Goal: Task Accomplishment & Management: Manage account settings

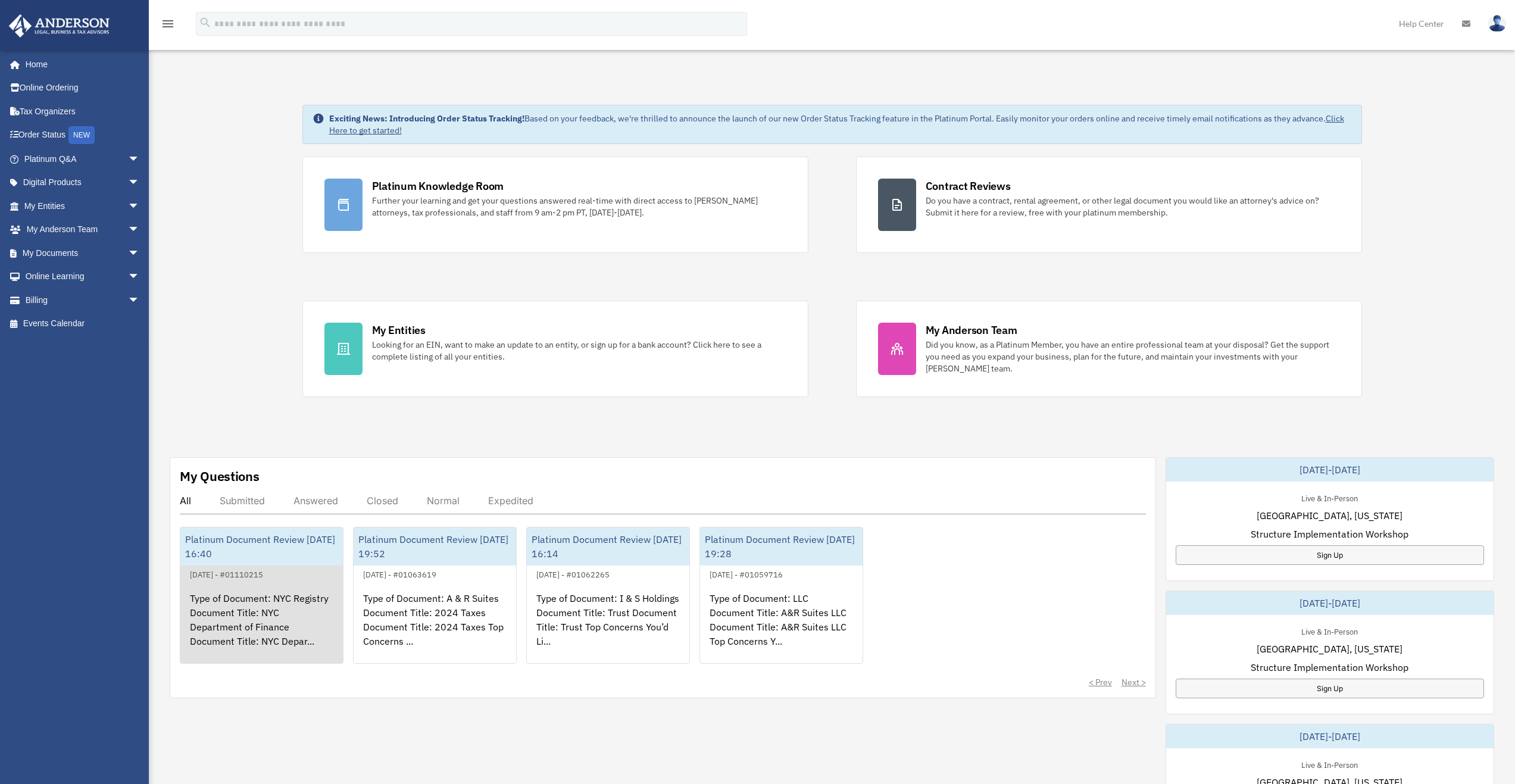
click at [257, 601] on div "Type of Document: NYC Registry Document Title: NYC Department of Finance Docume…" at bounding box center [262, 628] width 162 height 93
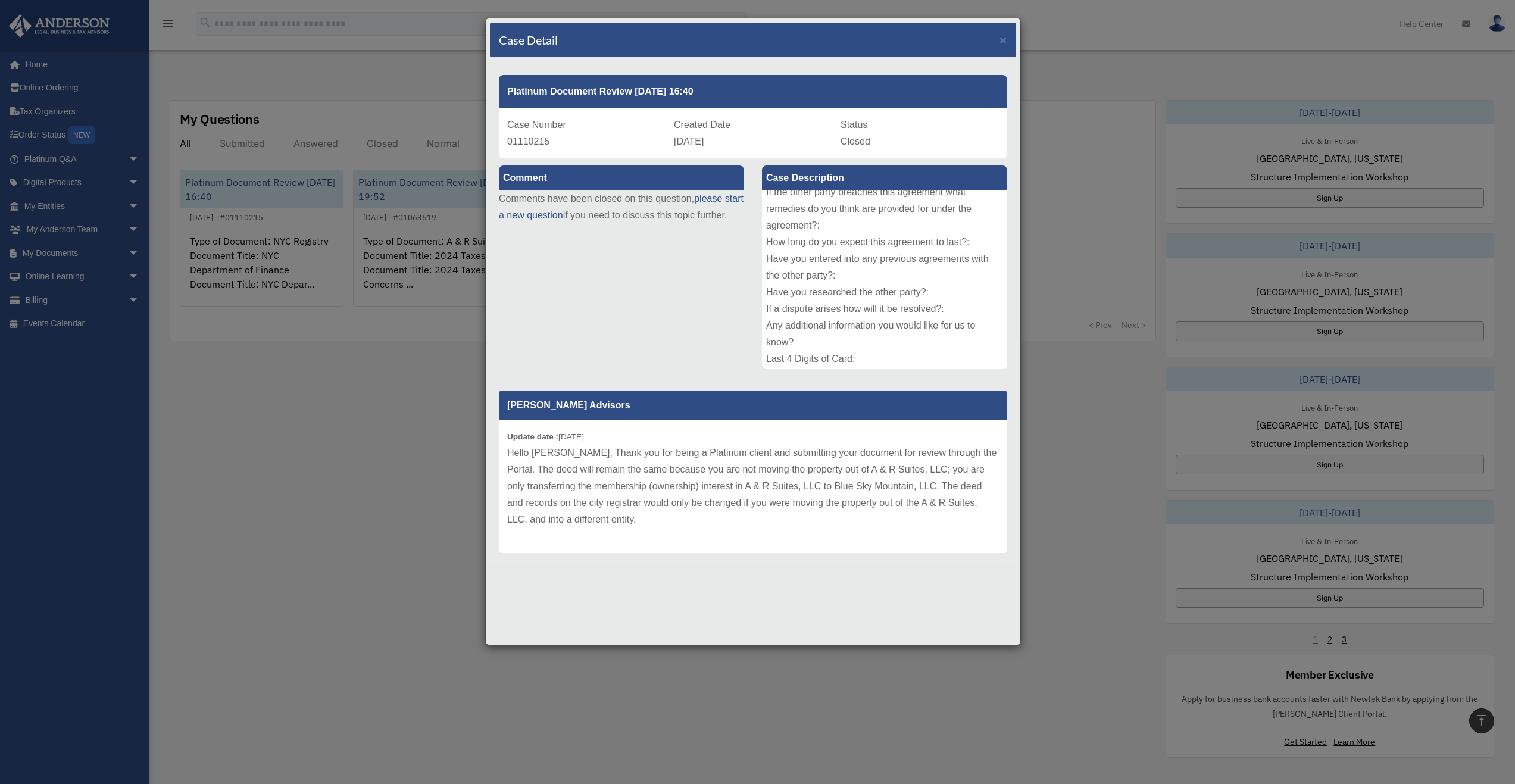
scroll to position [163, 0]
click at [416, 76] on div "Case Detail × Platinum Document Review 09/14/2025 16:40 Case Number 01110215 Cr…" at bounding box center [758, 392] width 1515 height 784
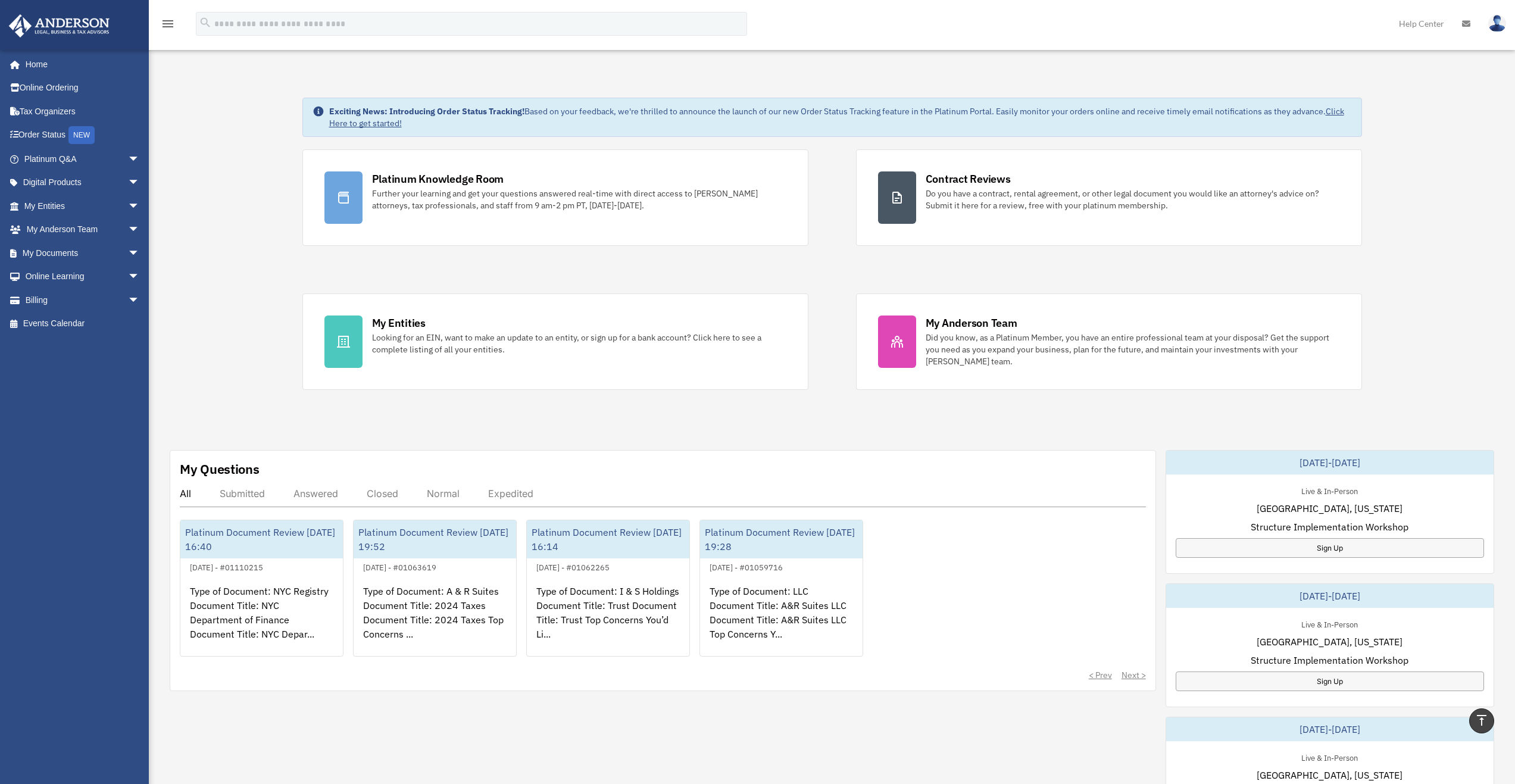
scroll to position [6, 0]
click at [128, 206] on span "arrow_drop_down" at bounding box center [140, 206] width 24 height 24
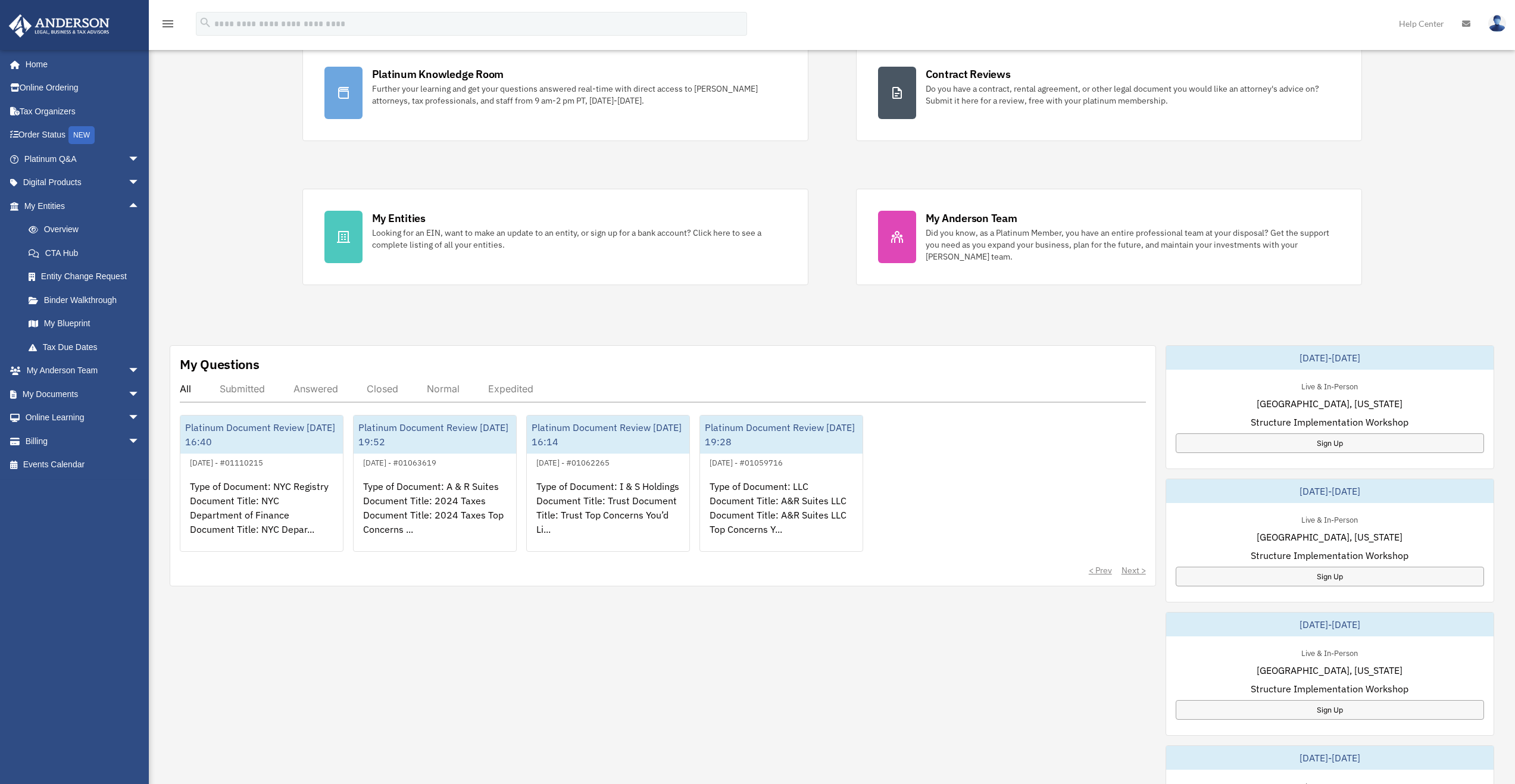
scroll to position [125, 0]
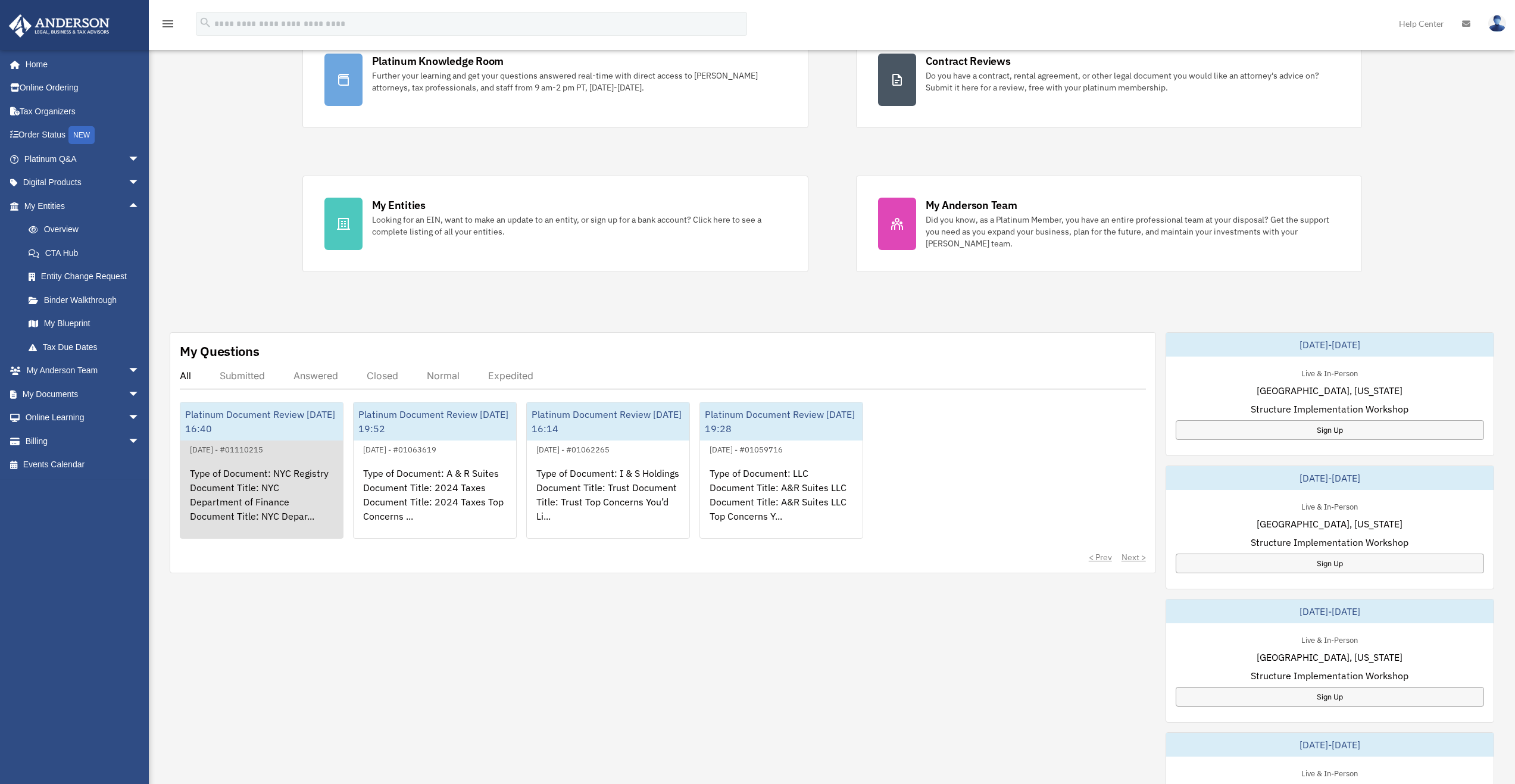
click at [259, 478] on div "Type of Document: NYC Registry Document Title: NYC Department of Finance Docume…" at bounding box center [262, 503] width 162 height 93
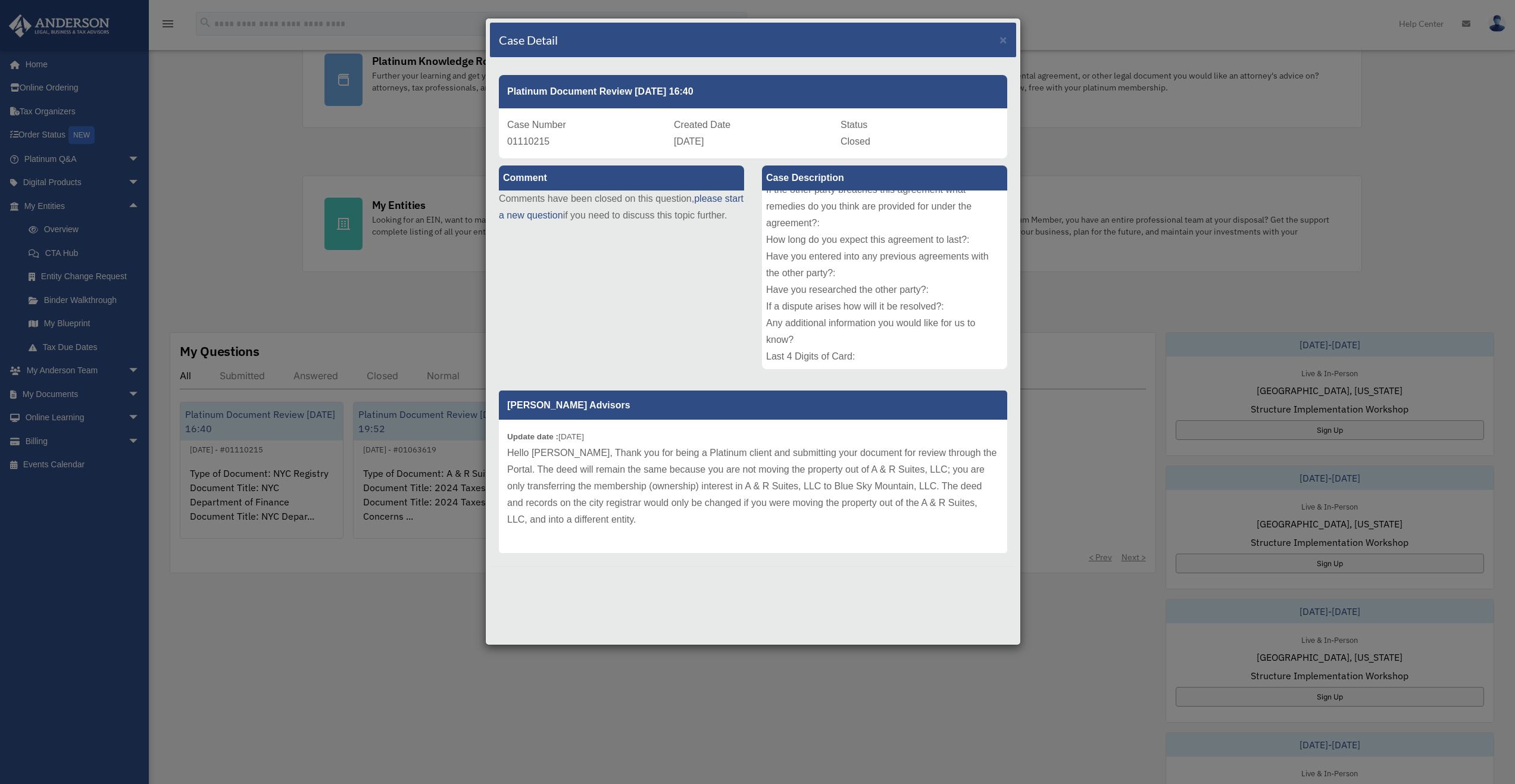
scroll to position [0, 0]
click at [1003, 39] on span "×" at bounding box center [1003, 39] width 8 height 14
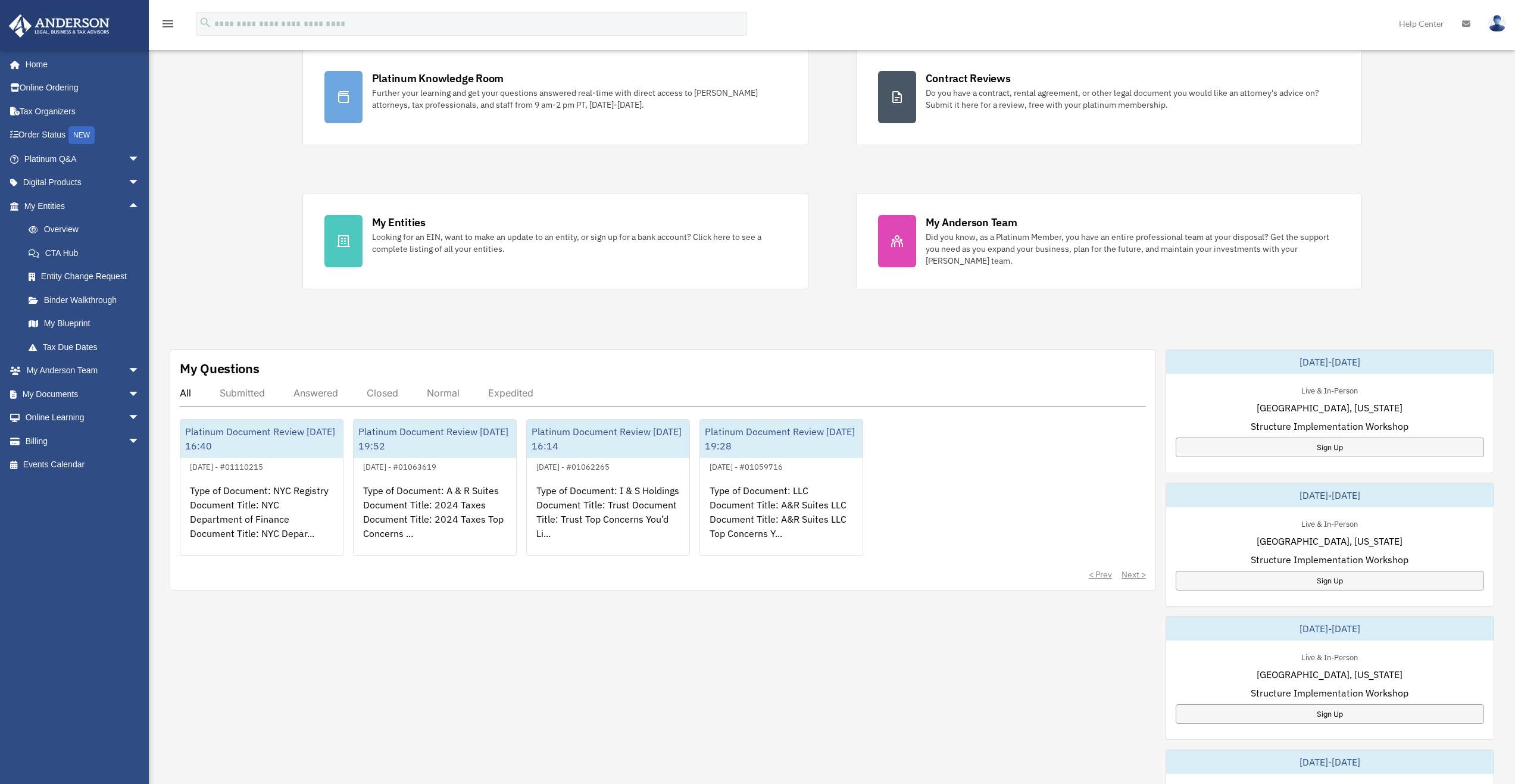
scroll to position [126, 0]
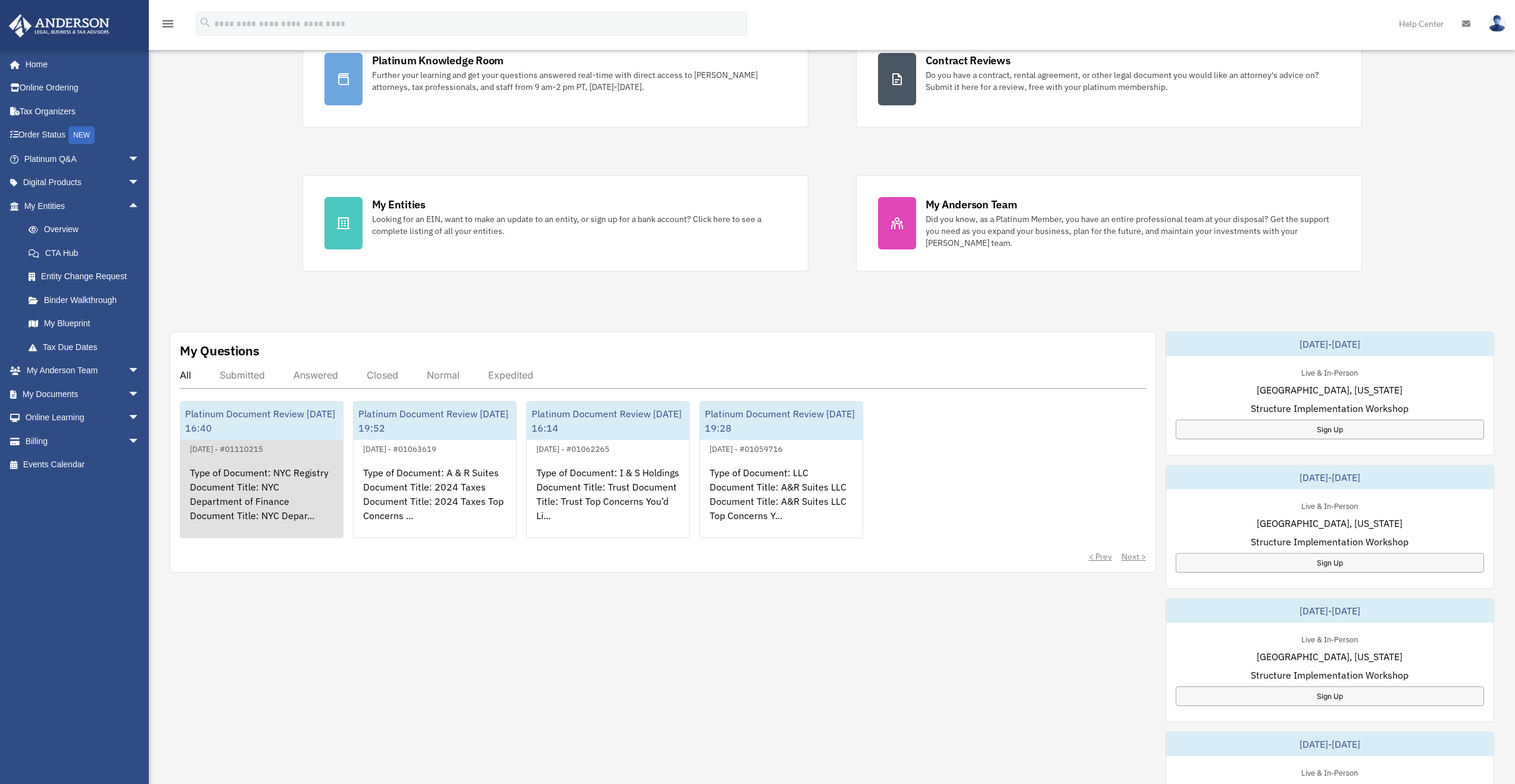
click at [243, 436] on div "Platinum Document Review [DATE] 16:40" at bounding box center [262, 420] width 162 height 38
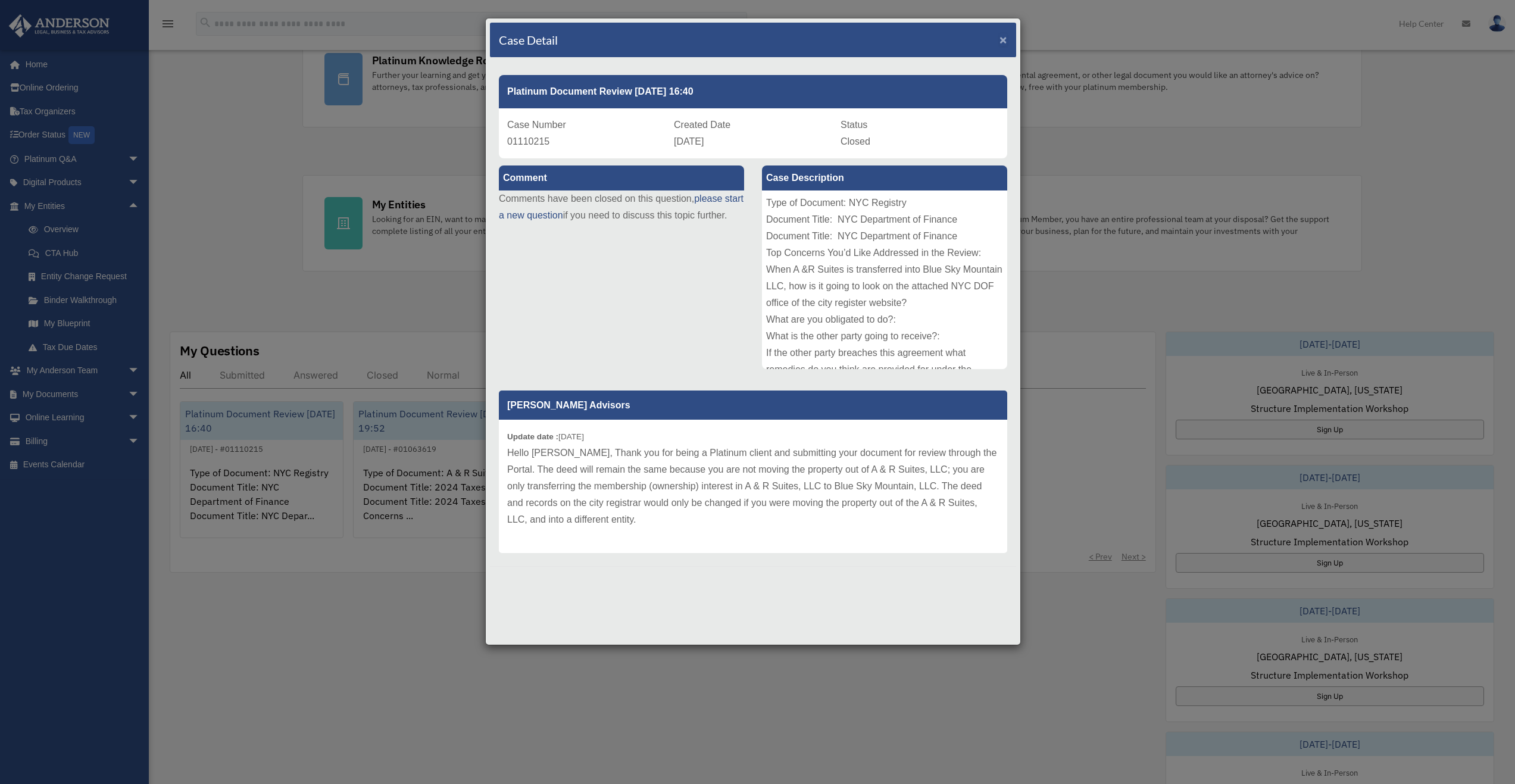
click at [1002, 36] on span "×" at bounding box center [1003, 39] width 8 height 14
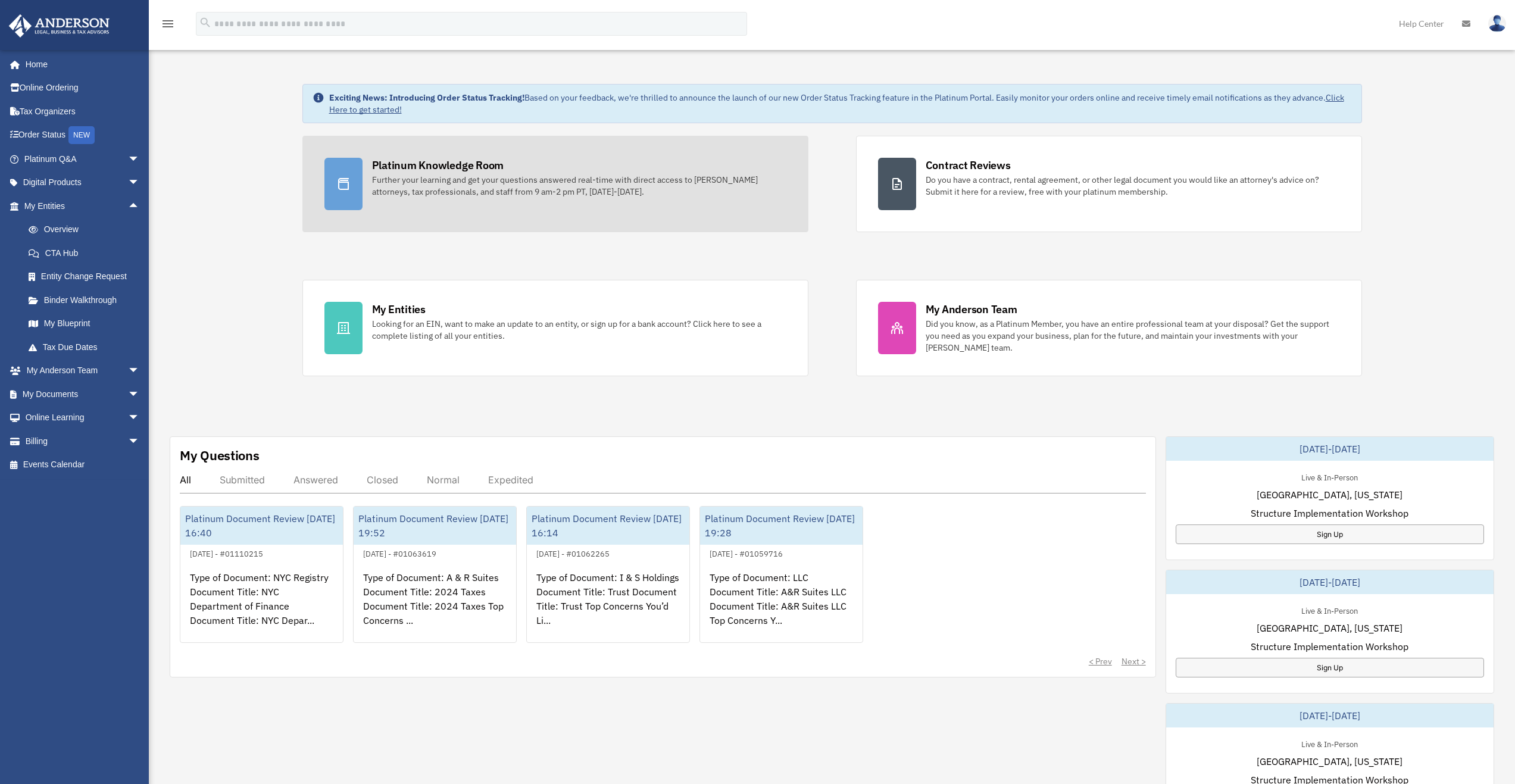
scroll to position [0, 0]
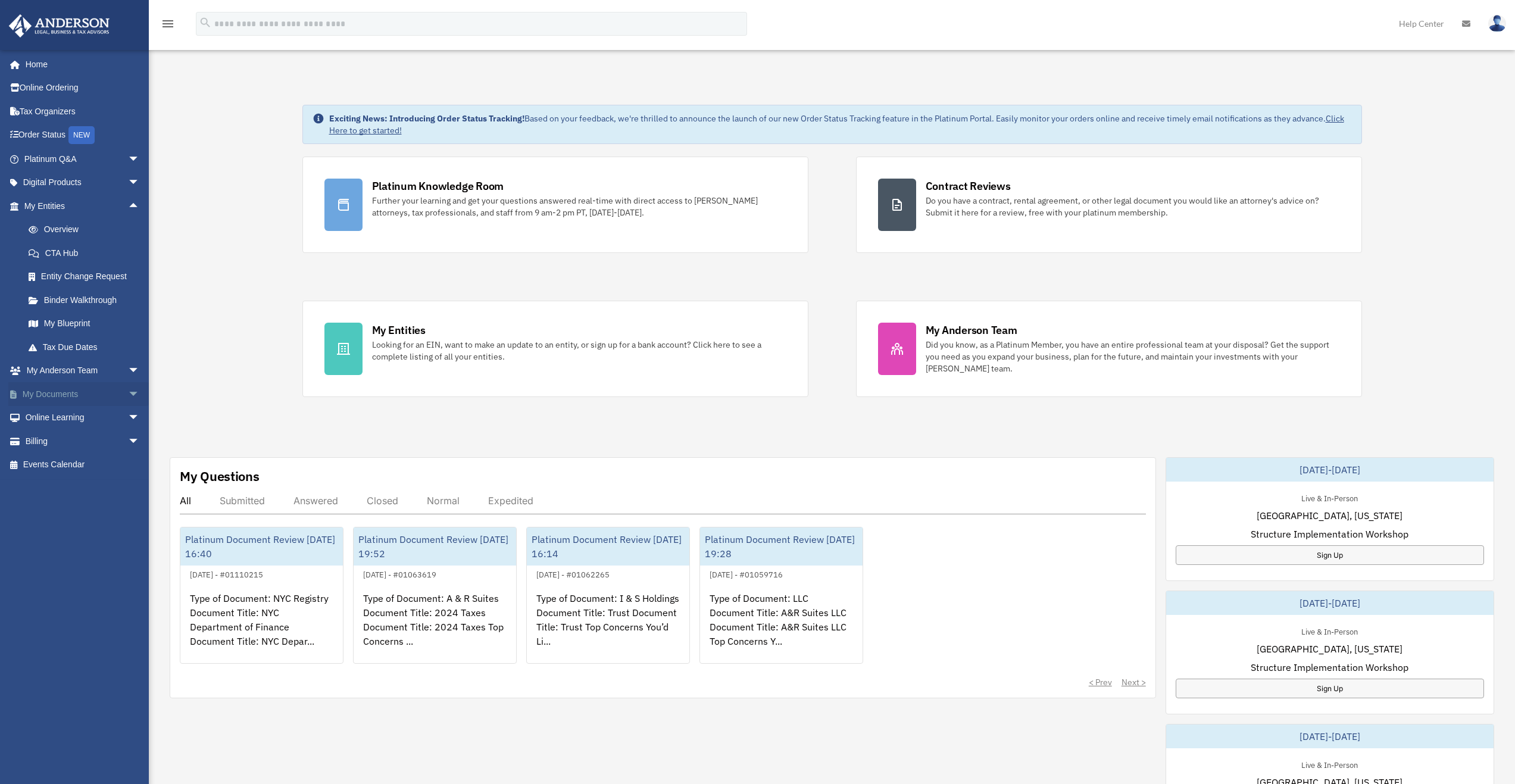
click at [128, 391] on span "arrow_drop_down" at bounding box center [140, 394] width 24 height 24
click at [128, 364] on span "arrow_drop_down" at bounding box center [140, 371] width 24 height 24
click at [128, 156] on span "arrow_drop_down" at bounding box center [140, 159] width 24 height 24
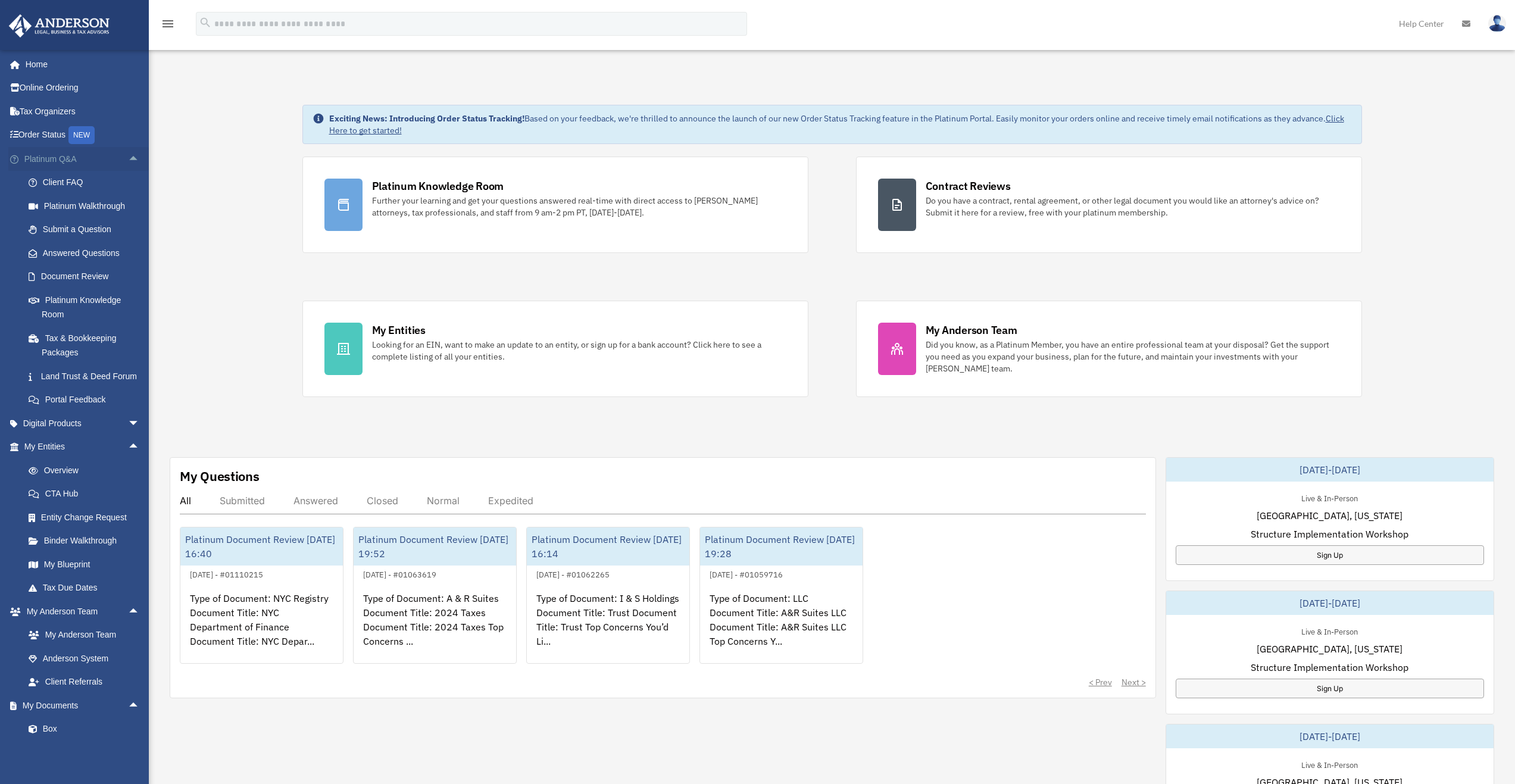
click at [128, 158] on span "arrow_drop_up" at bounding box center [140, 159] width 24 height 24
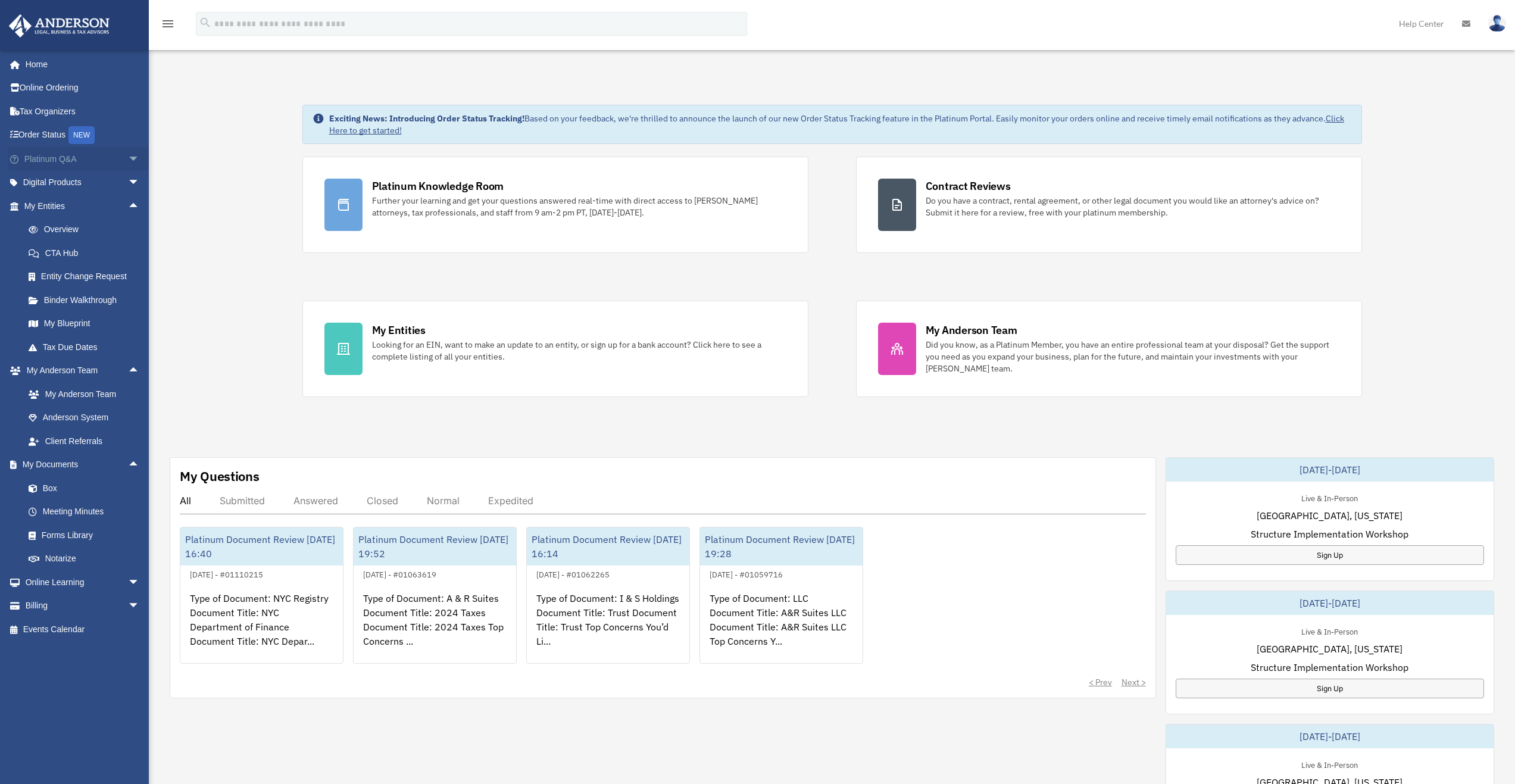
click at [128, 157] on span "arrow_drop_down" at bounding box center [140, 159] width 24 height 24
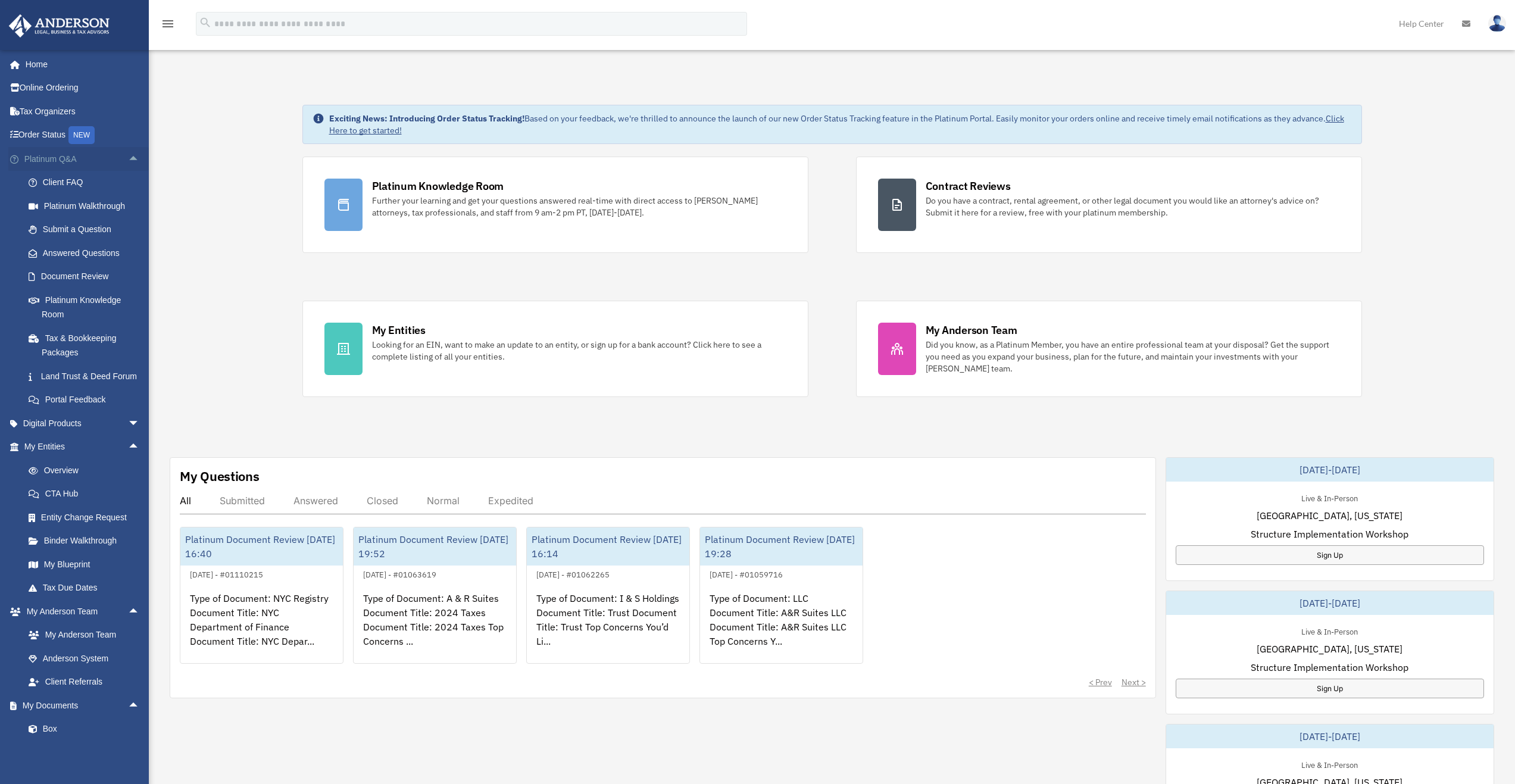
click at [128, 153] on span "arrow_drop_up" at bounding box center [140, 159] width 24 height 24
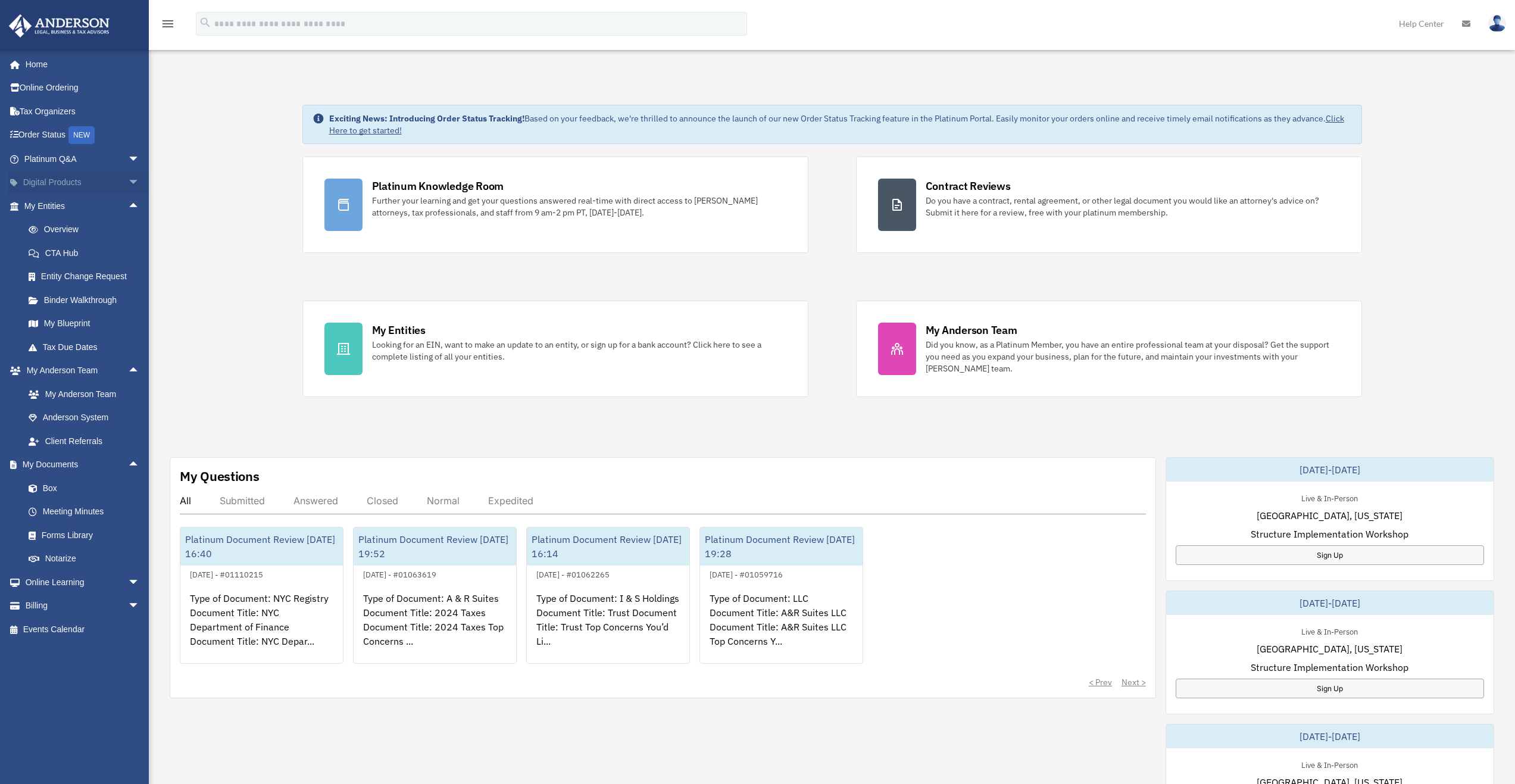
click at [128, 179] on span "arrow_drop_down" at bounding box center [140, 183] width 24 height 24
click at [128, 178] on span "arrow_drop_up" at bounding box center [140, 183] width 24 height 24
click at [128, 202] on span "arrow_drop_up" at bounding box center [140, 206] width 24 height 24
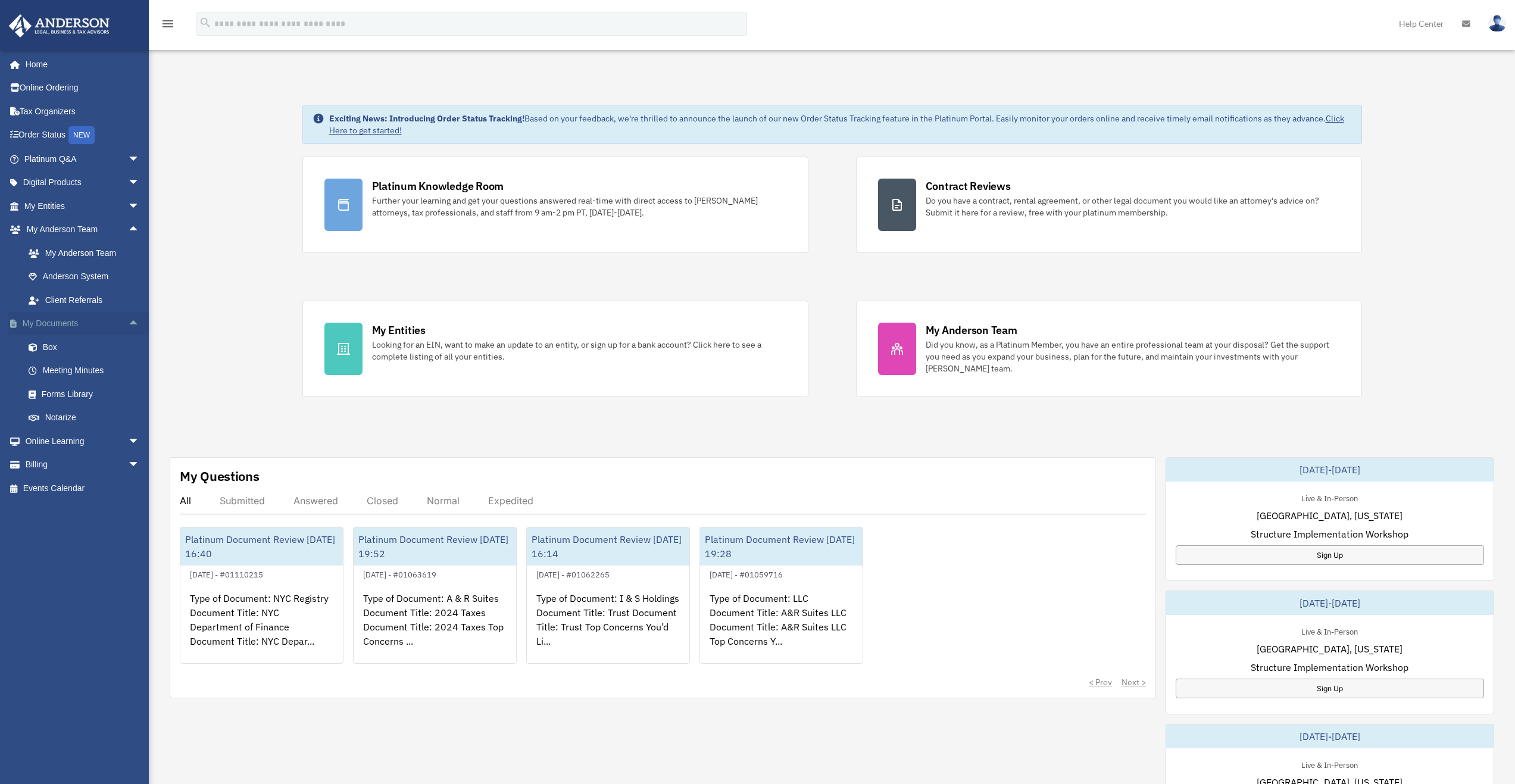
drag, startPoint x: 124, startPoint y: 226, endPoint x: 126, endPoint y: 245, distance: 19.1
click at [128, 228] on span "arrow_drop_up" at bounding box center [140, 230] width 24 height 24
click at [130, 251] on span "arrow_drop_up" at bounding box center [140, 253] width 24 height 24
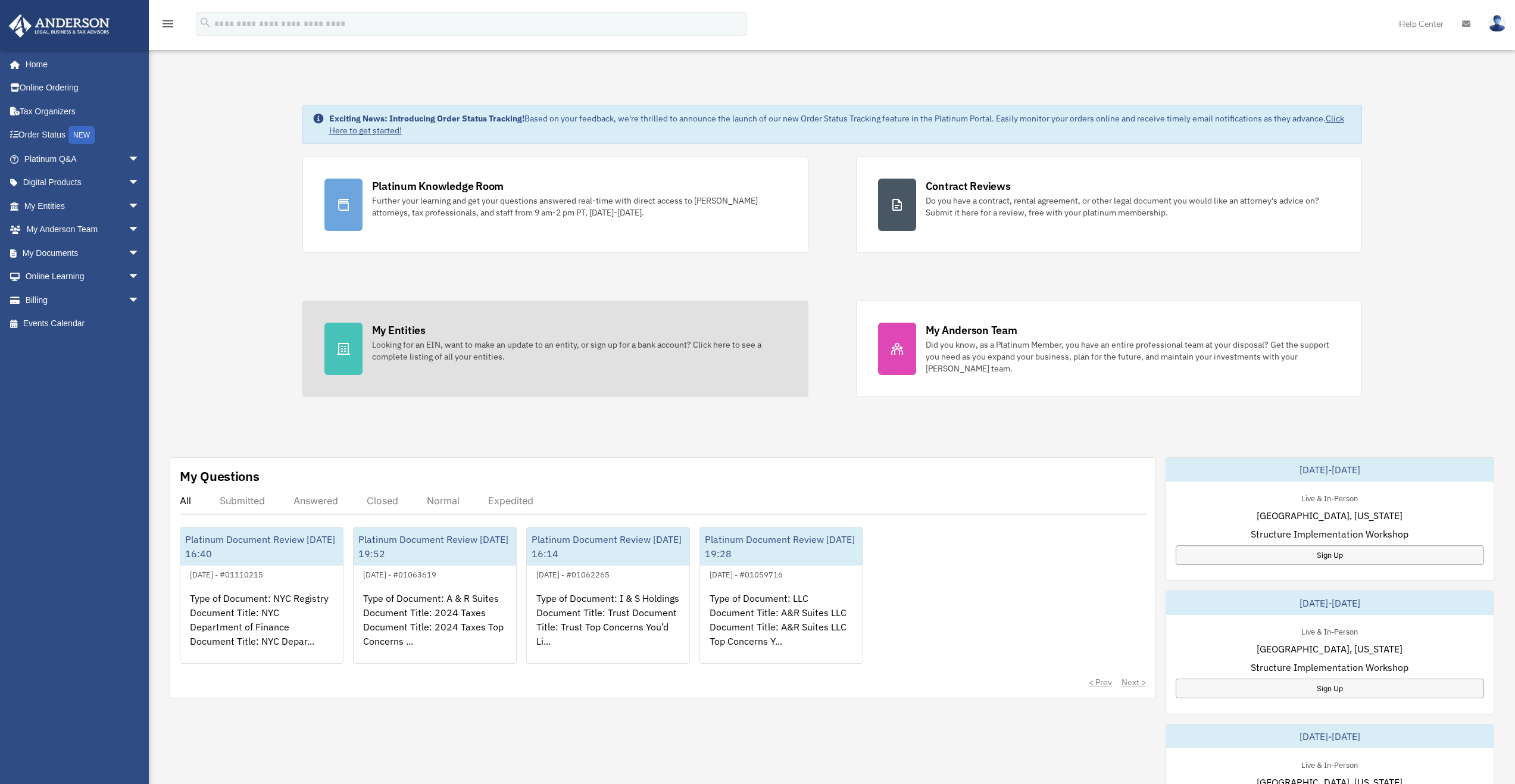
click at [339, 341] on div at bounding box center [343, 349] width 38 height 53
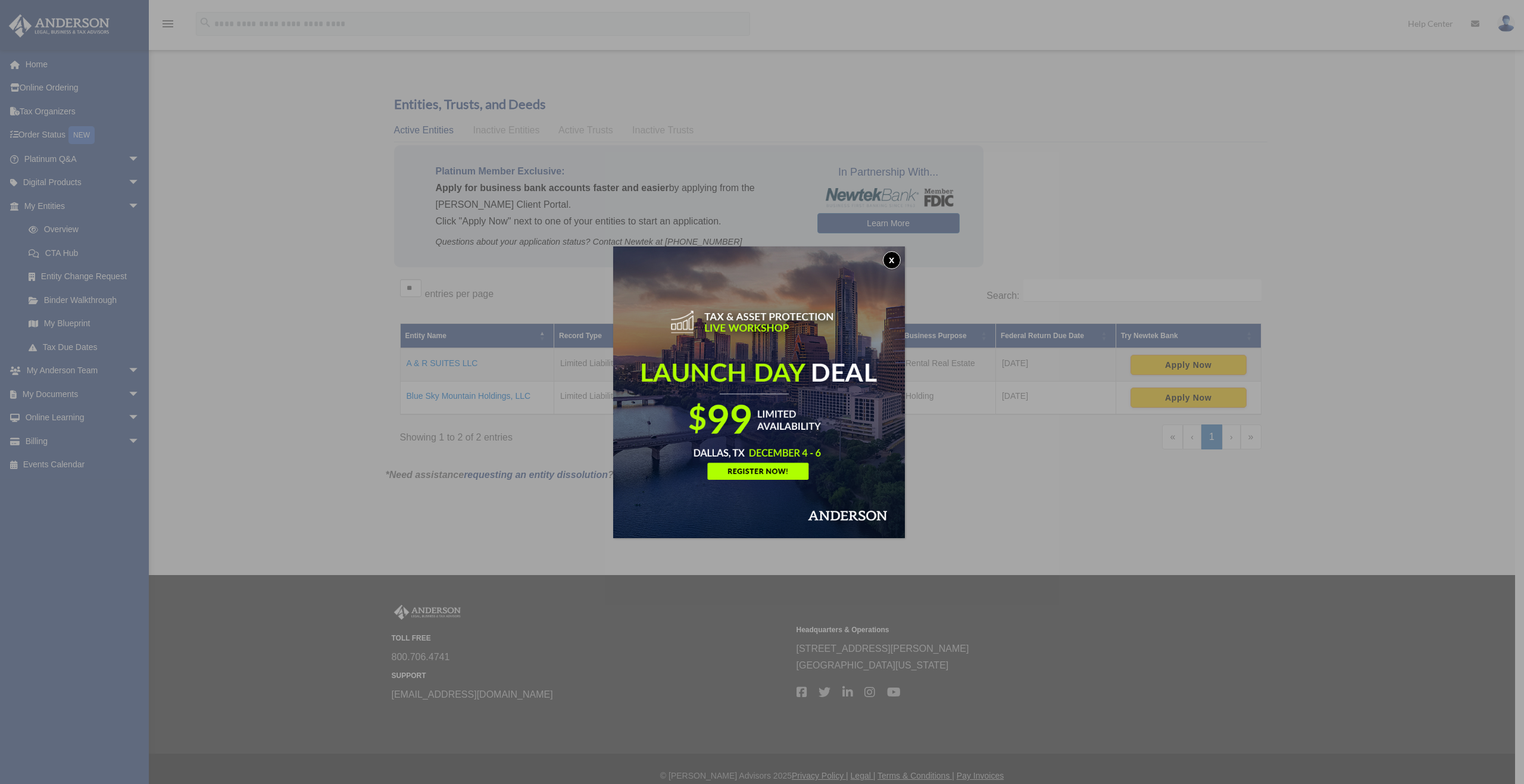
click at [893, 258] on button "x" at bounding box center [892, 260] width 18 height 18
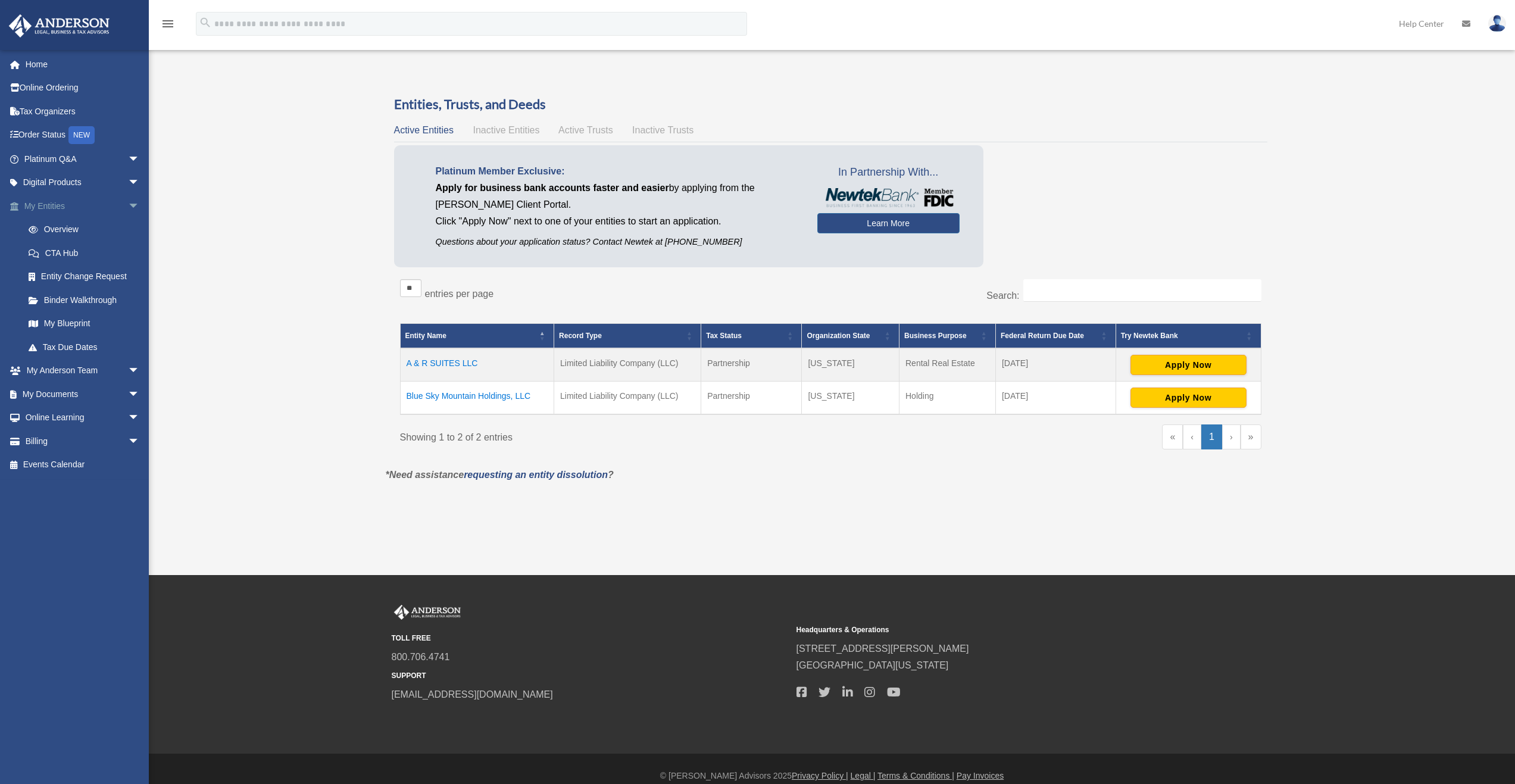
click at [128, 203] on span "arrow_drop_down" at bounding box center [140, 206] width 24 height 24
click at [131, 231] on span "arrow_drop_down" at bounding box center [140, 230] width 24 height 24
click at [129, 228] on span "arrow_drop_up" at bounding box center [140, 230] width 24 height 24
click at [128, 252] on span "arrow_drop_down" at bounding box center [140, 253] width 24 height 24
click at [128, 252] on span "arrow_drop_up" at bounding box center [140, 253] width 24 height 24
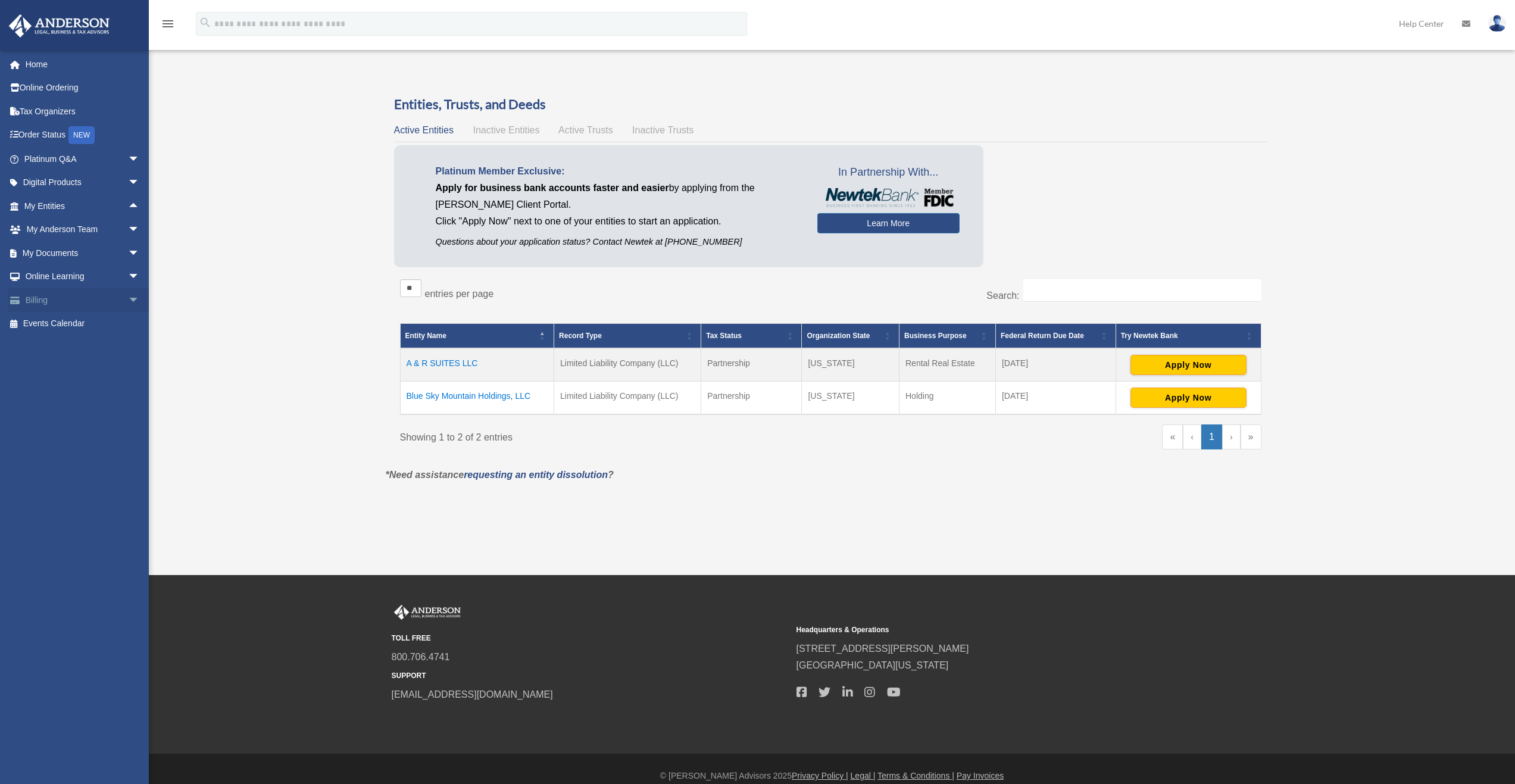
click at [128, 298] on span "arrow_drop_down" at bounding box center [140, 300] width 24 height 24
click at [128, 304] on span "arrow_drop_up" at bounding box center [140, 300] width 24 height 24
click at [128, 276] on span "arrow_drop_down" at bounding box center [140, 277] width 24 height 24
click at [129, 275] on span "arrow_drop_up" at bounding box center [140, 277] width 24 height 24
click at [130, 249] on span "arrow_drop_down" at bounding box center [140, 253] width 24 height 24
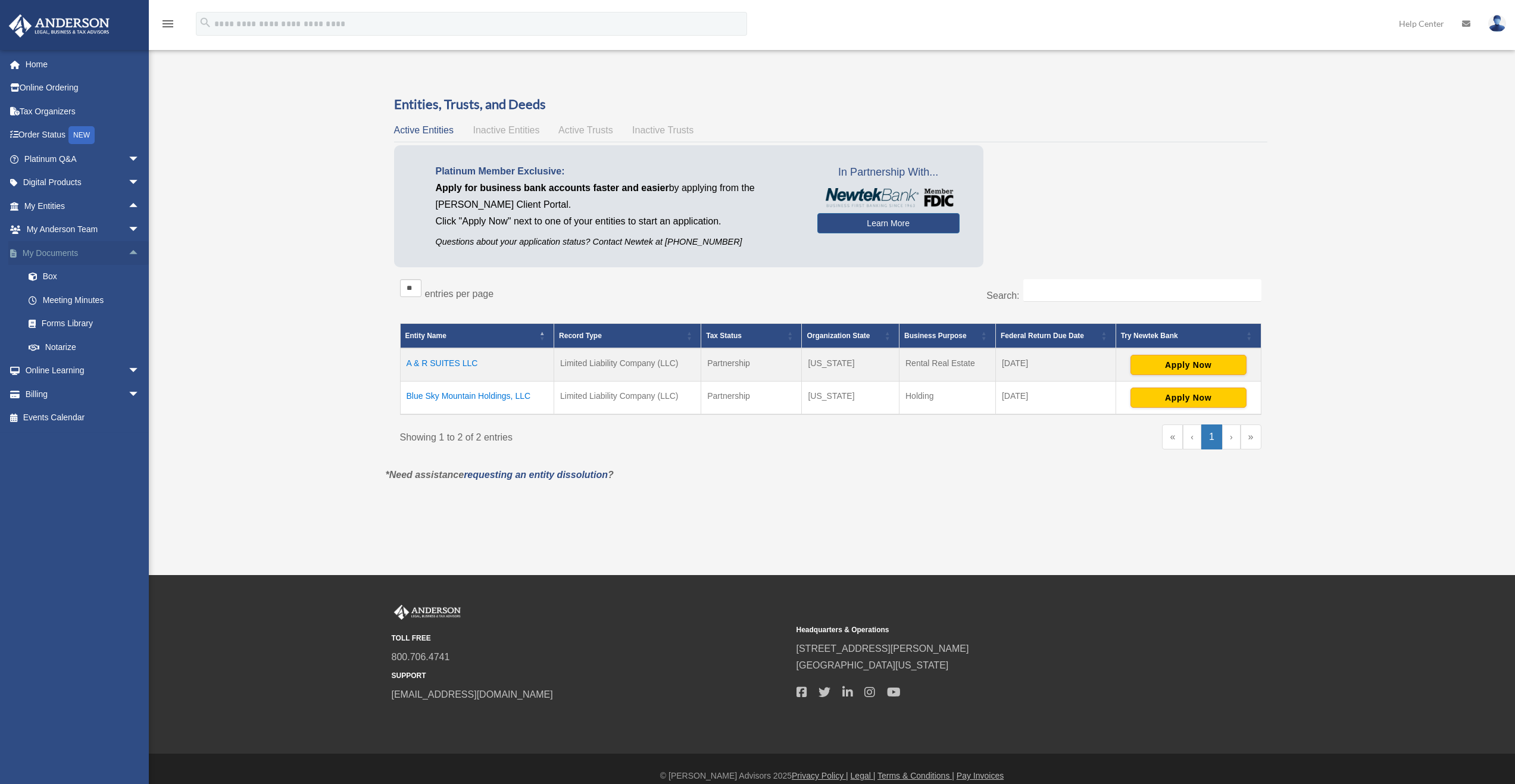
click at [128, 253] on span "arrow_drop_up" at bounding box center [140, 253] width 24 height 24
click at [128, 253] on span "arrow_drop_down" at bounding box center [140, 253] width 24 height 24
click at [61, 273] on link "Box" at bounding box center [88, 277] width 141 height 24
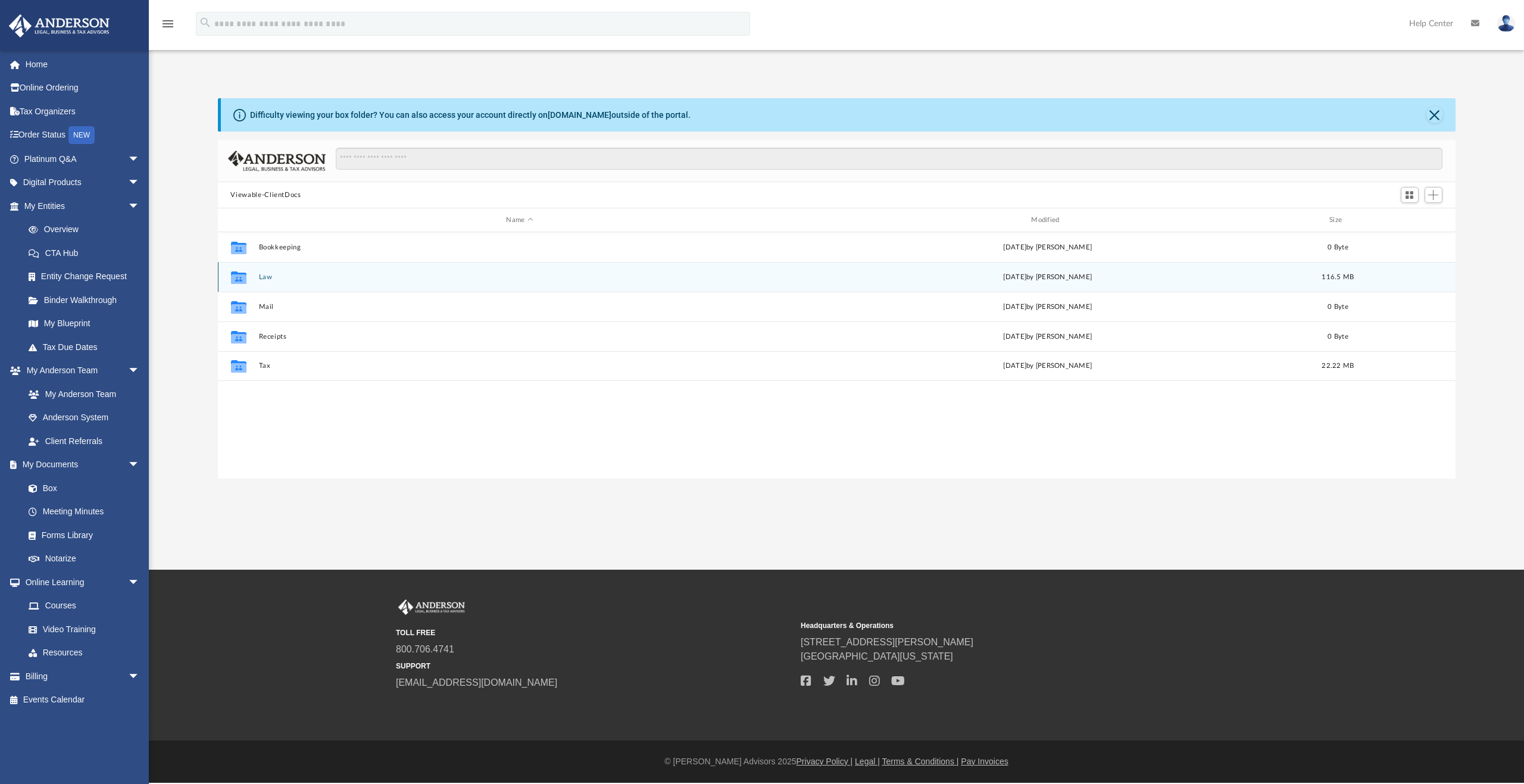
scroll to position [262, 1229]
click at [239, 279] on icon "grid" at bounding box center [238, 278] width 16 height 10
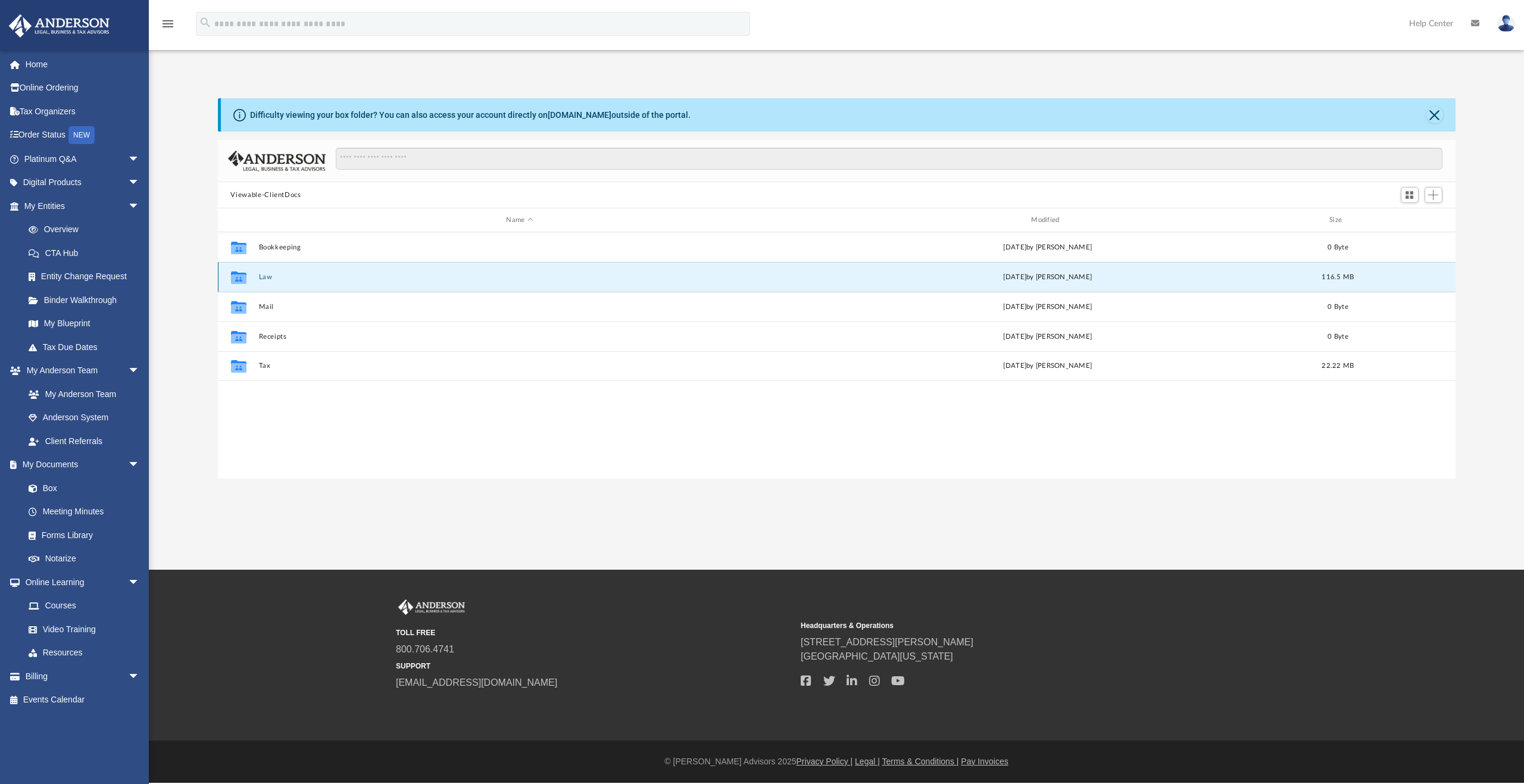
click at [243, 278] on icon "grid" at bounding box center [238, 278] width 16 height 10
click at [128, 373] on span "arrow_drop_down" at bounding box center [140, 371] width 24 height 24
click at [92, 436] on link "Meeting Minutes" at bounding box center [88, 440] width 141 height 24
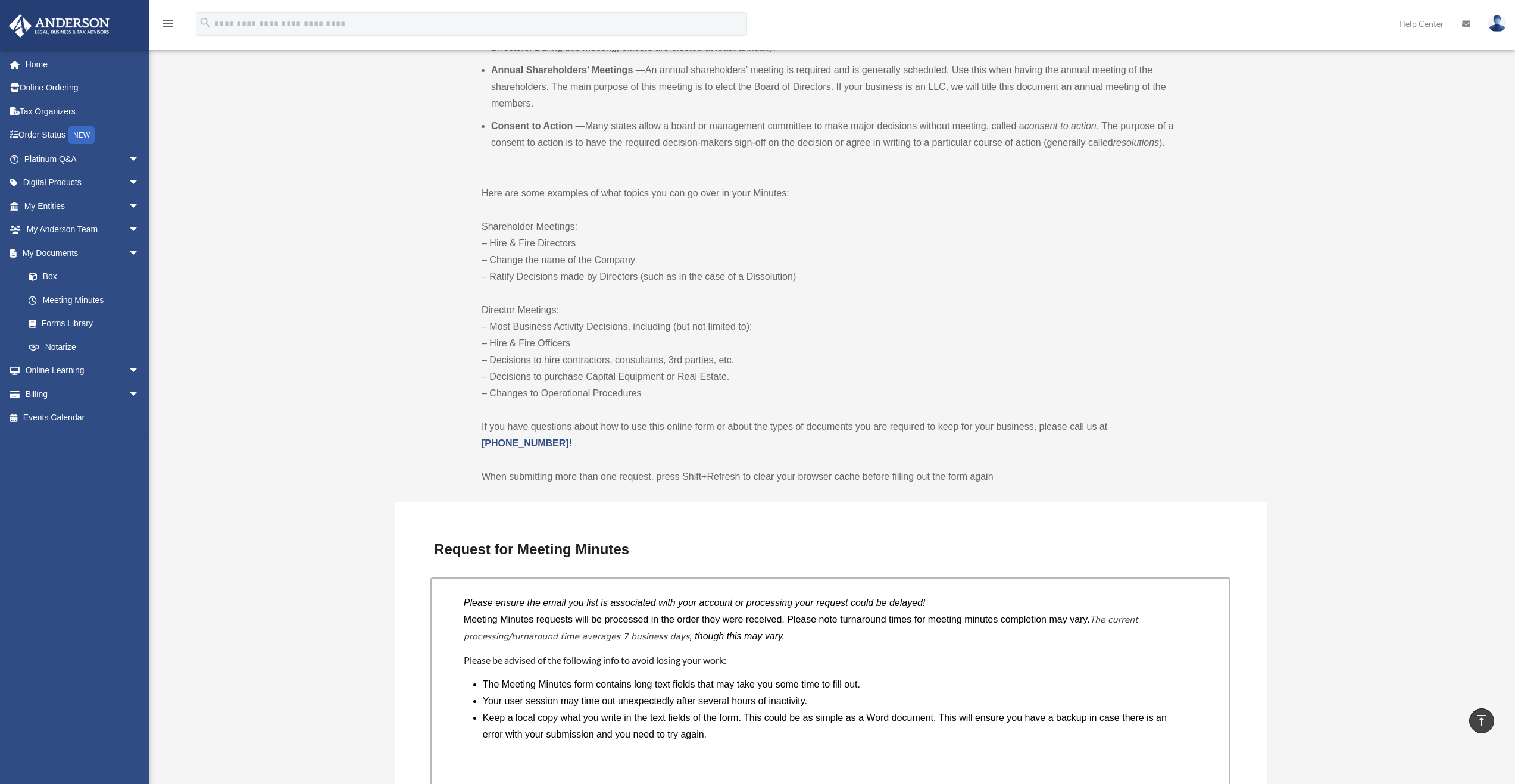
scroll to position [476, 0]
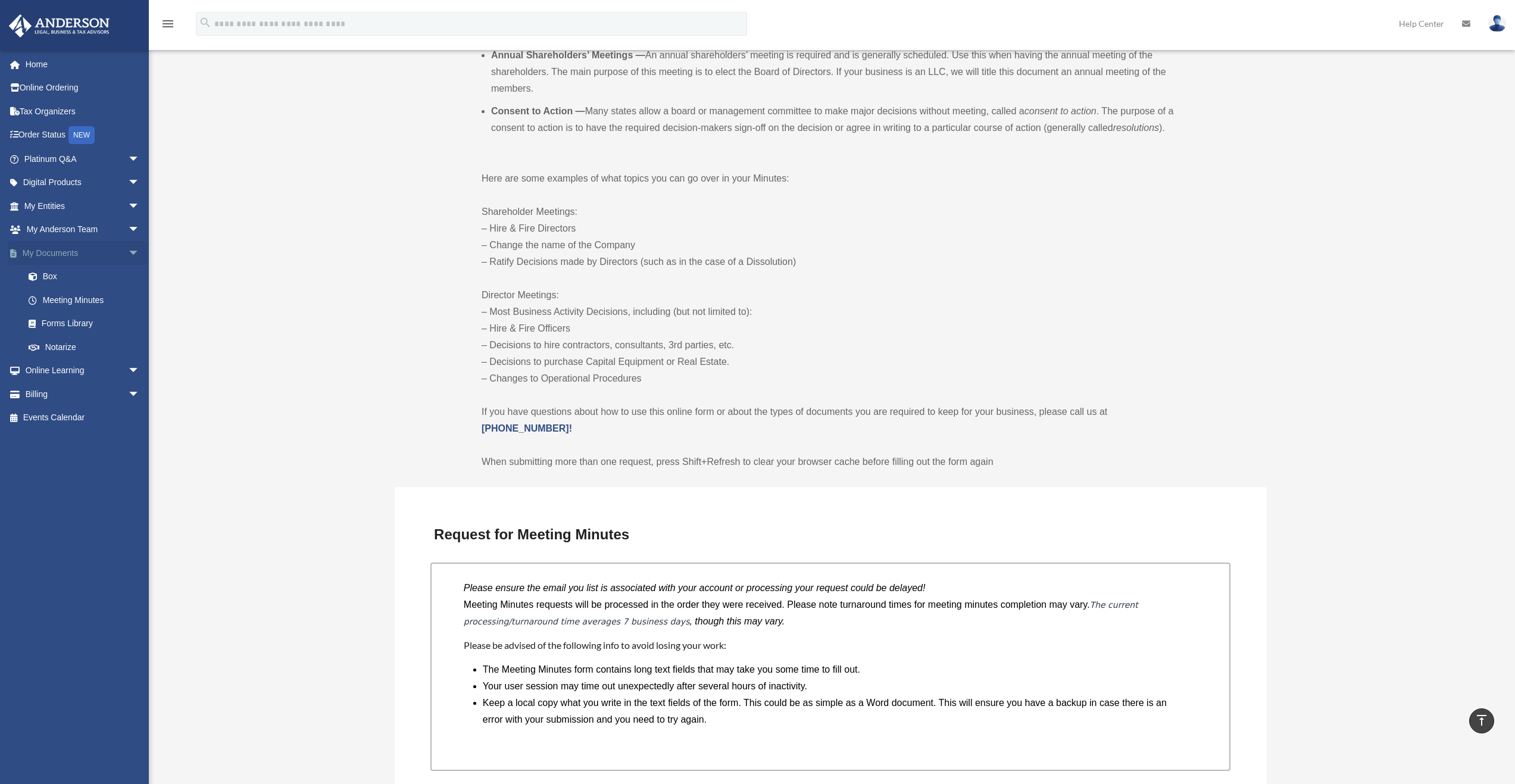
click at [128, 253] on span "arrow_drop_down" at bounding box center [140, 253] width 24 height 24
click at [35, 66] on link "Home" at bounding box center [83, 64] width 149 height 24
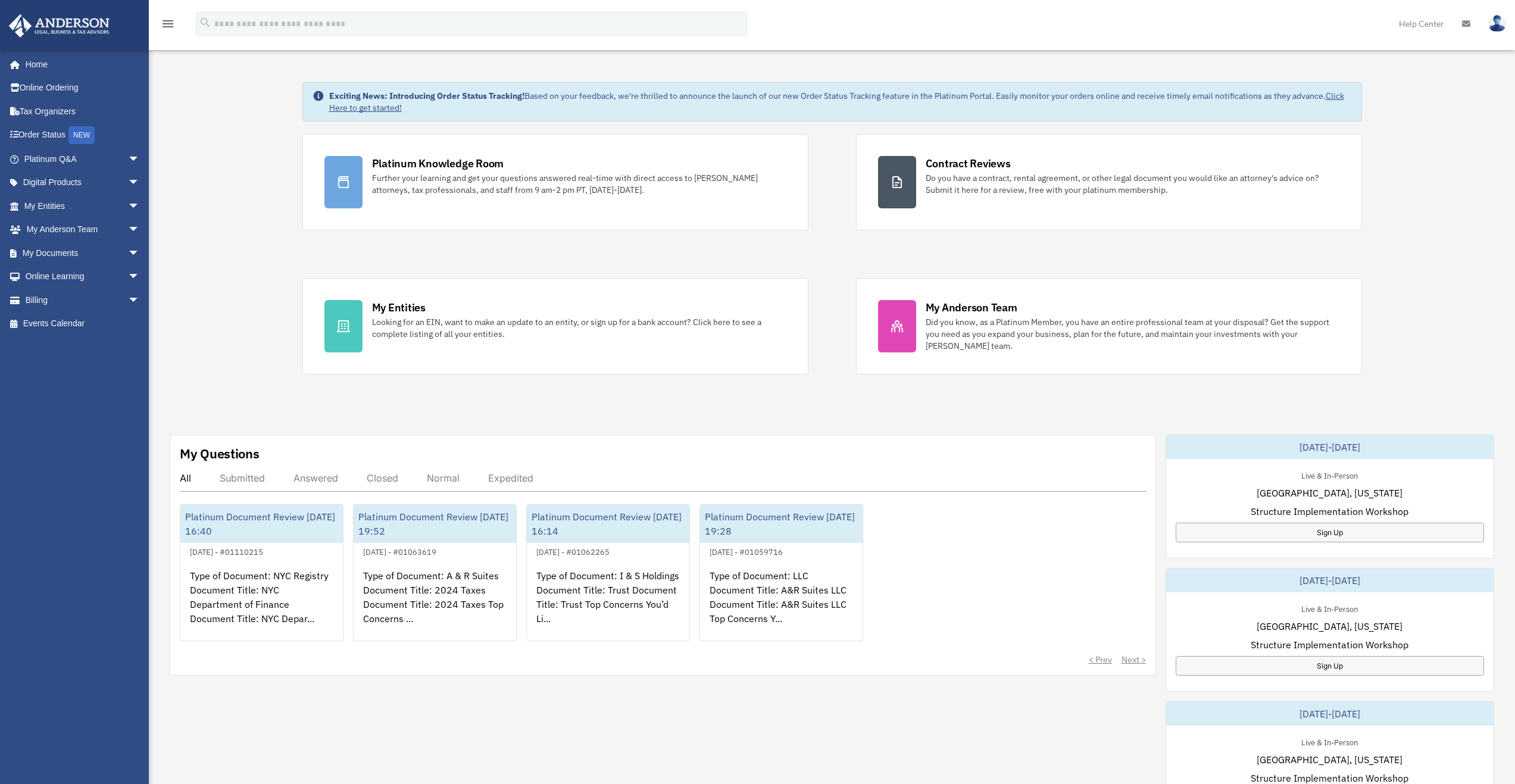
scroll to position [119, 0]
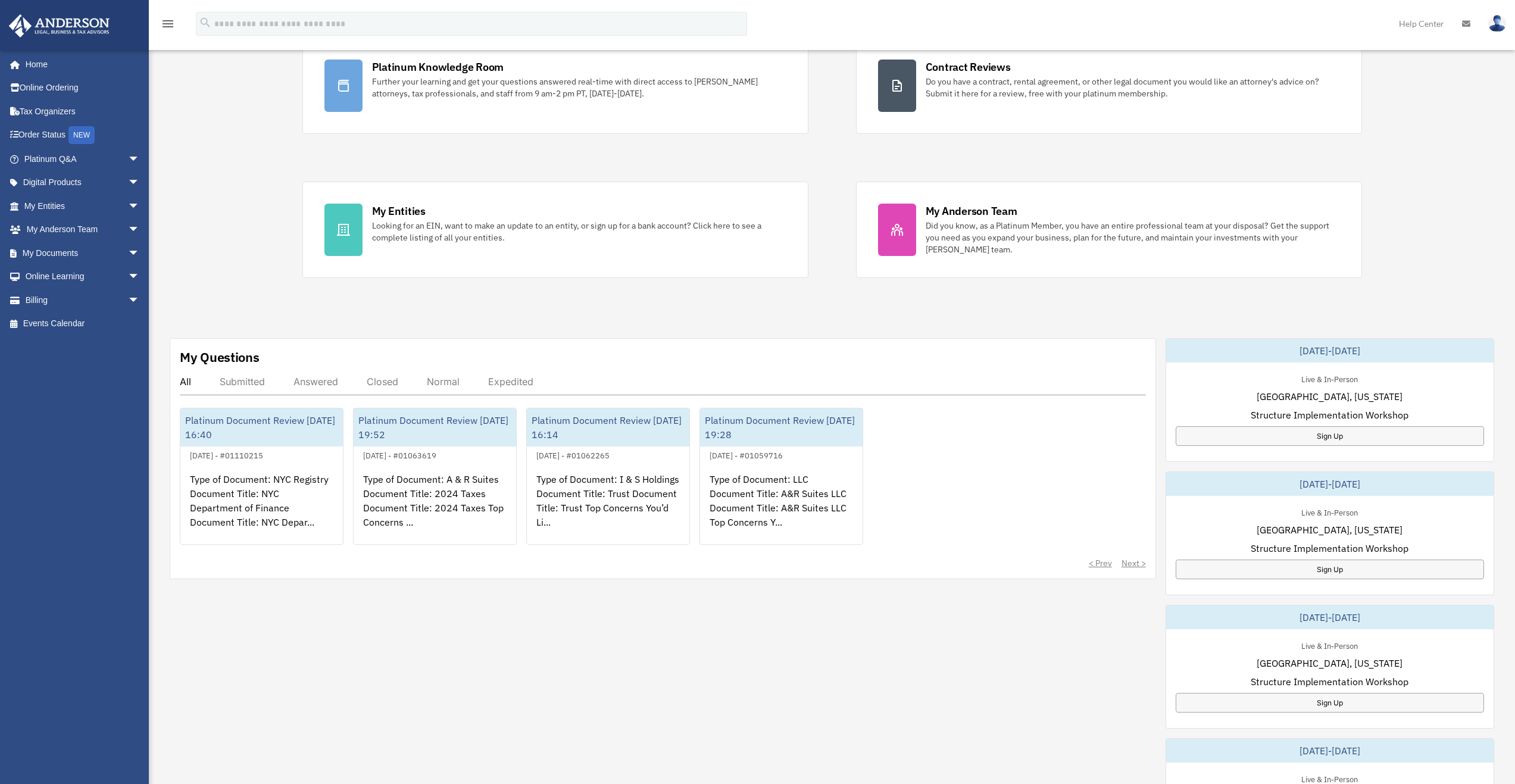
click at [242, 378] on div "Submitted" at bounding box center [242, 382] width 45 height 12
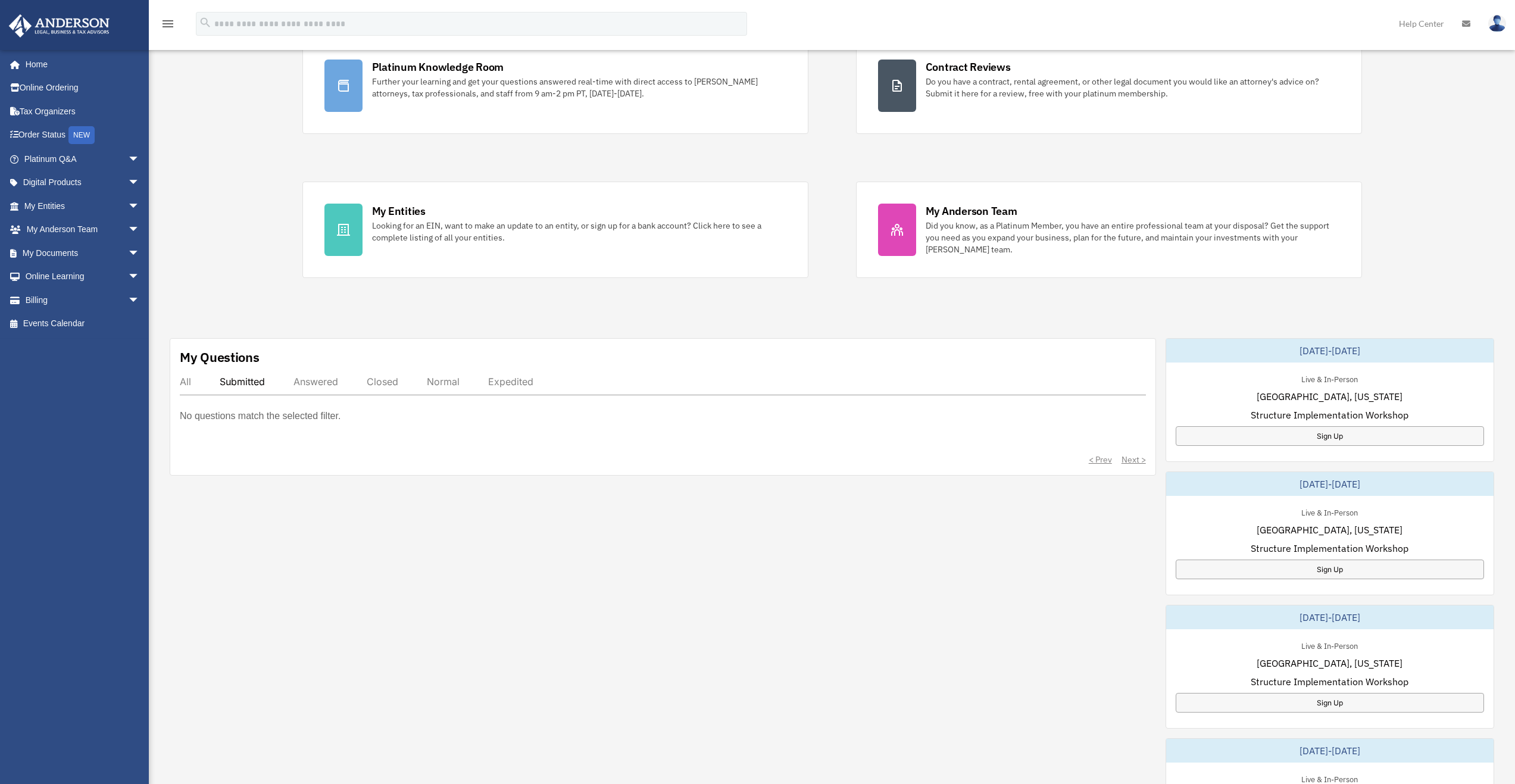
click at [324, 383] on div "Answered" at bounding box center [316, 382] width 45 height 12
click at [388, 376] on div "Closed" at bounding box center [382, 382] width 31 height 12
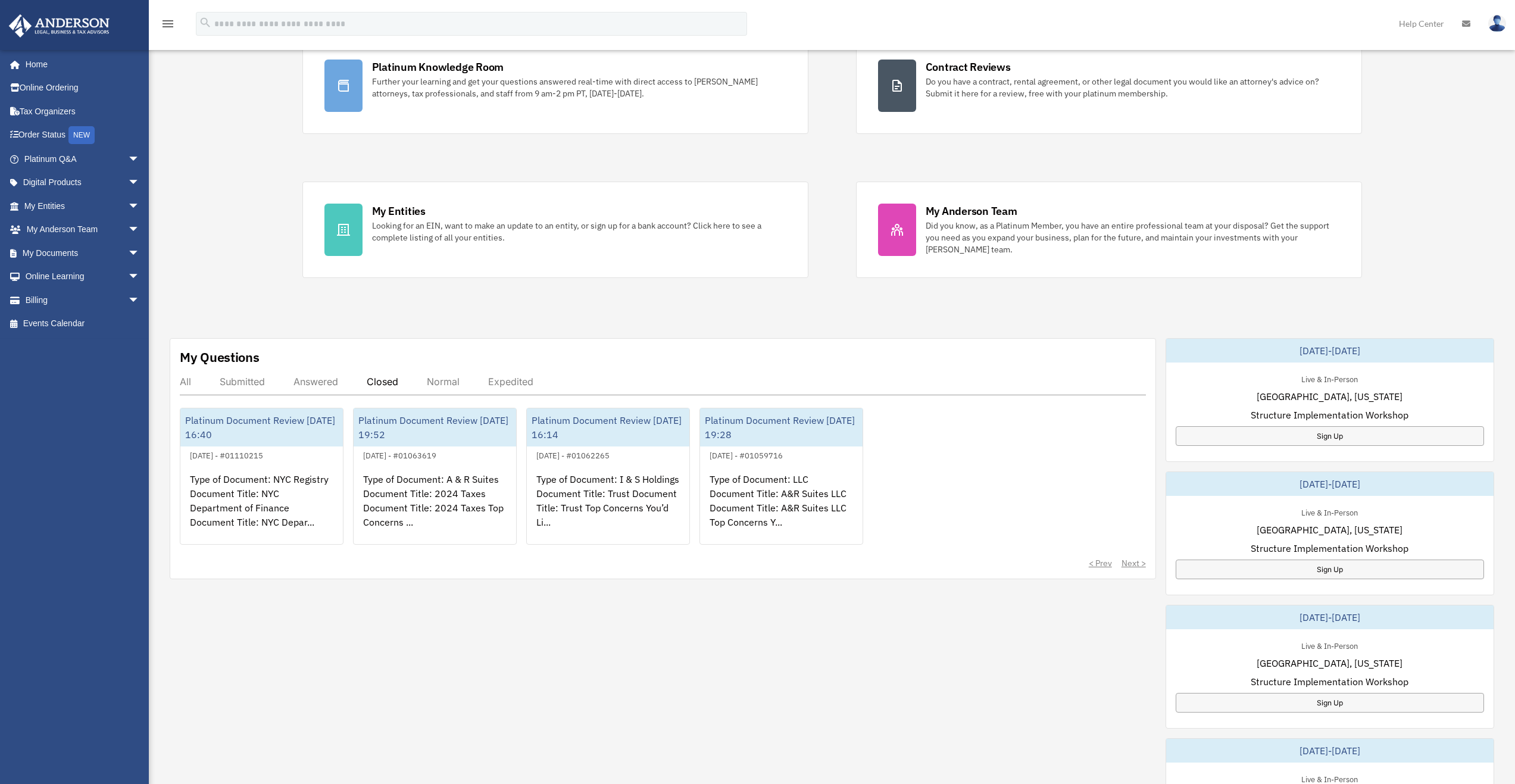
click at [453, 383] on div "Normal" at bounding box center [443, 382] width 33 height 12
click at [515, 379] on div "Expedited" at bounding box center [510, 382] width 45 height 12
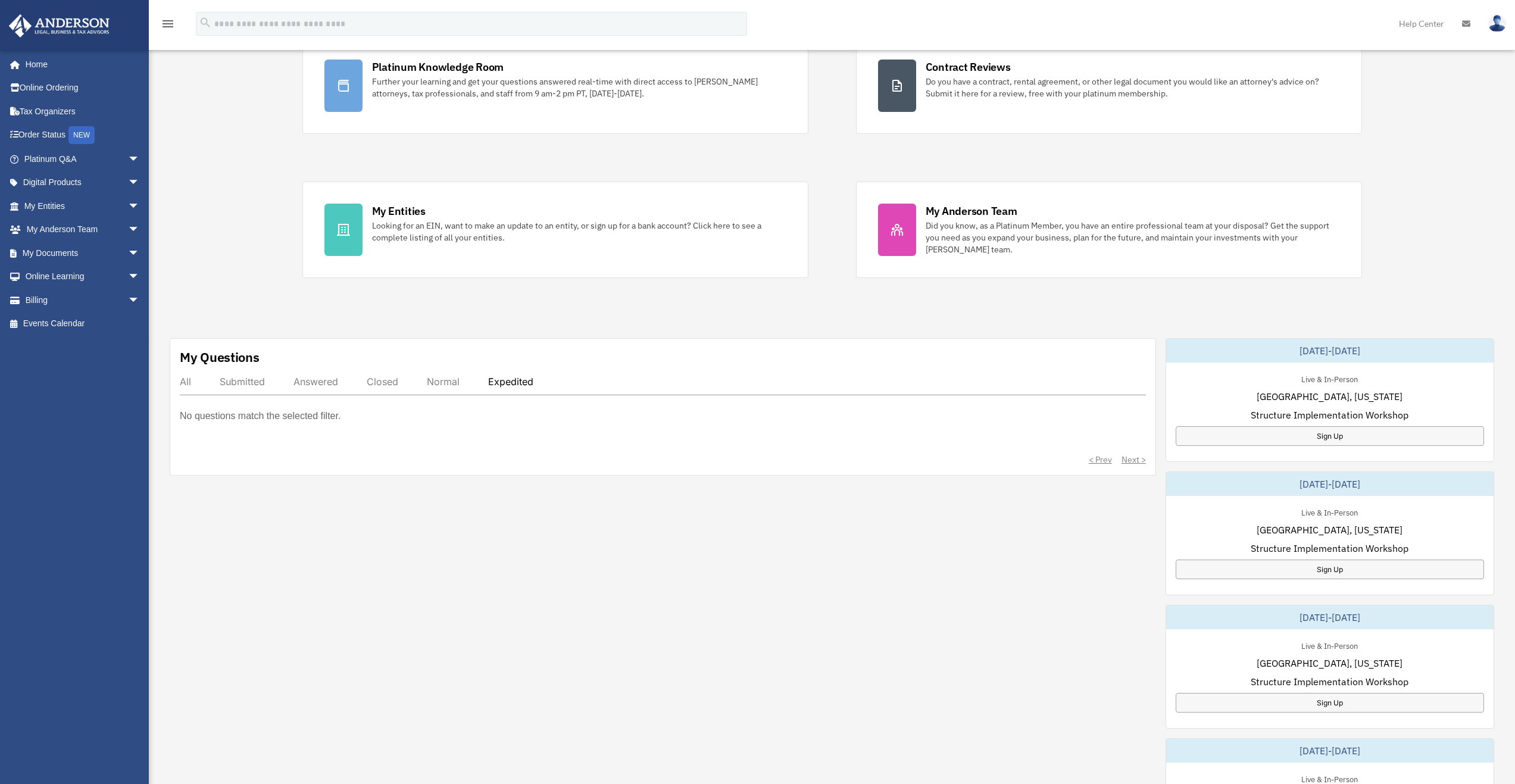
click at [177, 388] on div "My Questions All Submitted Answered Closed Normal Expedited No questions match …" at bounding box center [663, 407] width 986 height 138
click at [184, 386] on div "All" at bounding box center [185, 382] width 11 height 12
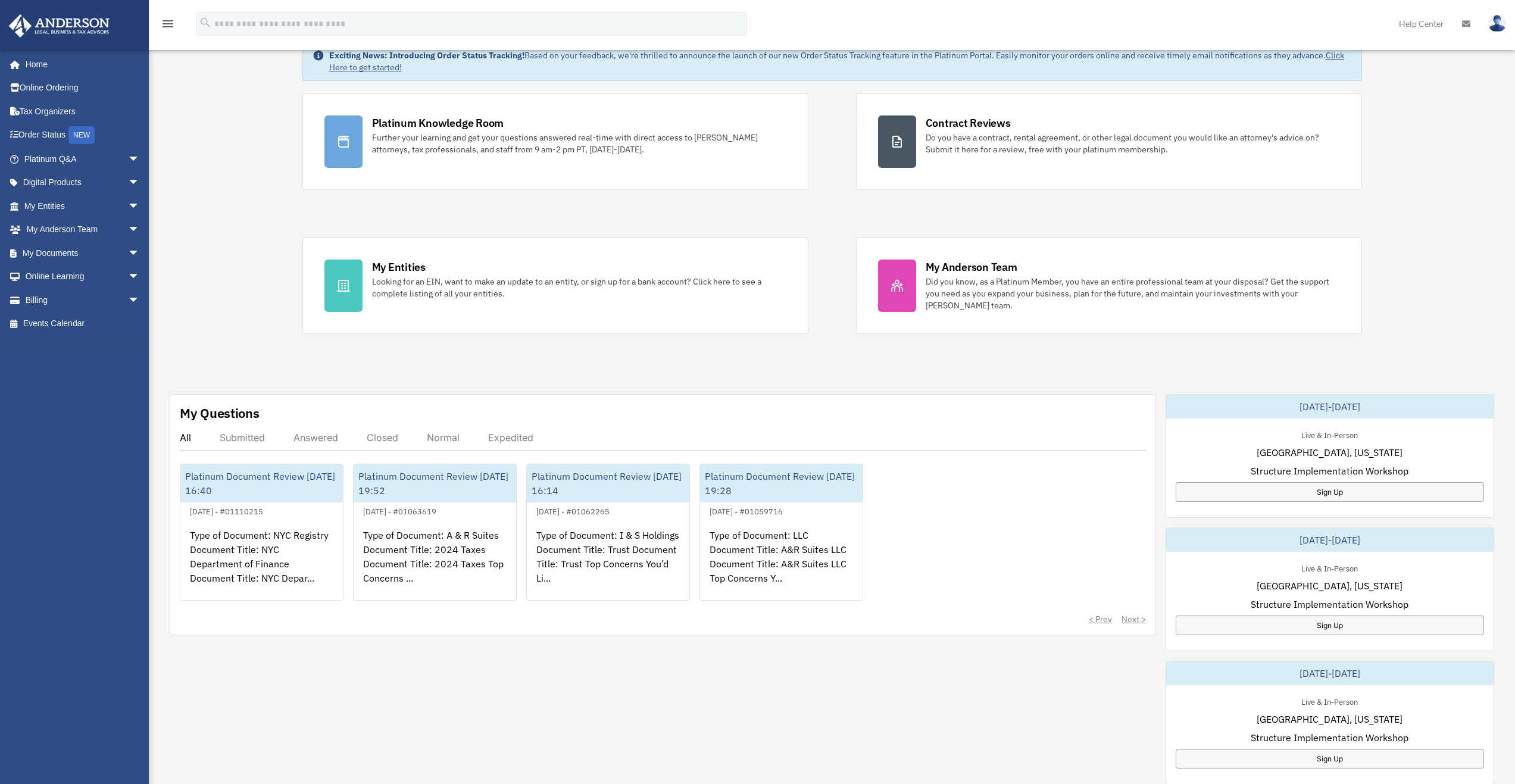
scroll to position [0, 0]
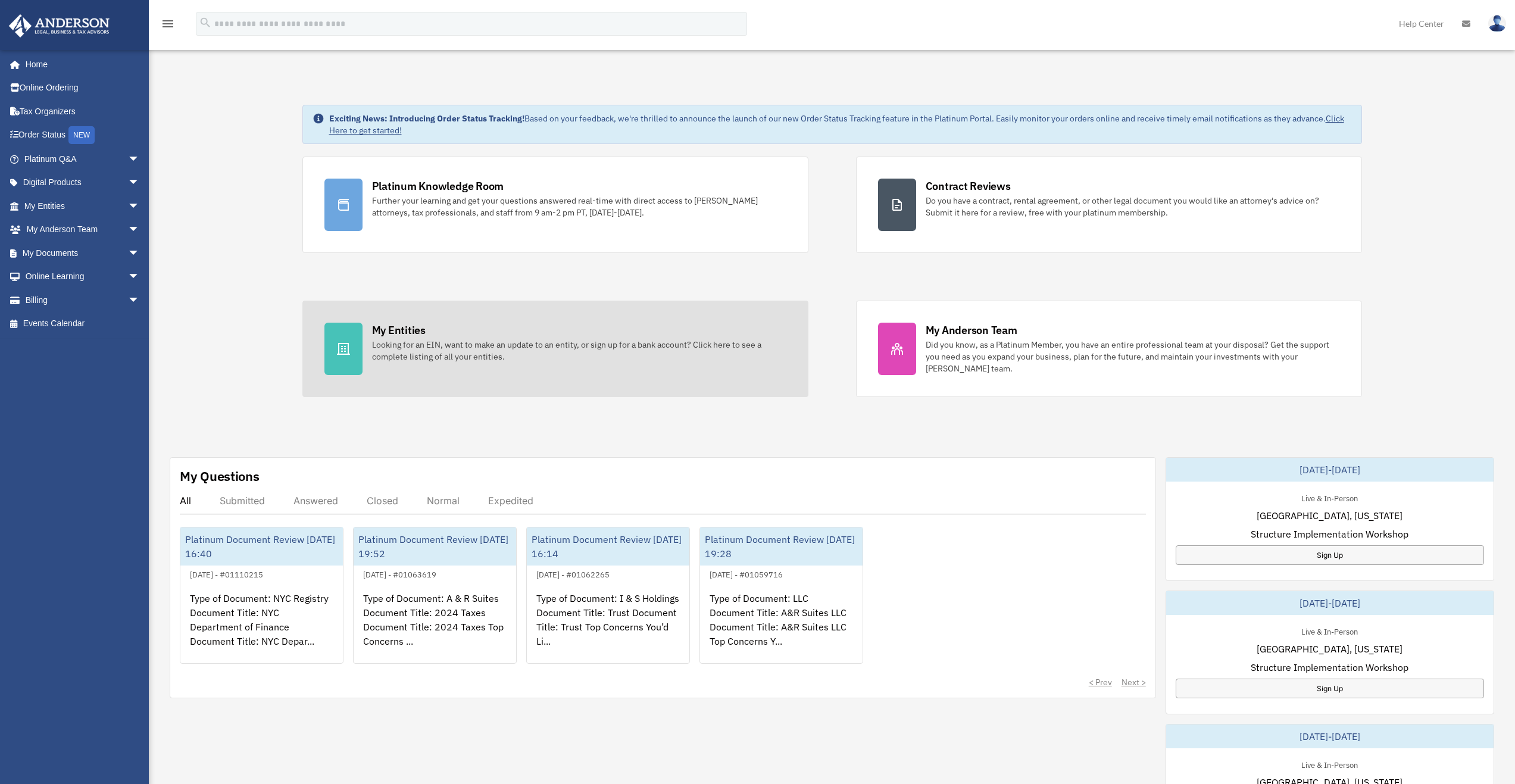
click at [484, 337] on div "My Entities Looking for an EIN, want to make an update to an entity, or sign up…" at bounding box center [579, 342] width 414 height 40
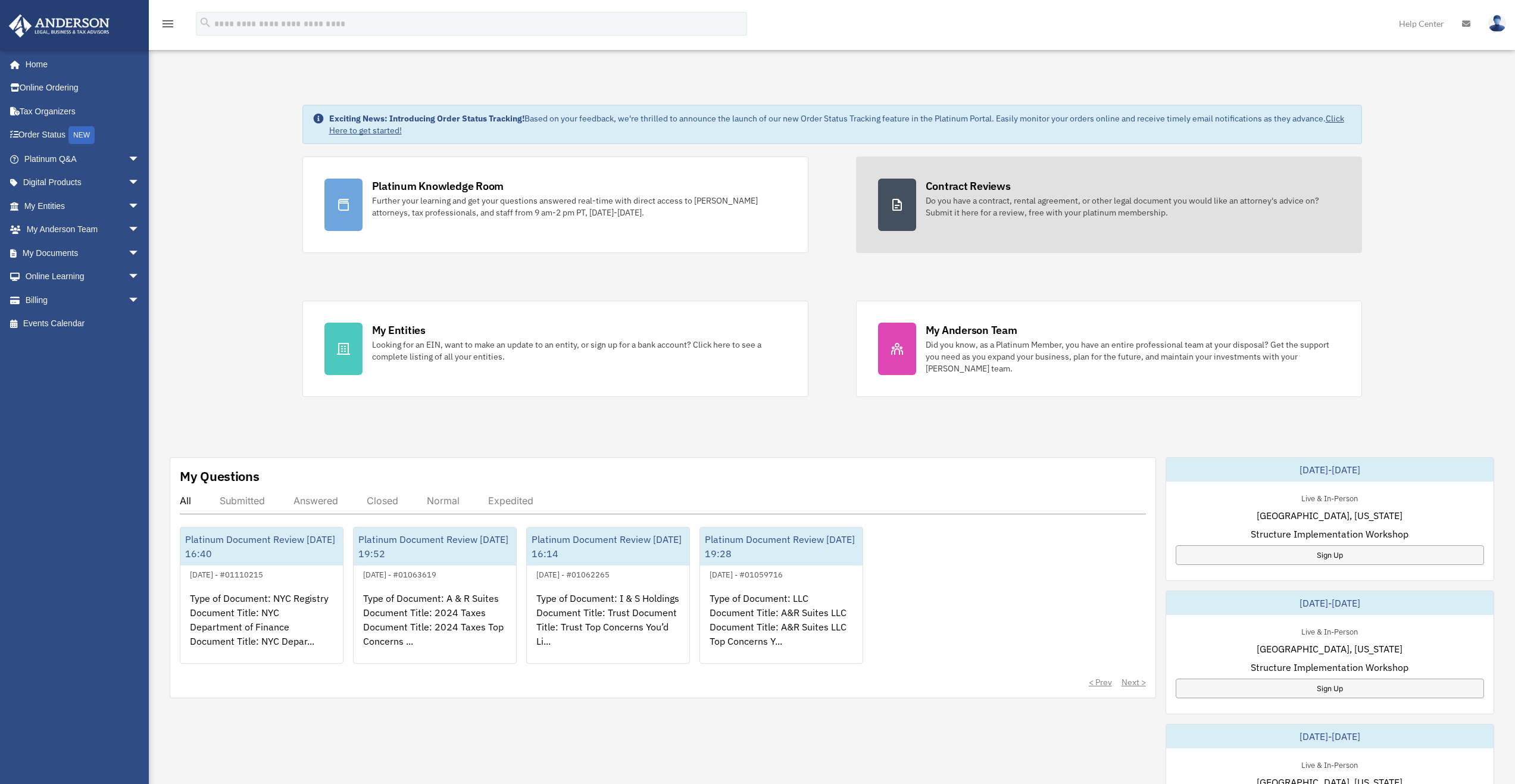
click at [935, 206] on div "Do you have a contract, rental agreement, or other legal document you would lik…" at bounding box center [1133, 206] width 414 height 24
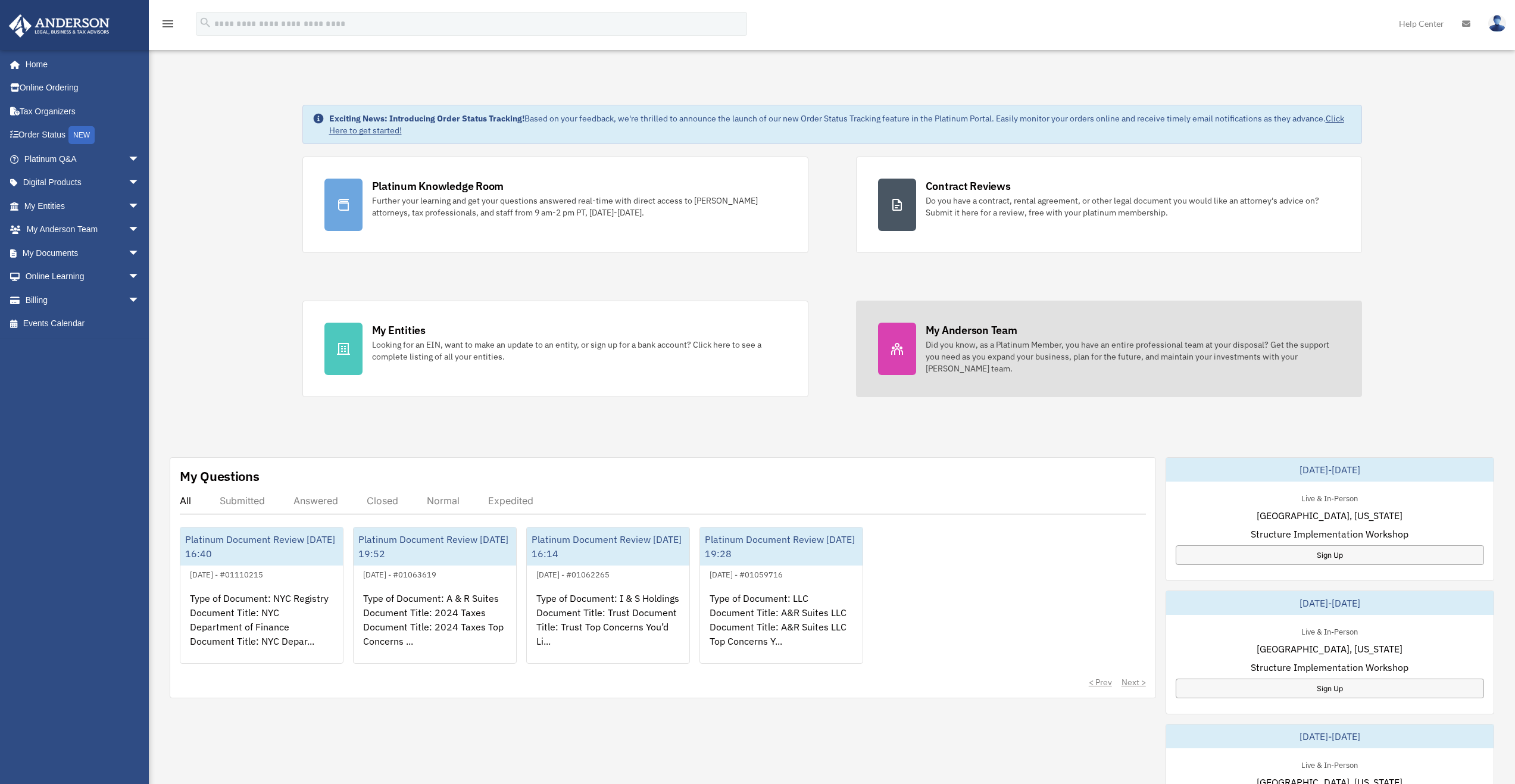
click at [935, 332] on div "My Anderson Team" at bounding box center [971, 330] width 92 height 15
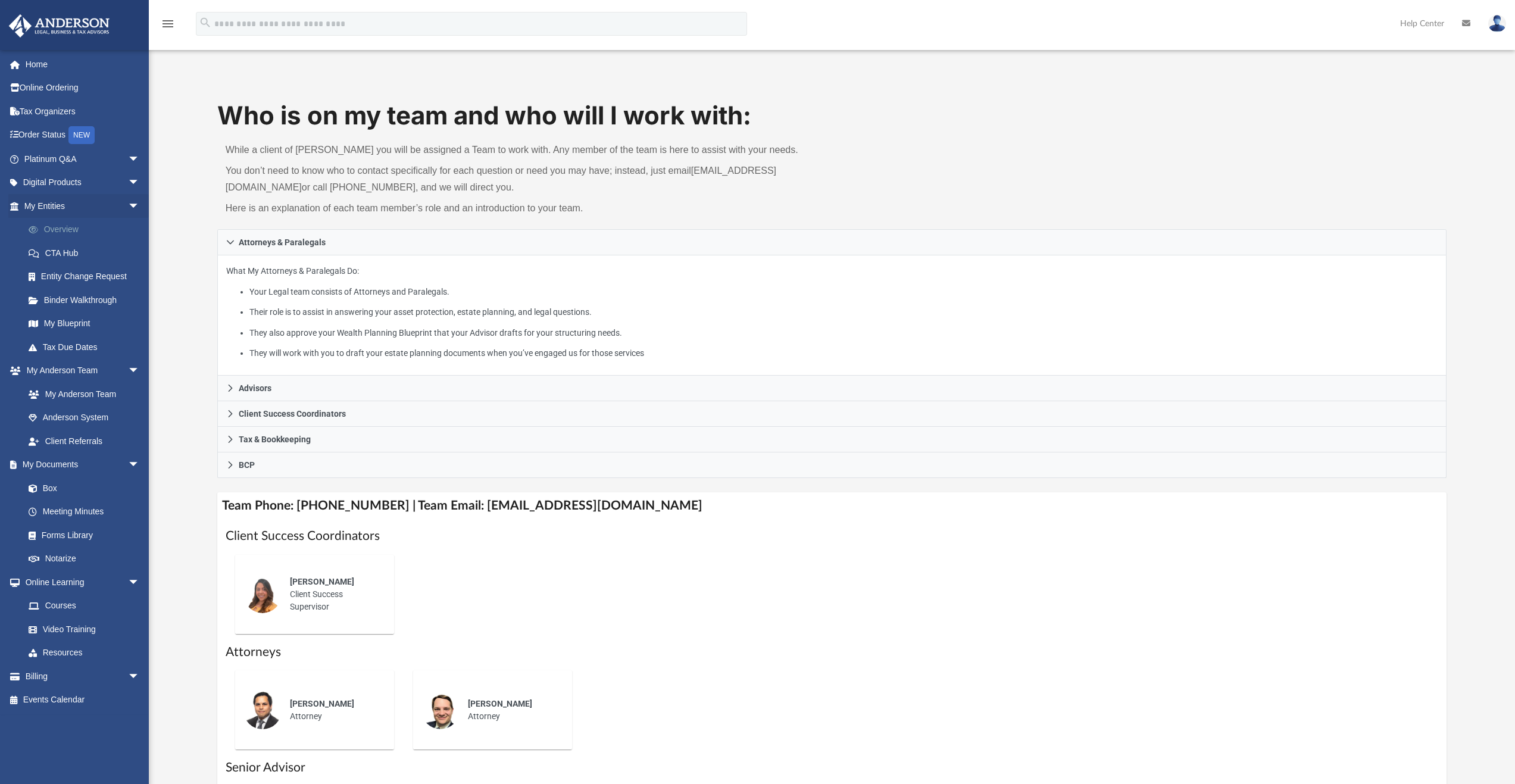
click at [72, 230] on link "Overview" at bounding box center [88, 230] width 141 height 24
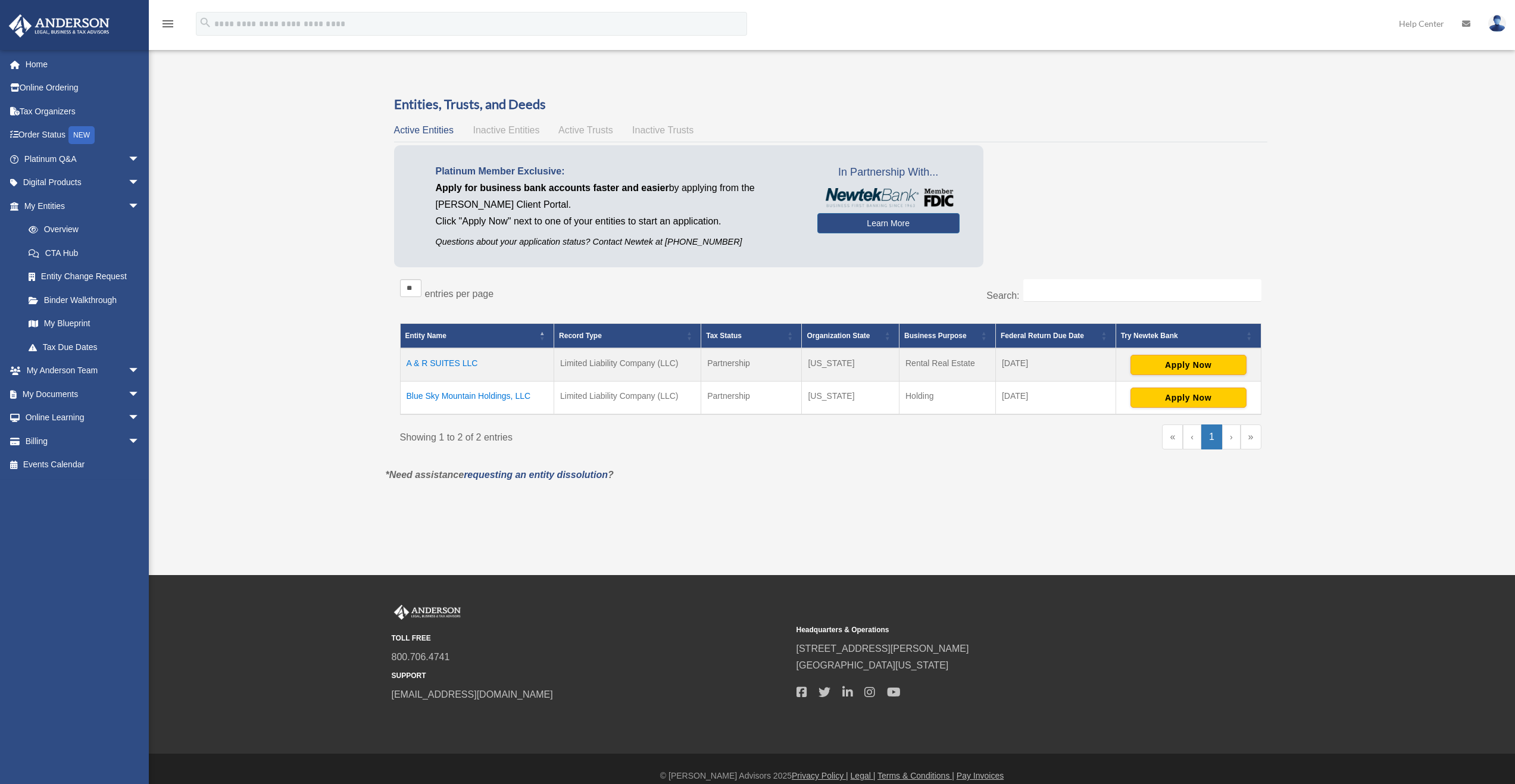
click at [1500, 22] on img at bounding box center [1497, 24] width 18 height 18
click at [1294, 54] on link "My Profile" at bounding box center [1318, 56] width 119 height 24
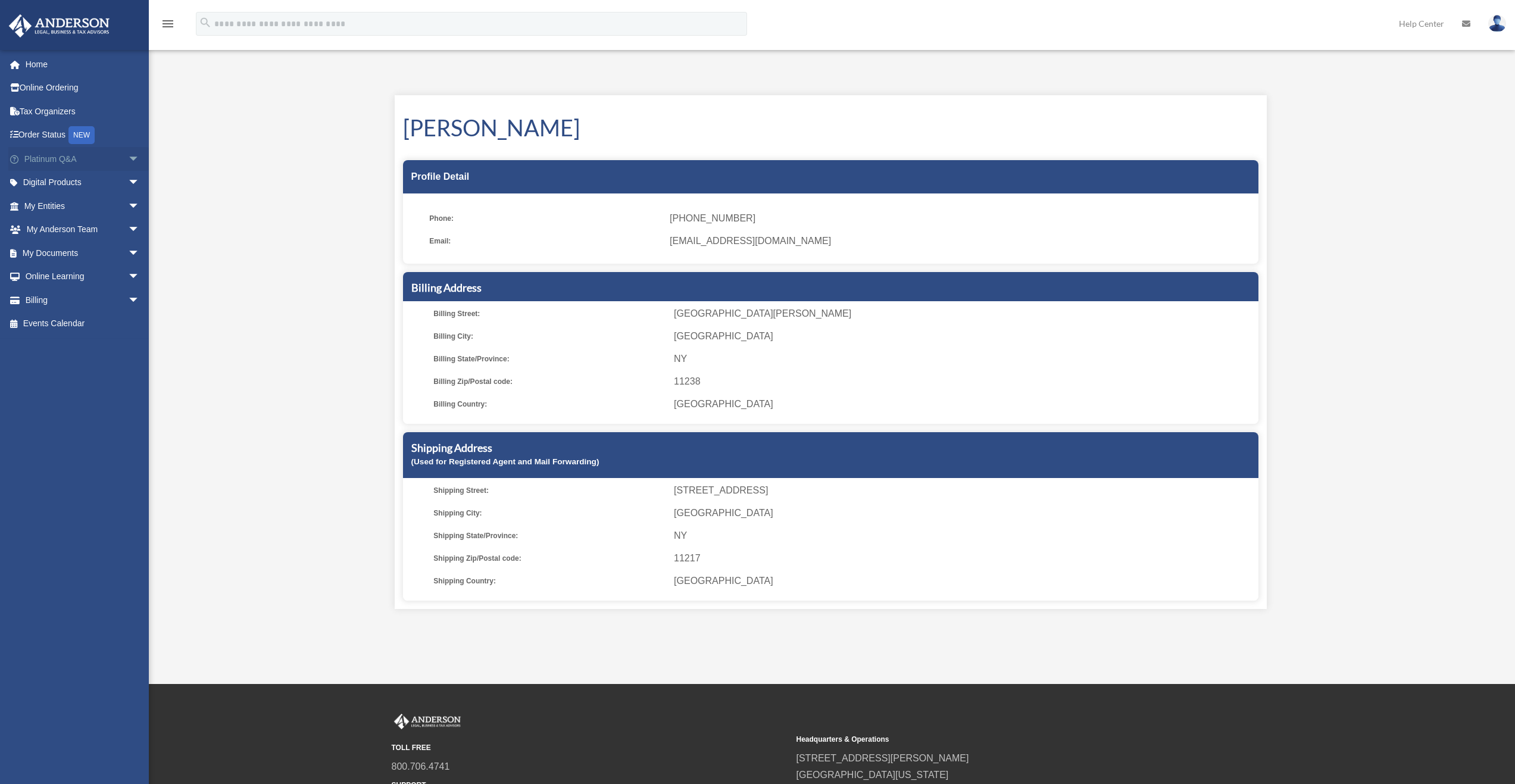
click at [128, 159] on span "arrow_drop_down" at bounding box center [140, 159] width 24 height 24
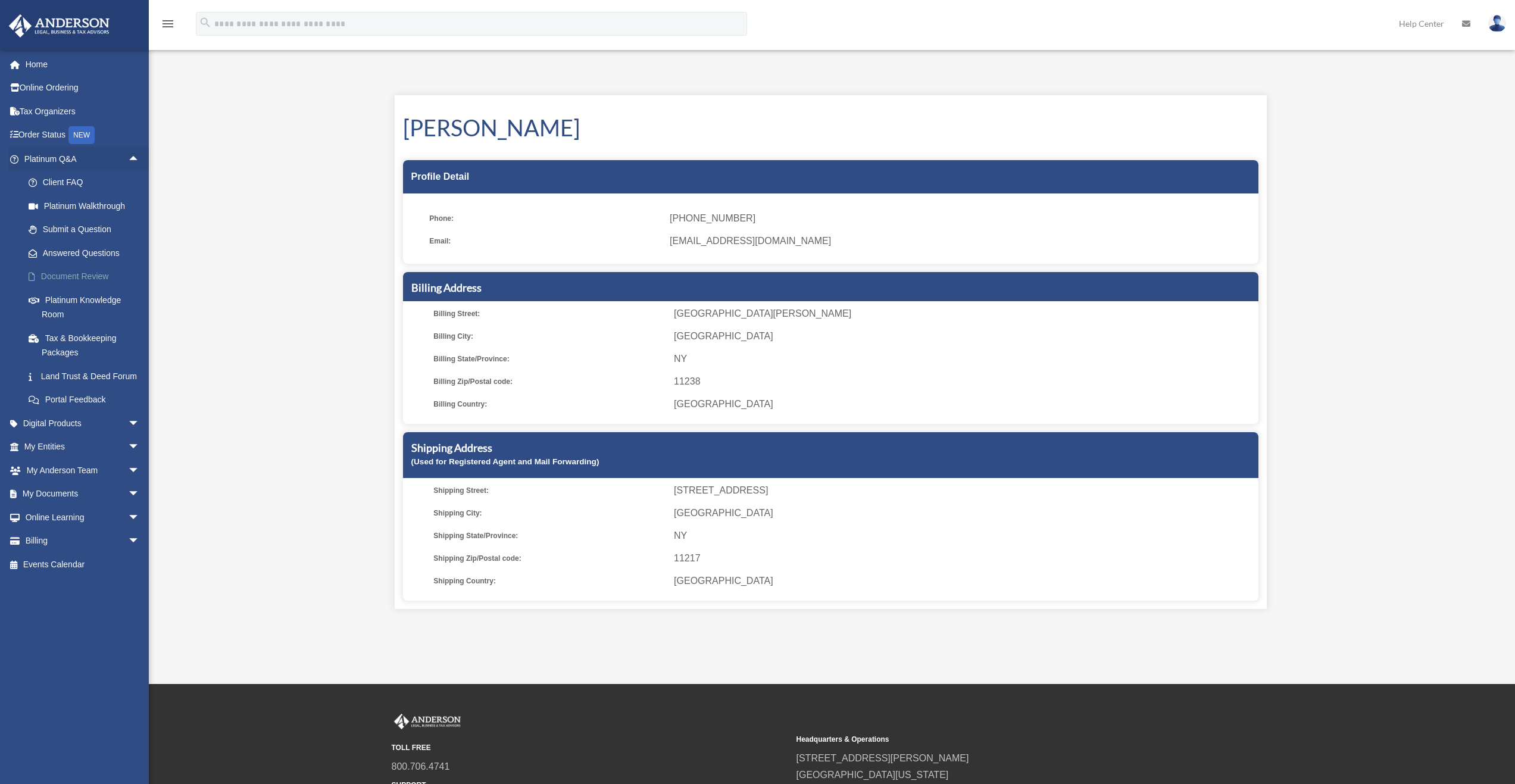
click at [78, 275] on link "Document Review" at bounding box center [88, 277] width 141 height 24
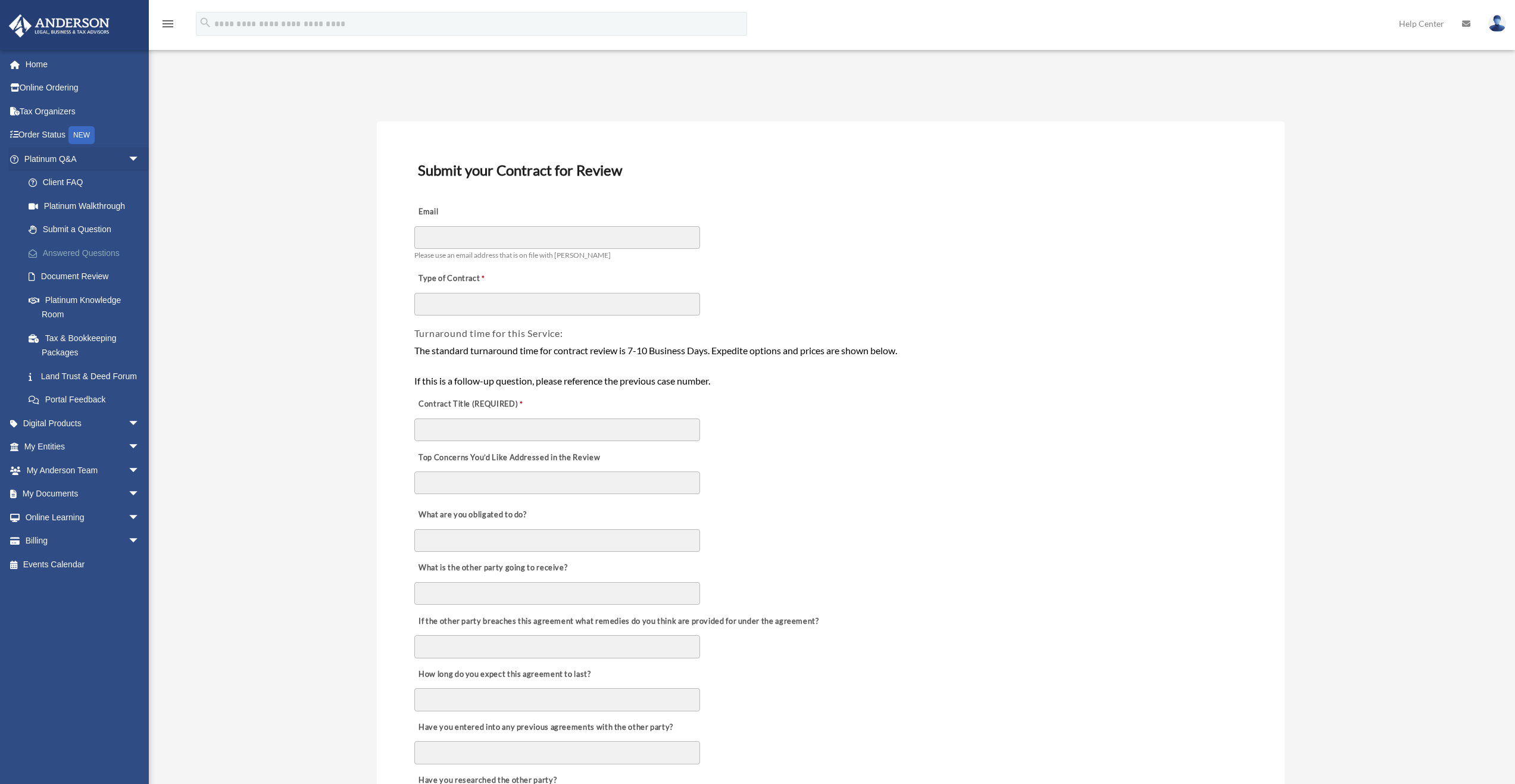
click at [104, 248] on link "Answered Questions" at bounding box center [88, 252] width 141 height 24
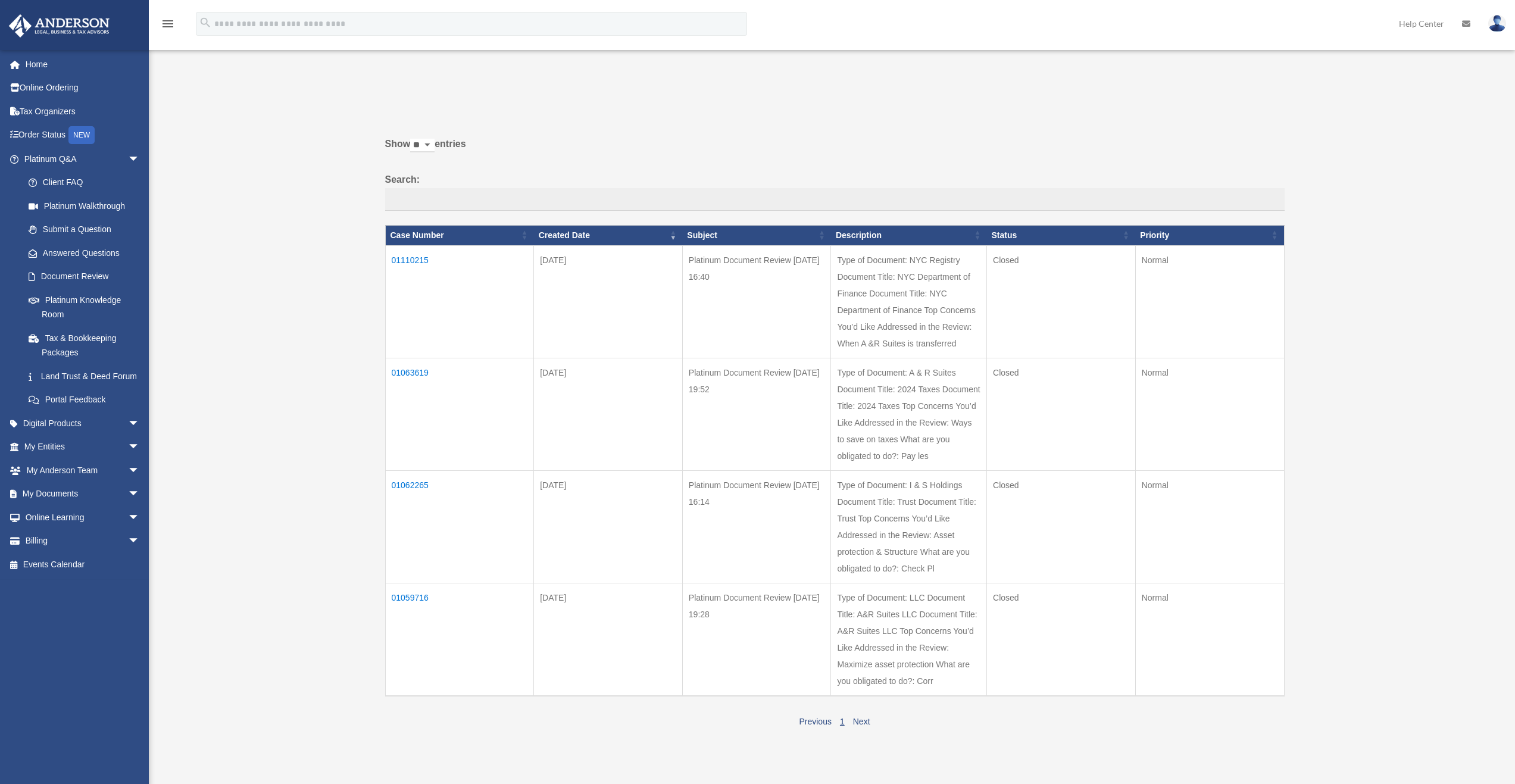
click at [418, 261] on td "01110215" at bounding box center [460, 301] width 149 height 112
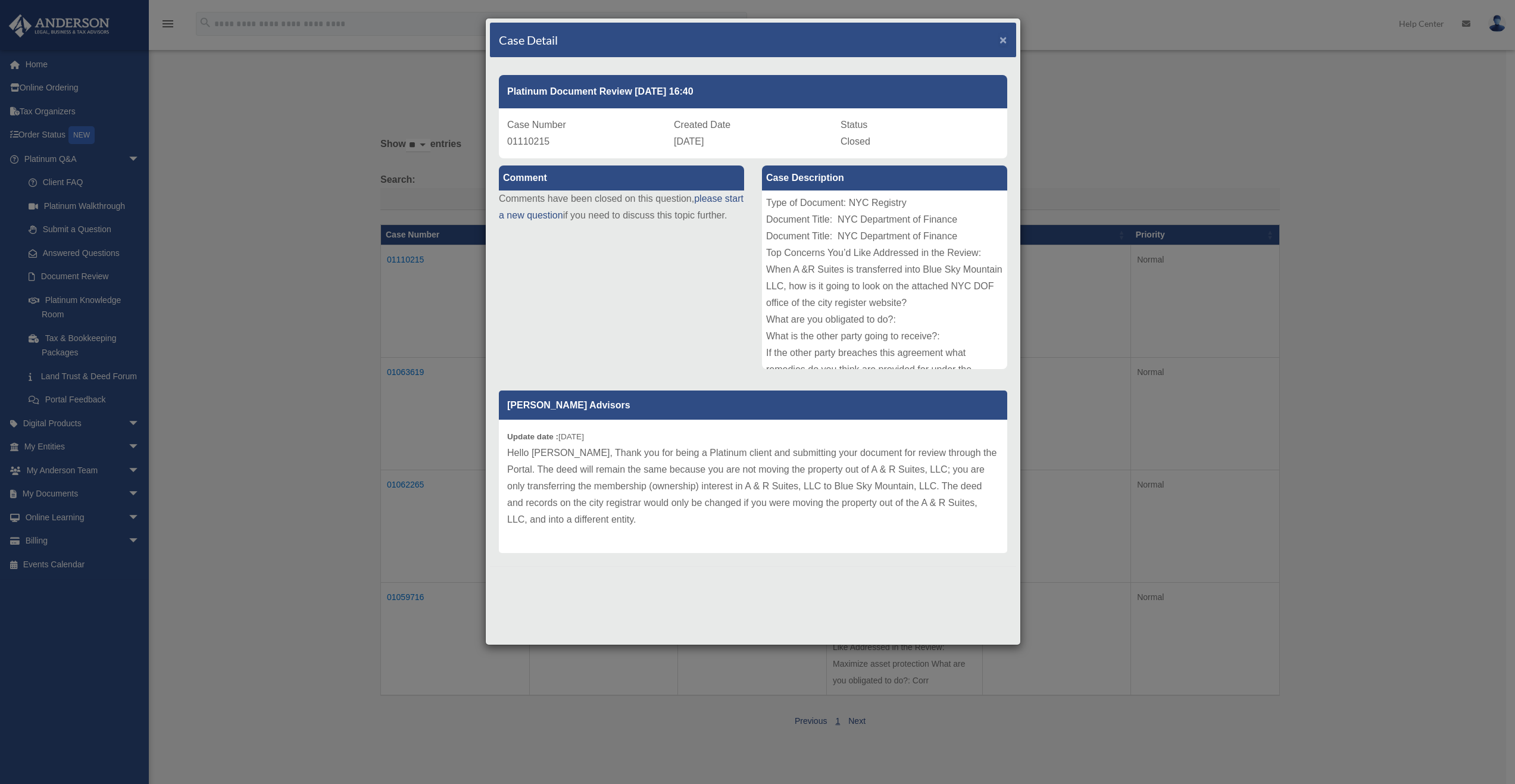
click at [1004, 38] on span "×" at bounding box center [1003, 39] width 8 height 14
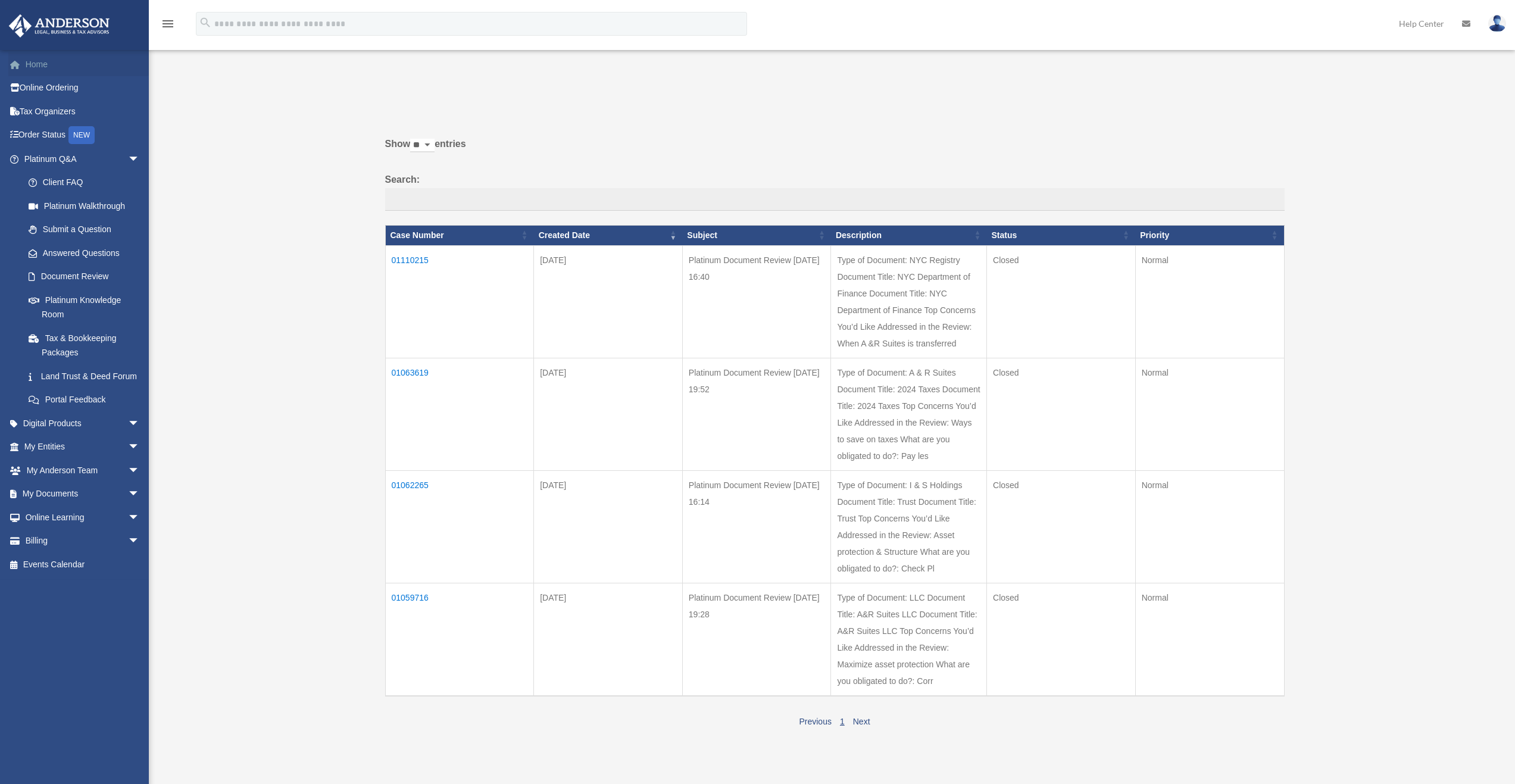
click at [56, 65] on link "Home" at bounding box center [83, 64] width 149 height 24
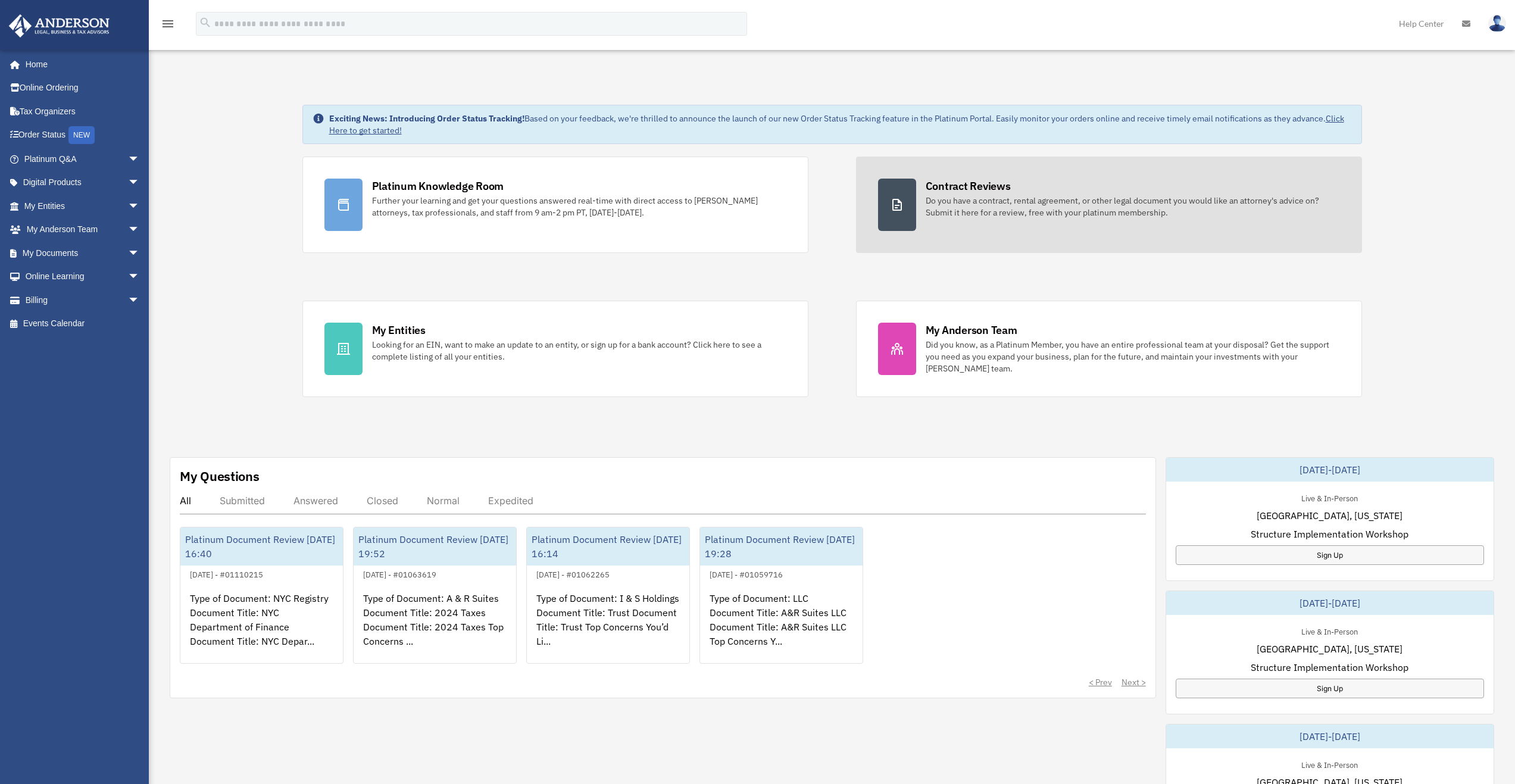
click at [937, 200] on div "Do you have a contract, rental agreement, or other legal document you would lik…" at bounding box center [1133, 206] width 414 height 24
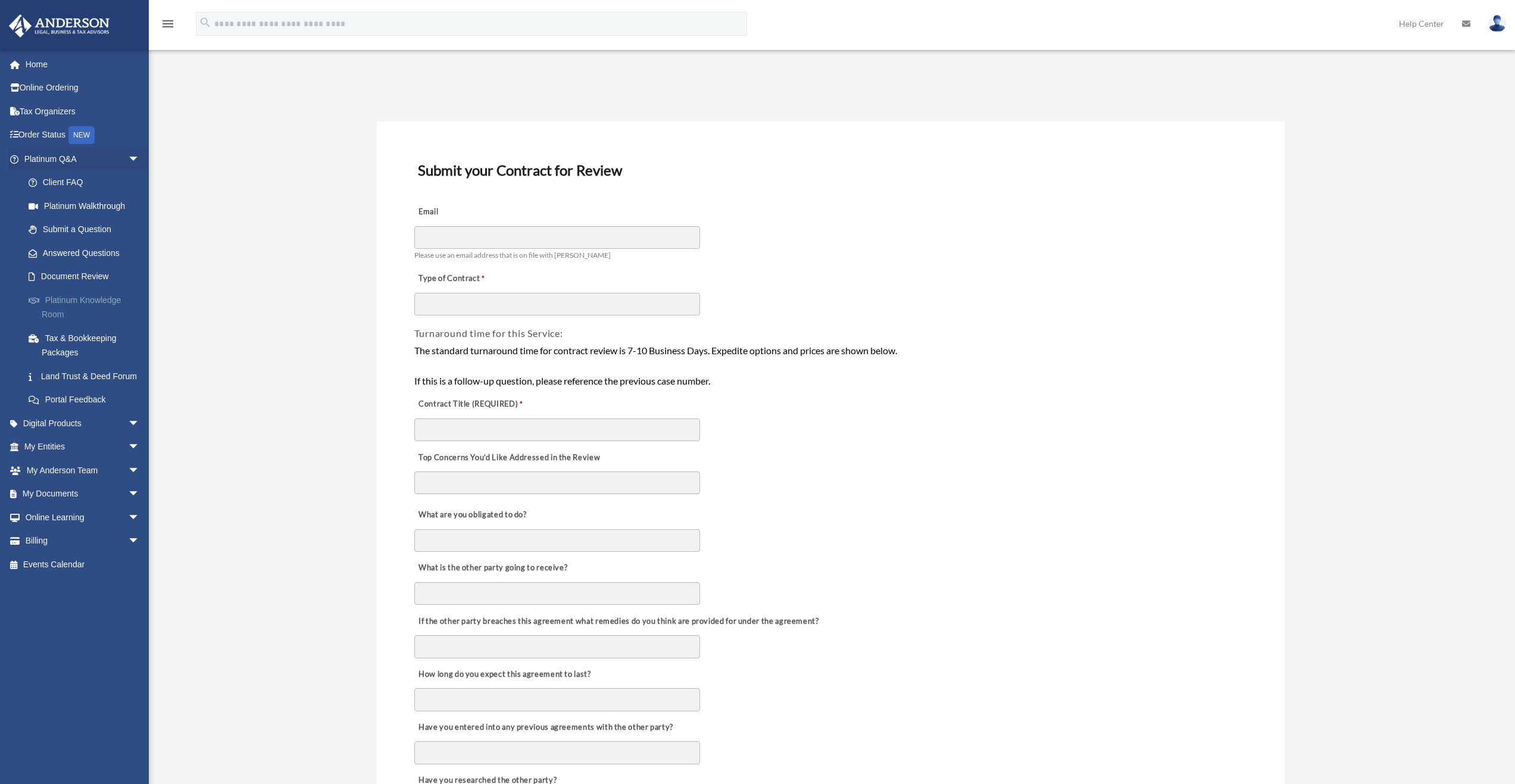
click at [85, 304] on link "Platinum Knowledge Room" at bounding box center [88, 307] width 141 height 38
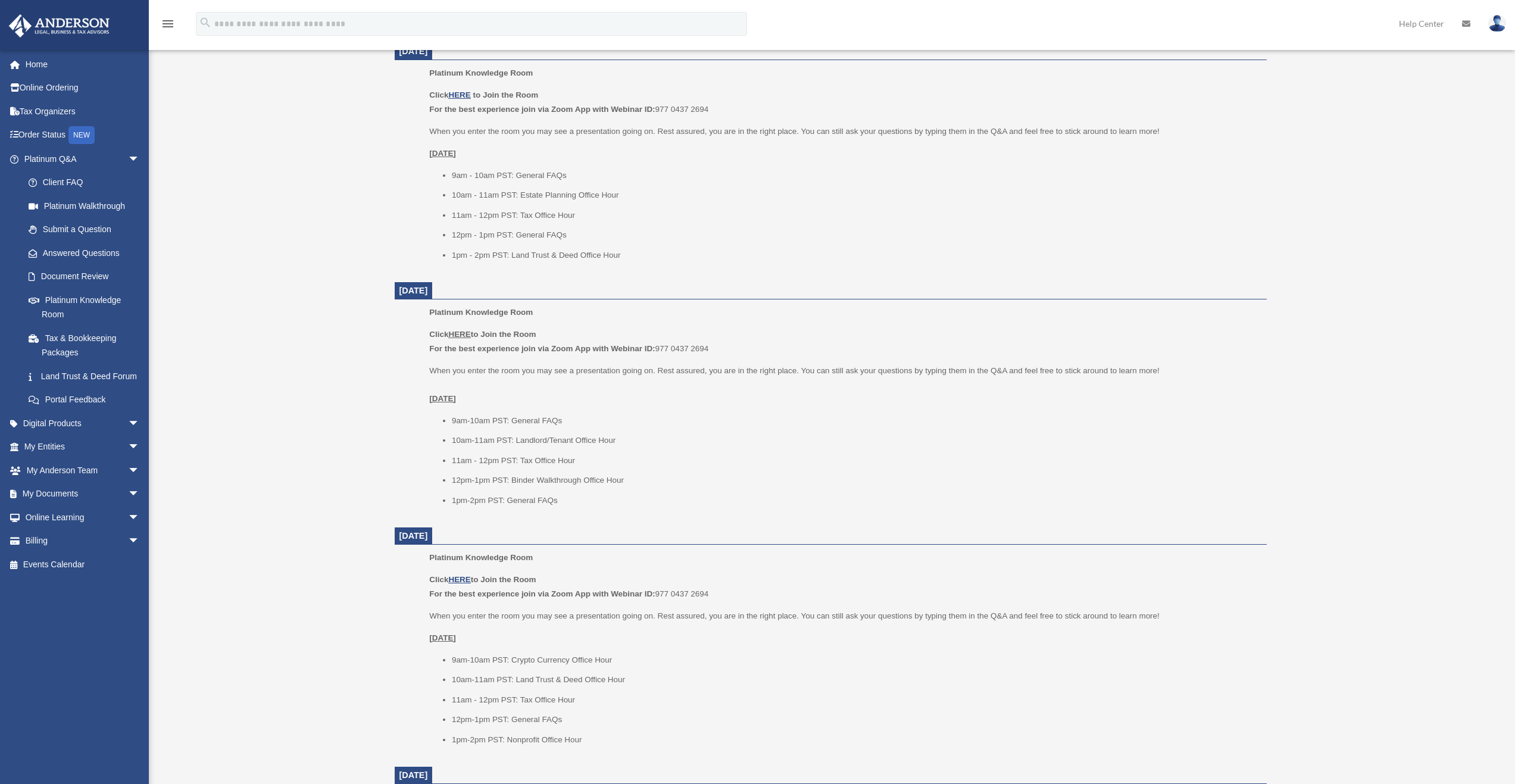
scroll to position [555, 0]
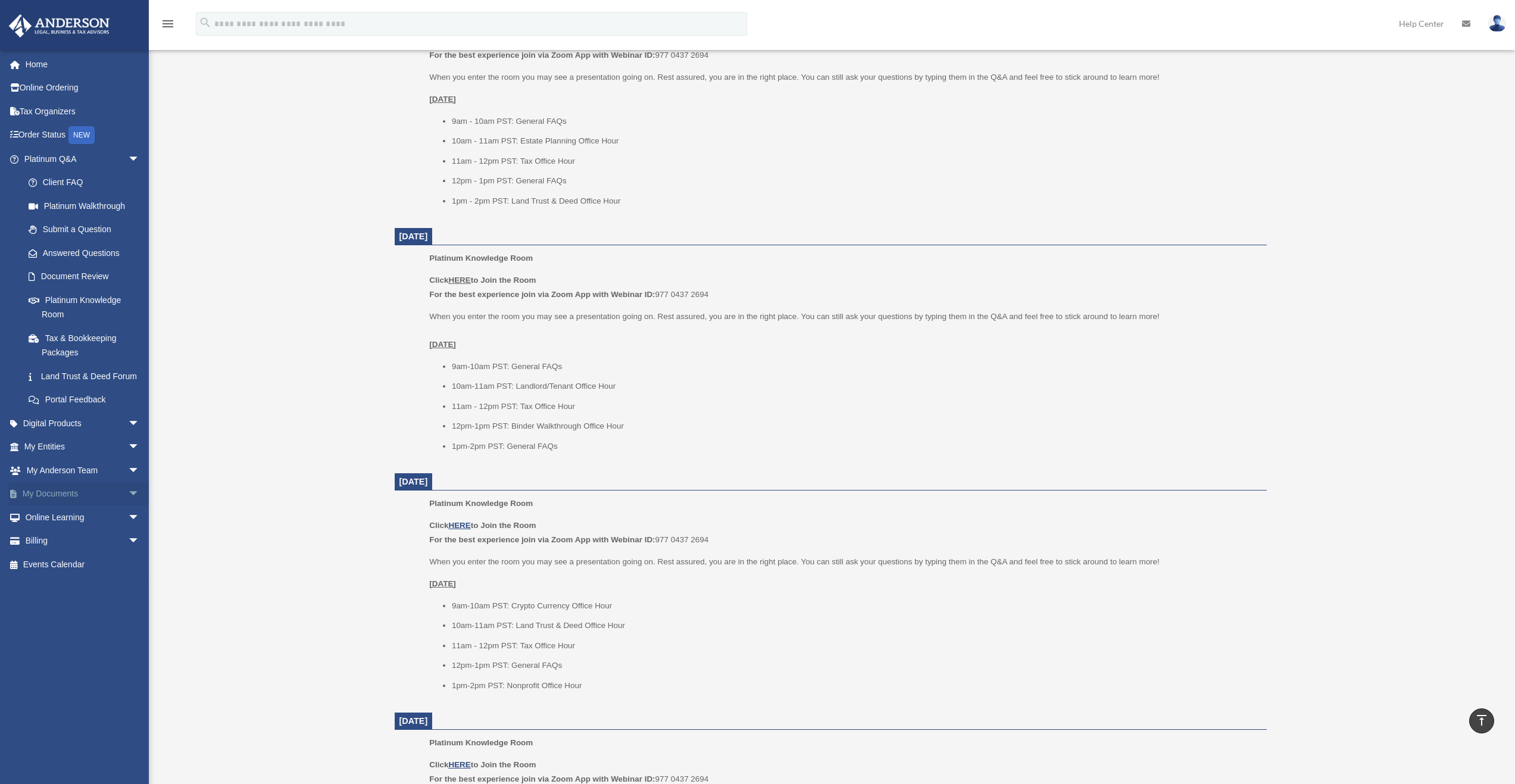
click at [128, 507] on span "arrow_drop_down" at bounding box center [140, 494] width 24 height 24
click at [77, 575] on link "Forms Library" at bounding box center [88, 564] width 141 height 24
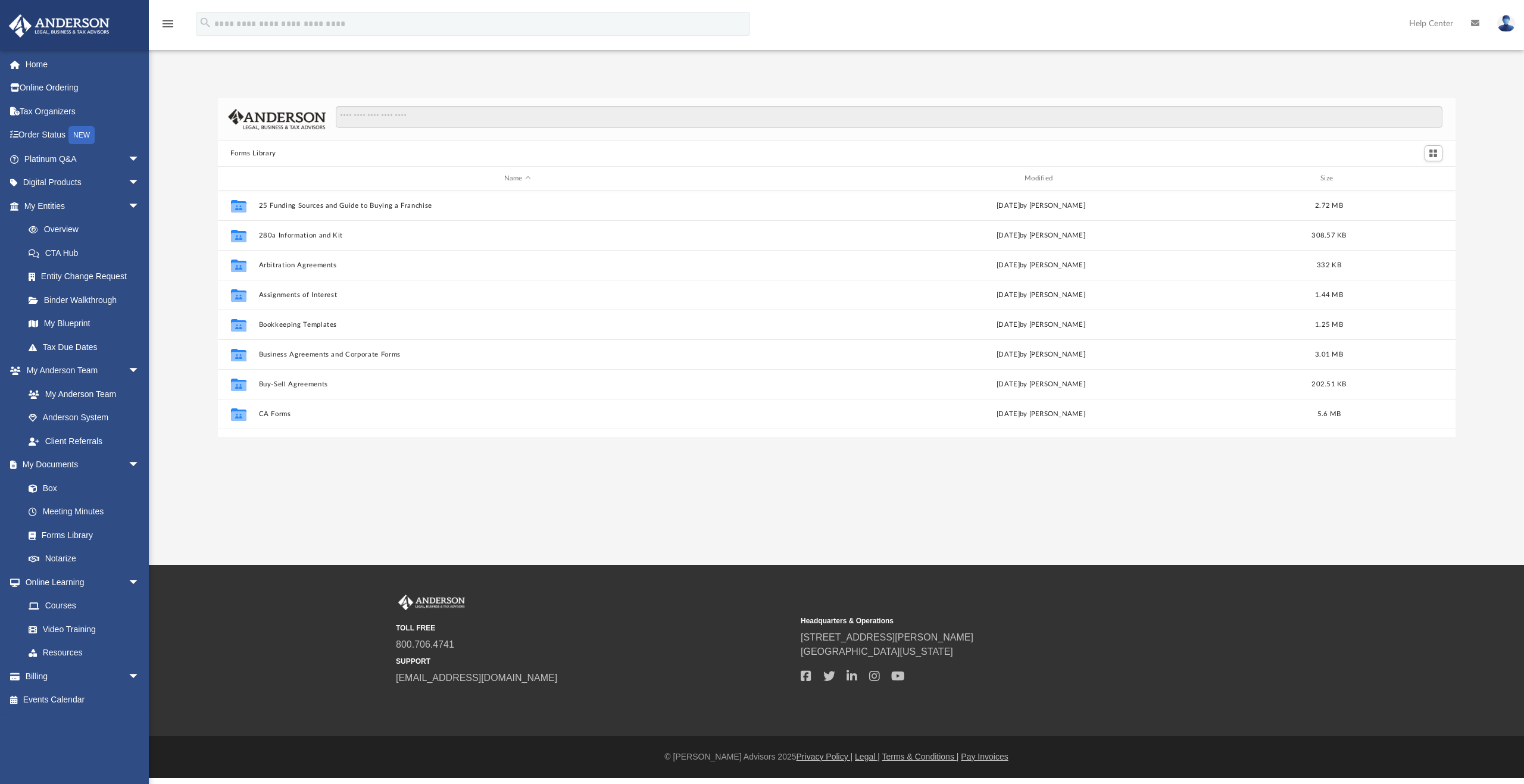
scroll to position [262, 1229]
click at [83, 559] on link "Notarize" at bounding box center [88, 559] width 141 height 24
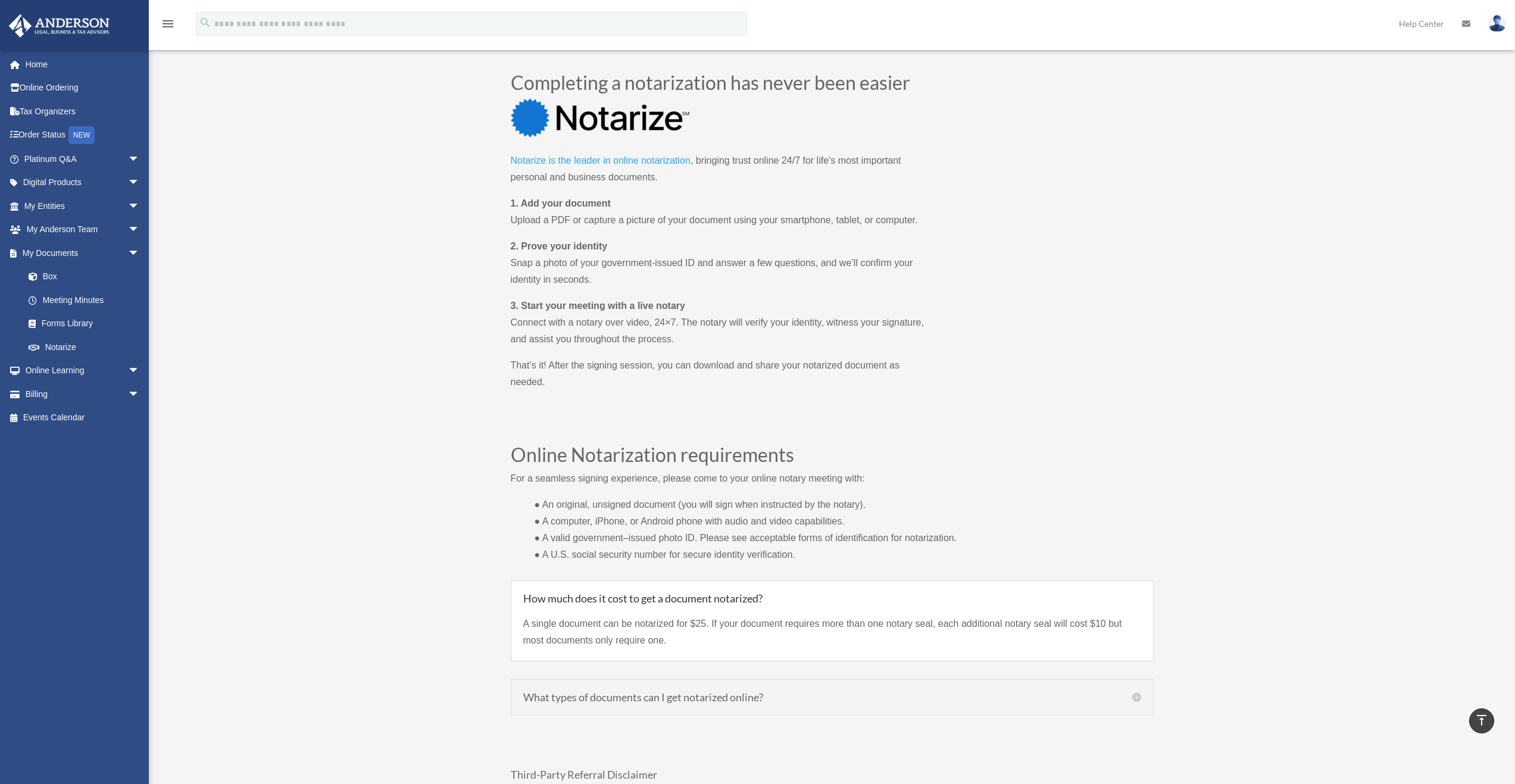
scroll to position [516, 0]
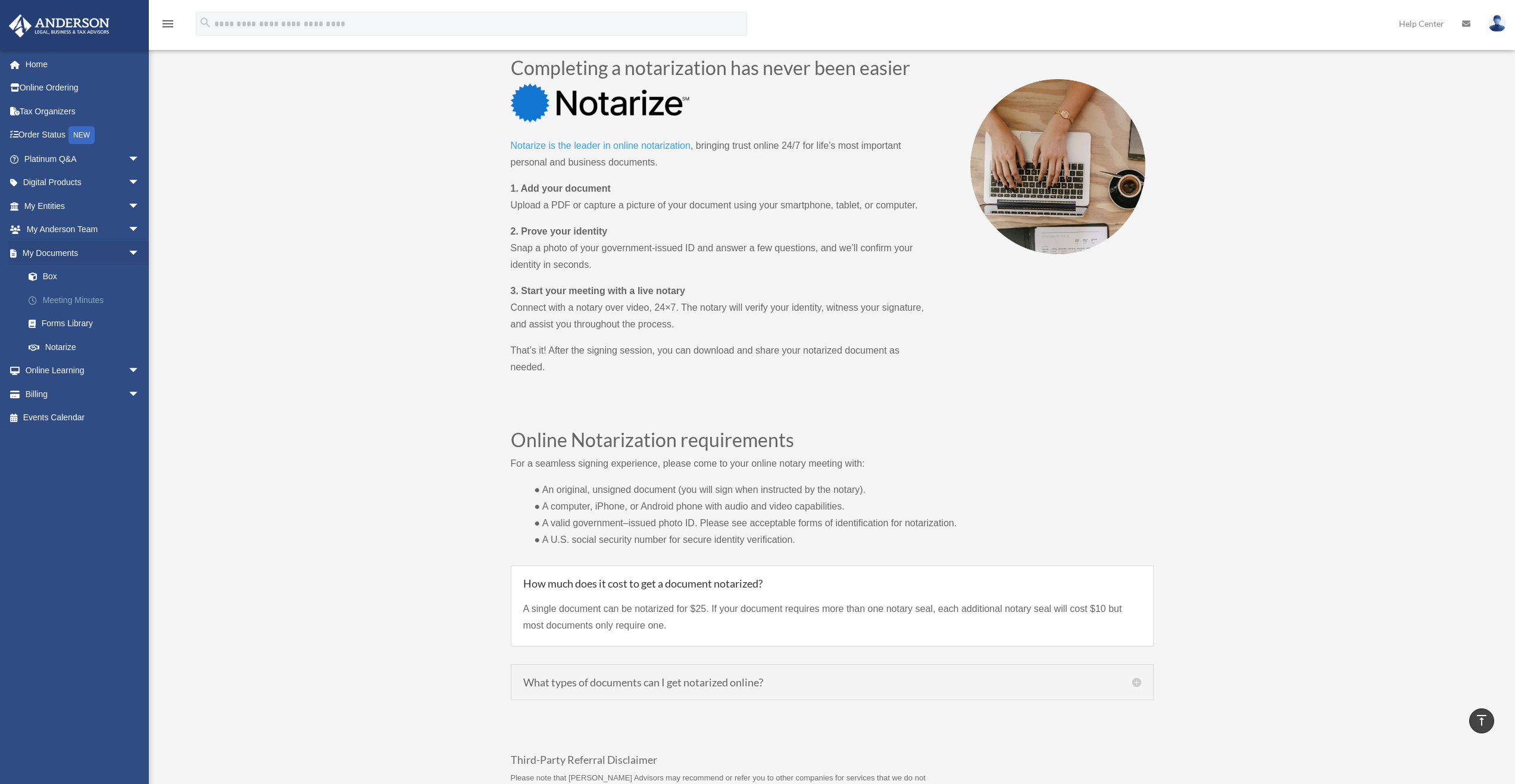
click at [61, 299] on link "Meeting Minutes" at bounding box center [88, 300] width 141 height 24
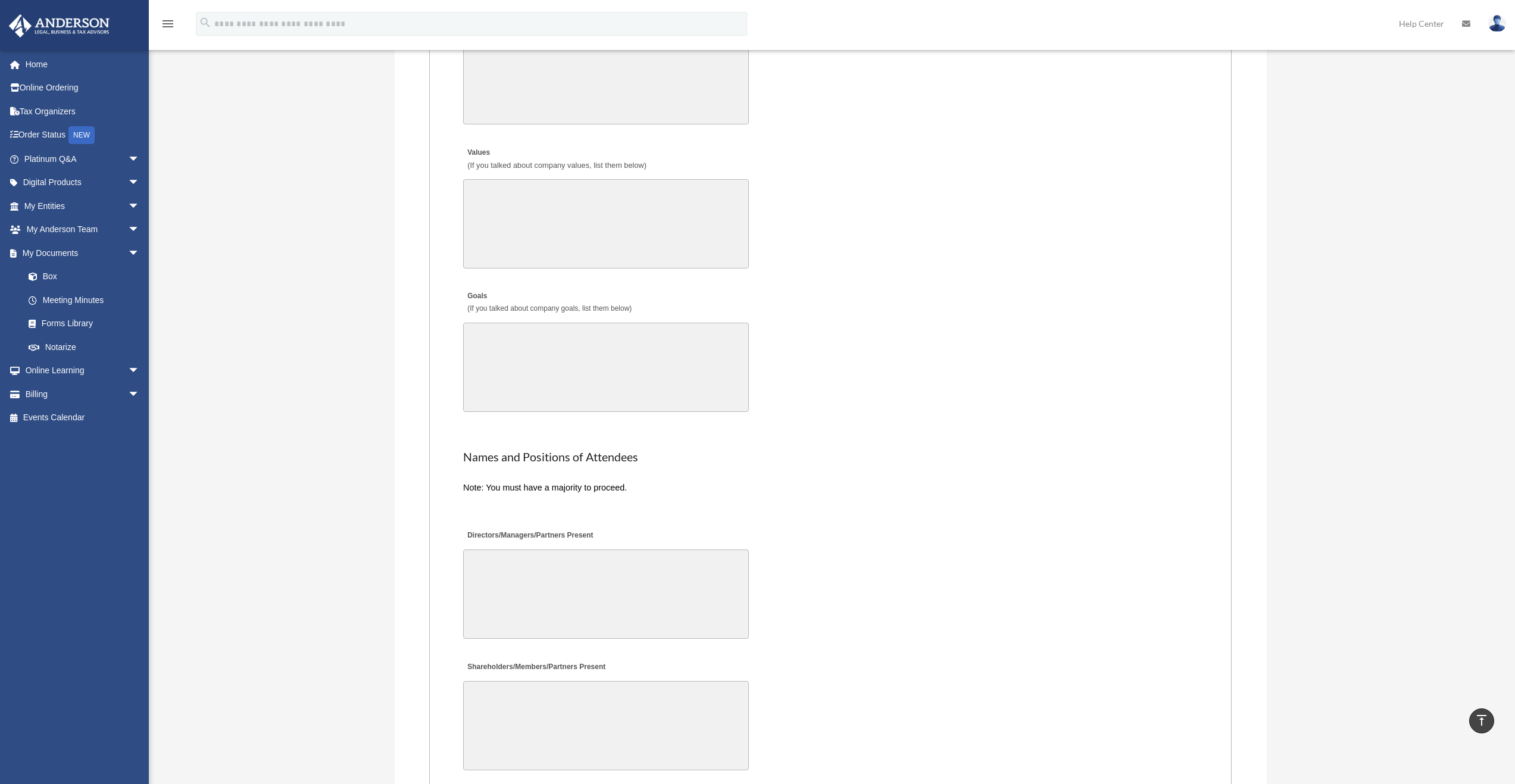
scroll to position [1868, 0]
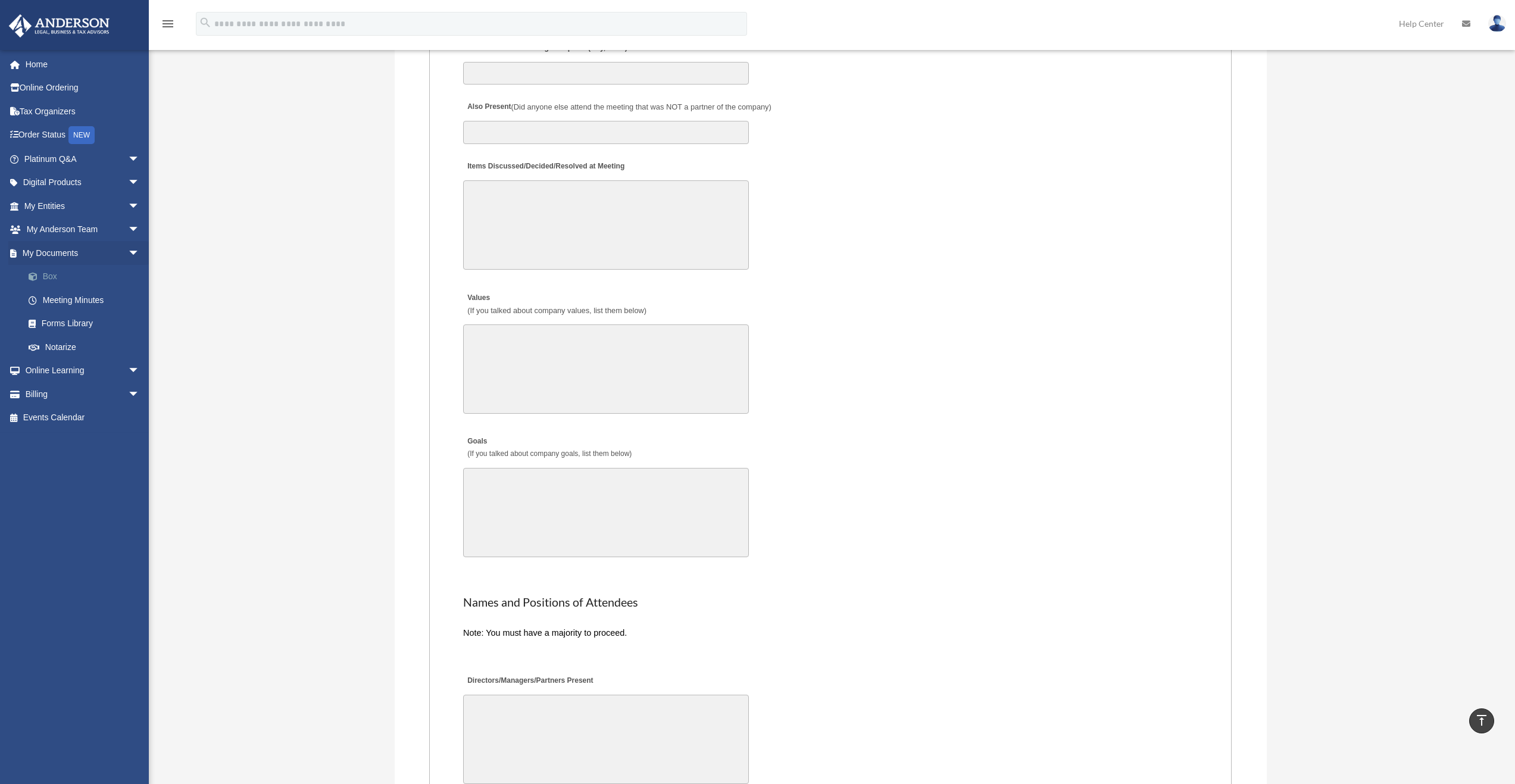
click at [54, 272] on link "Box" at bounding box center [88, 277] width 141 height 24
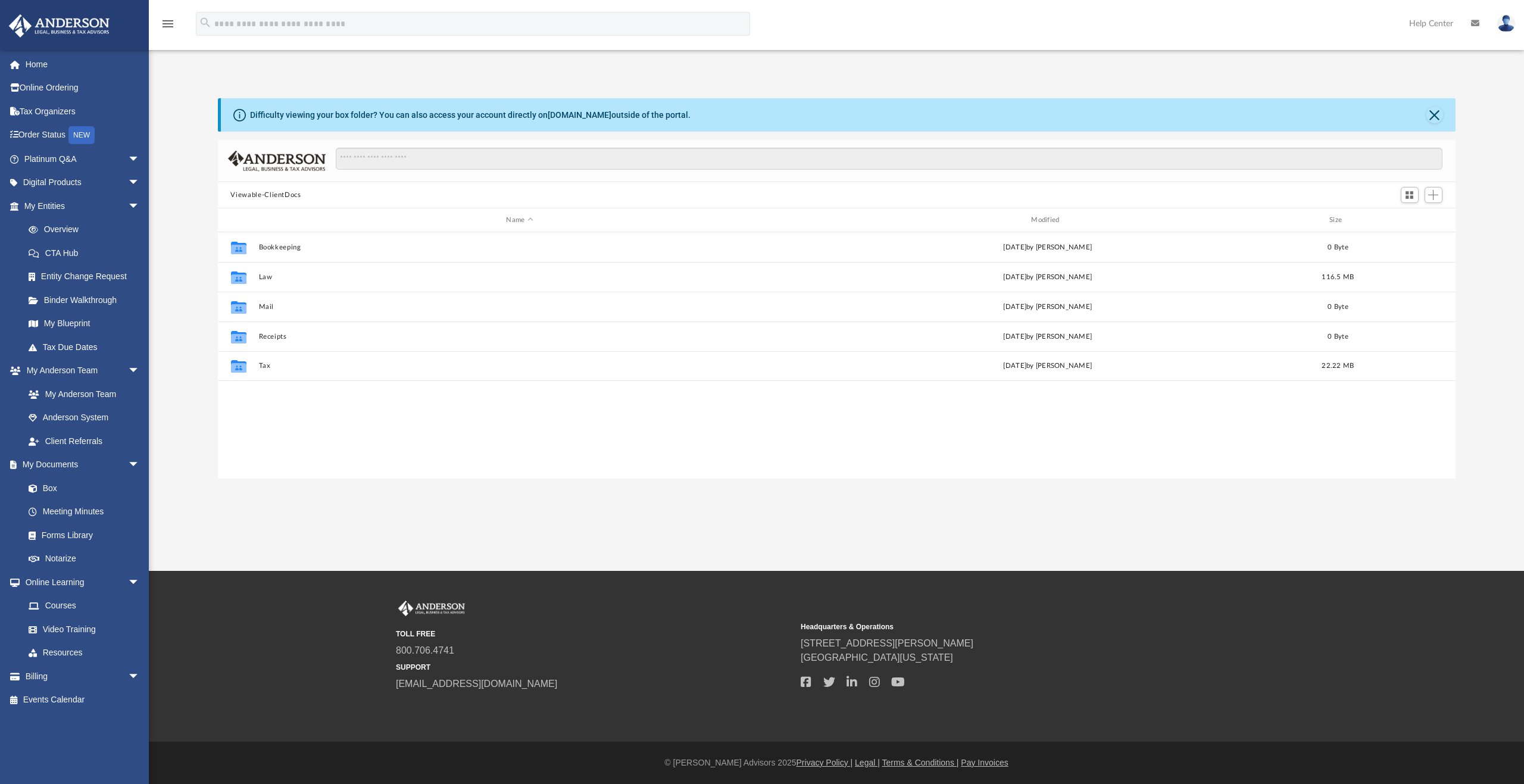
scroll to position [262, 1229]
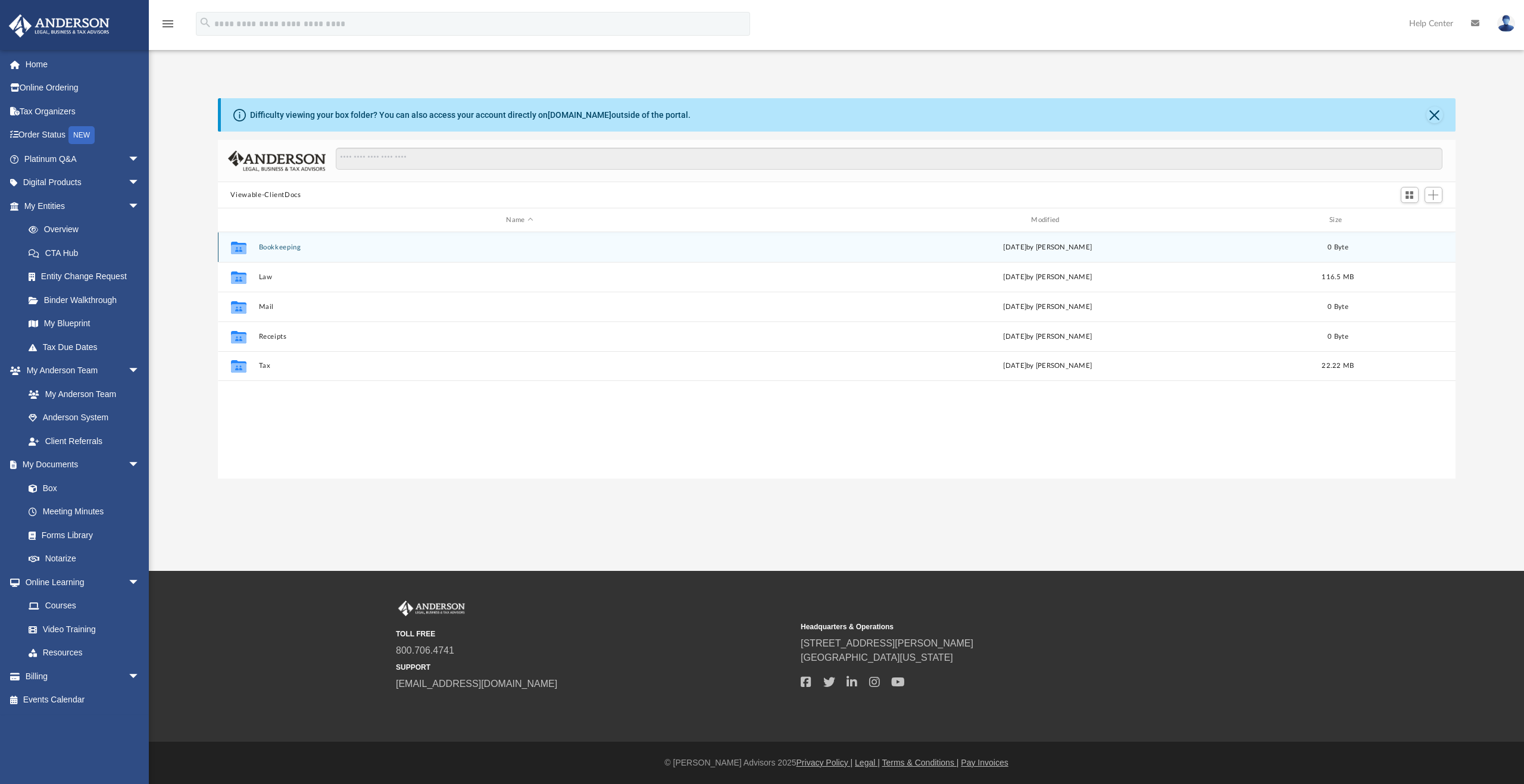
click at [263, 250] on button "Bookkeeping" at bounding box center [519, 247] width 522 height 8
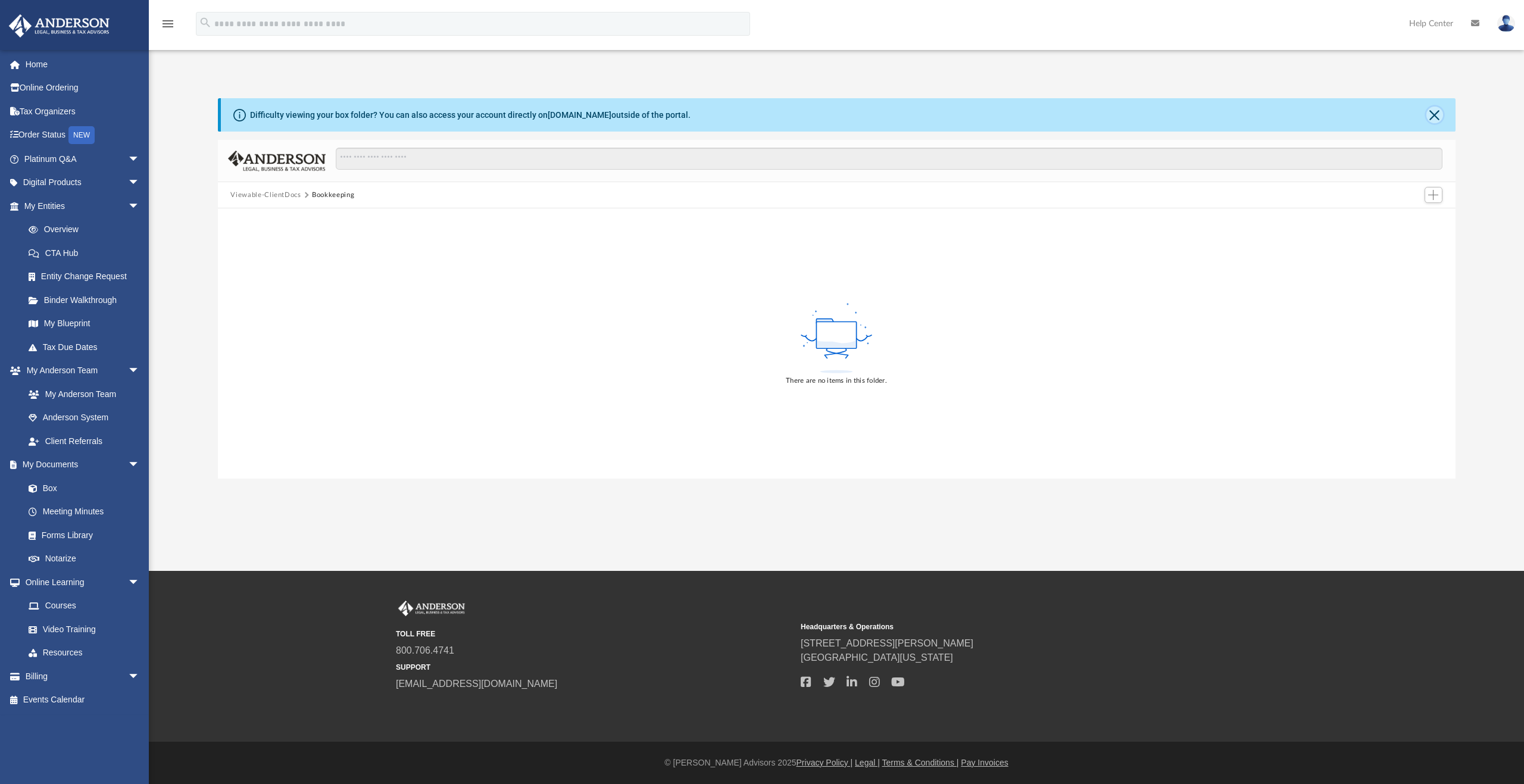
click at [1436, 115] on button "Close" at bounding box center [1435, 115] width 17 height 17
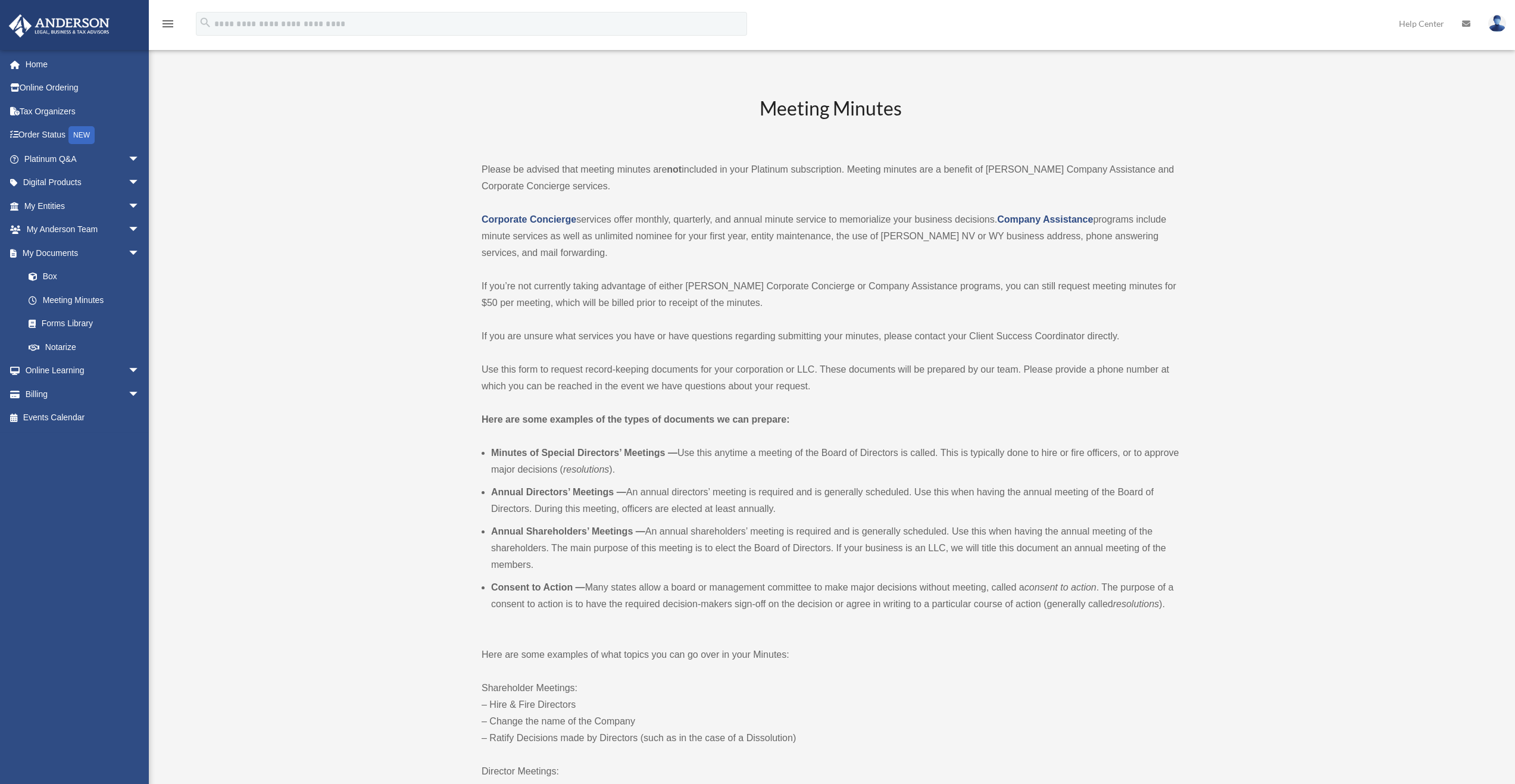
scroll to position [1868, 0]
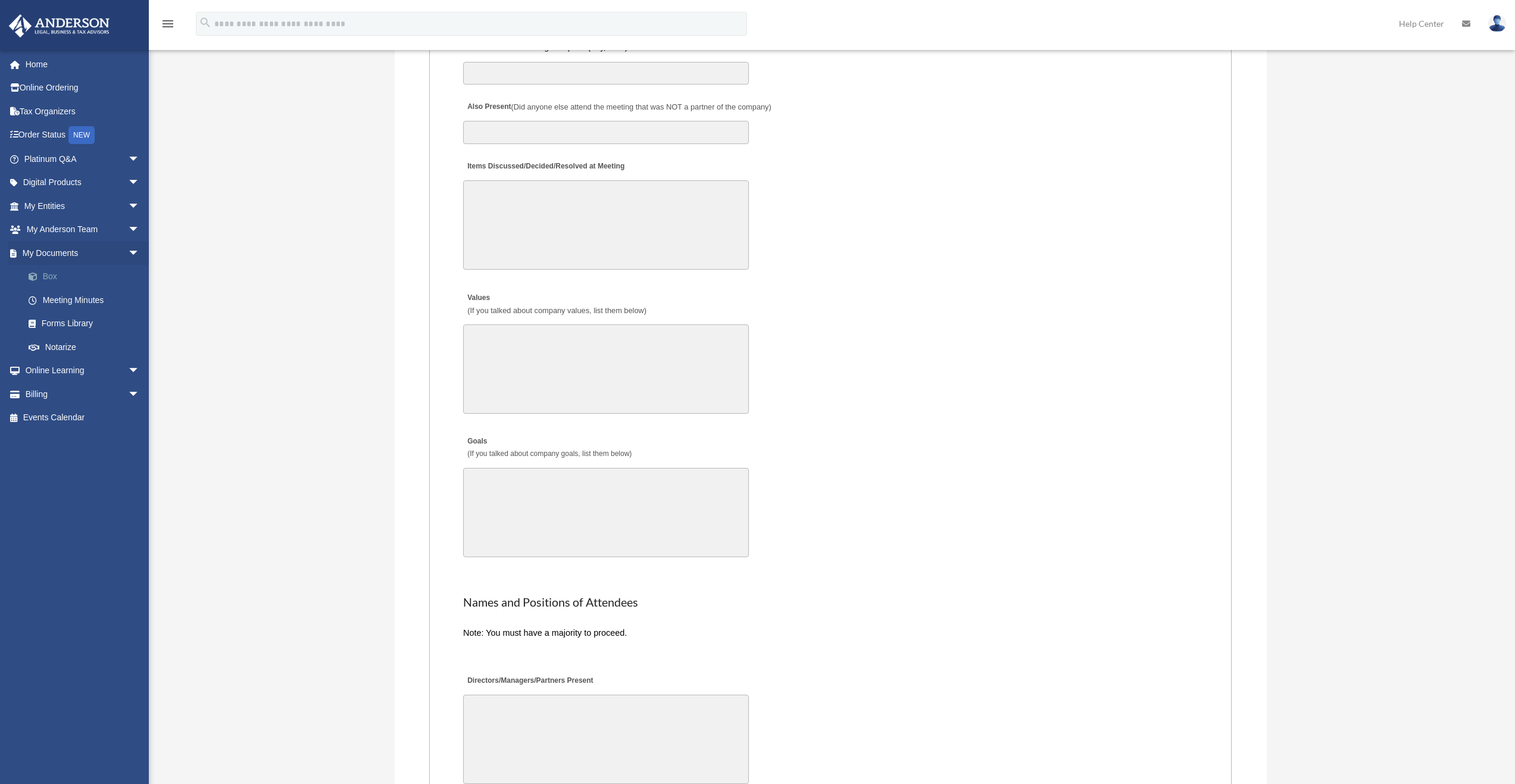
click at [77, 270] on link "Box" at bounding box center [88, 277] width 141 height 24
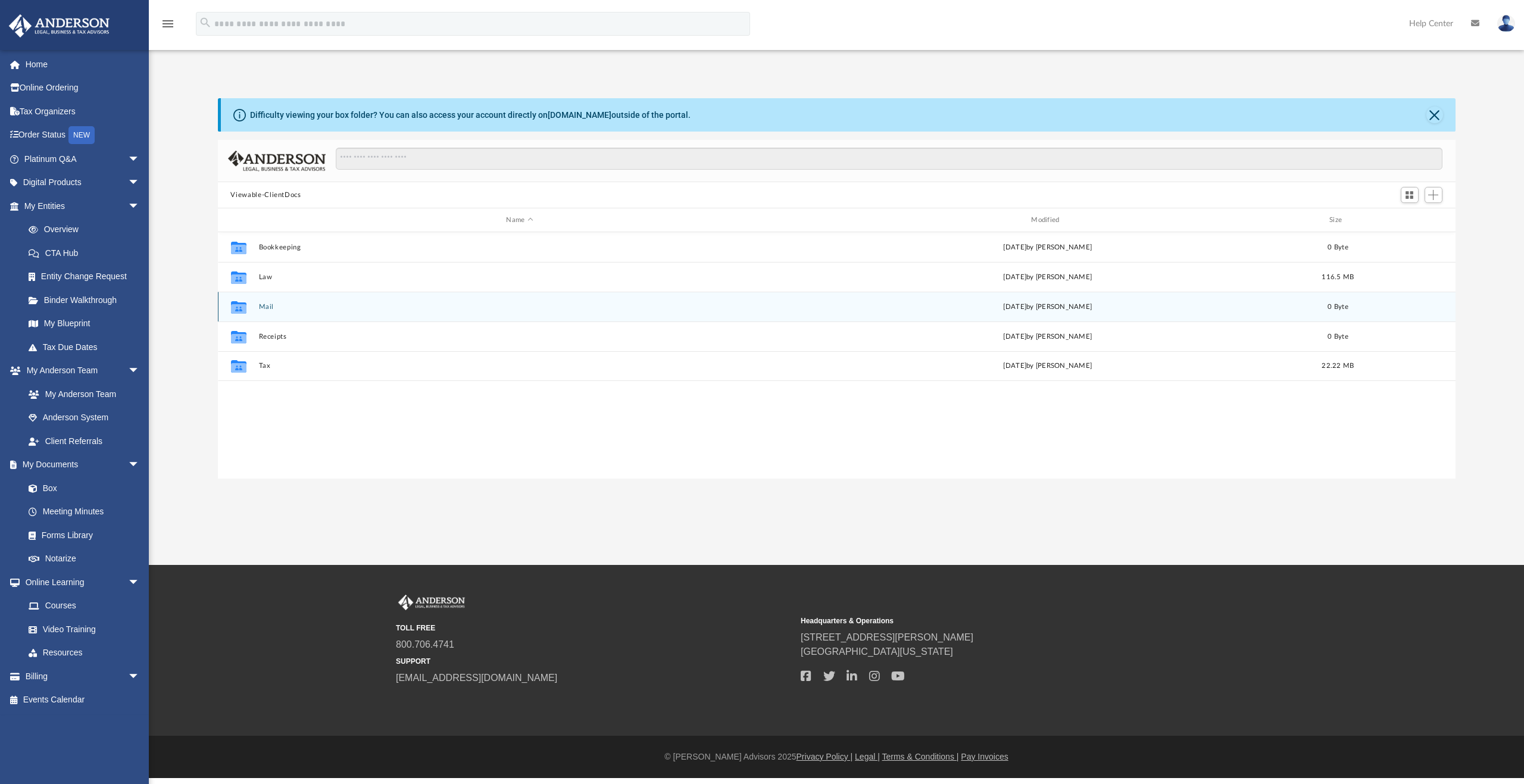
scroll to position [262, 1229]
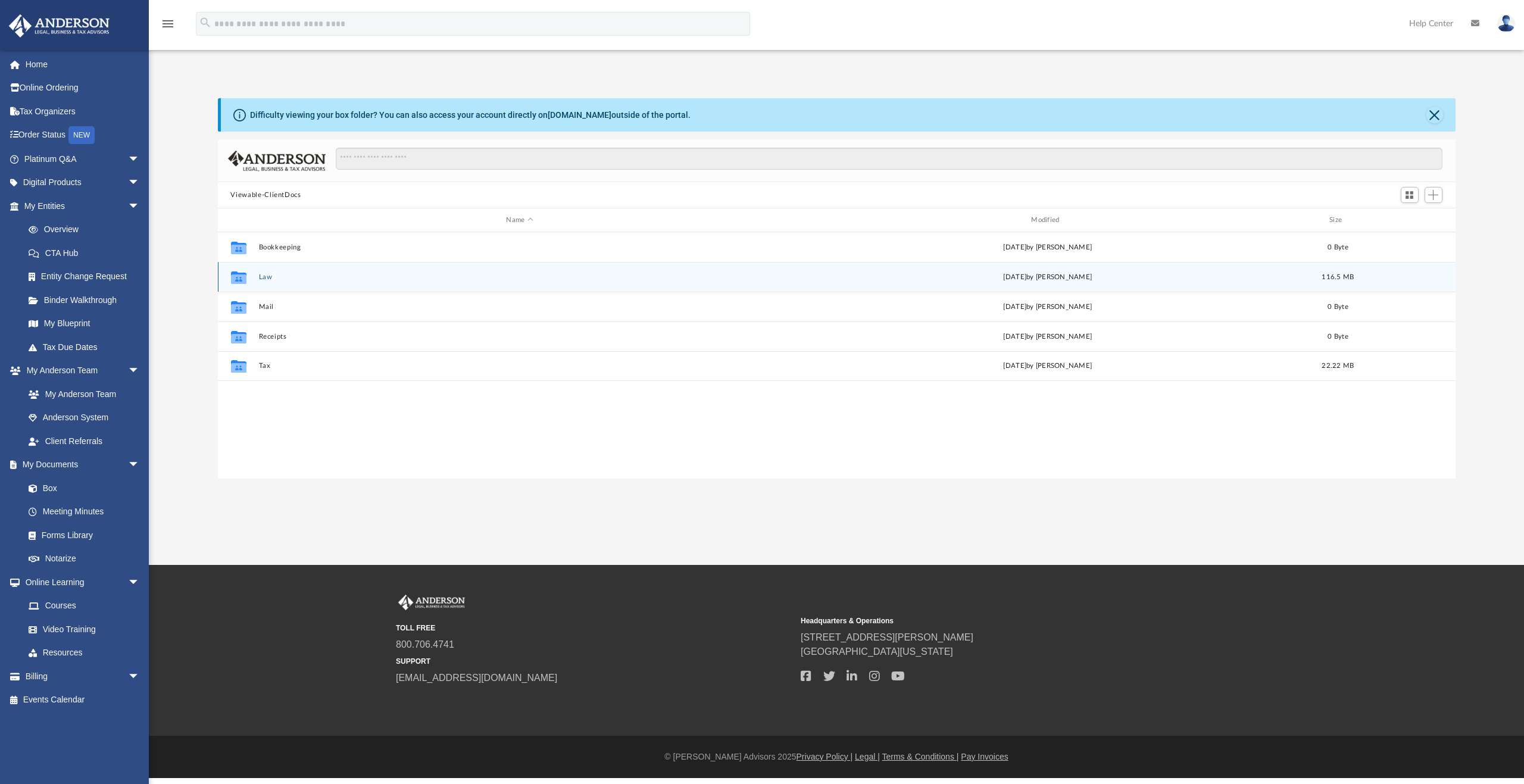
click at [262, 277] on button "Law" at bounding box center [519, 277] width 522 height 8
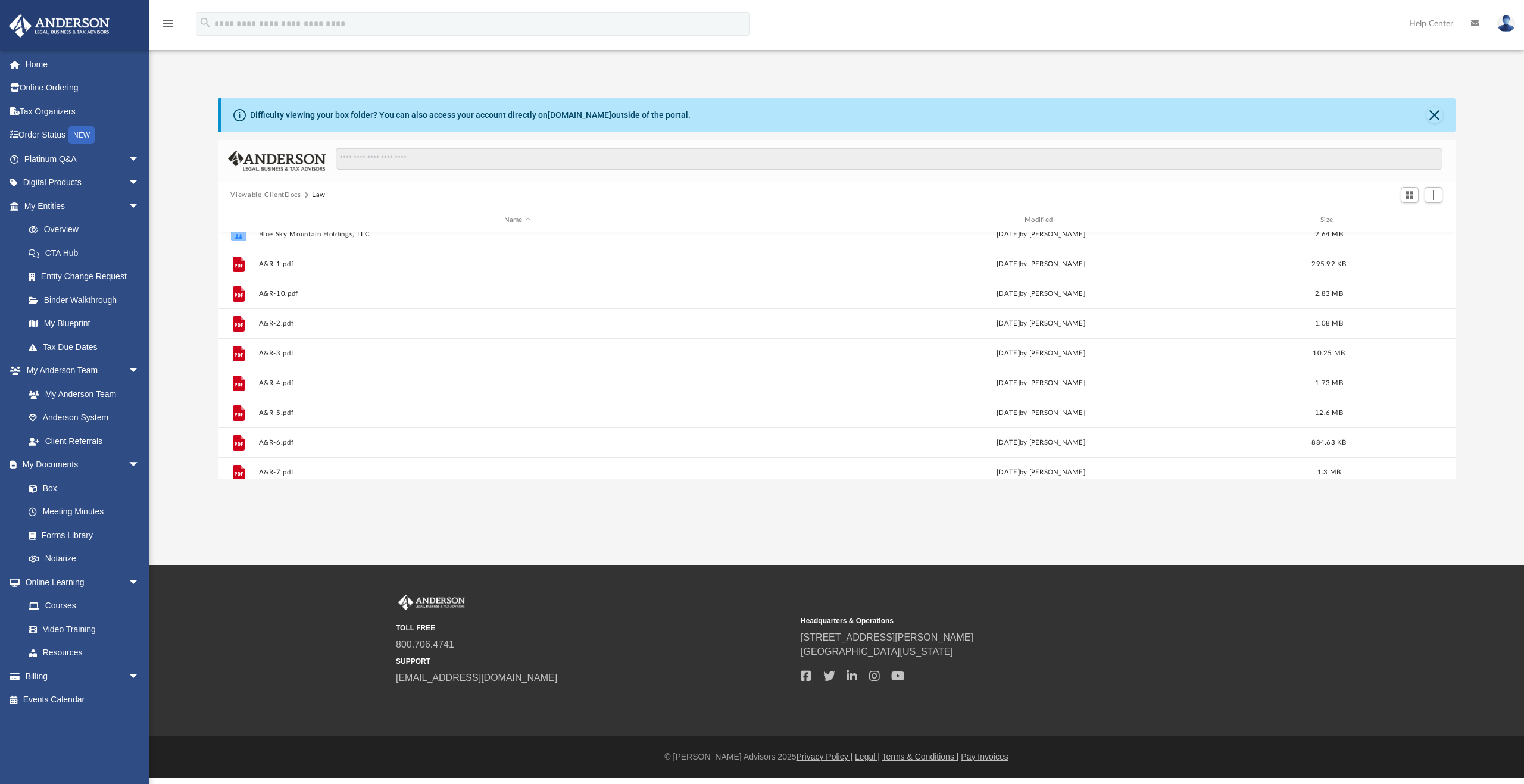
scroll to position [0, 0]
click at [65, 491] on link "Box" at bounding box center [88, 487] width 141 height 24
click at [54, 487] on link "Box" at bounding box center [88, 487] width 141 height 24
click at [1435, 113] on button "Close" at bounding box center [1435, 115] width 17 height 17
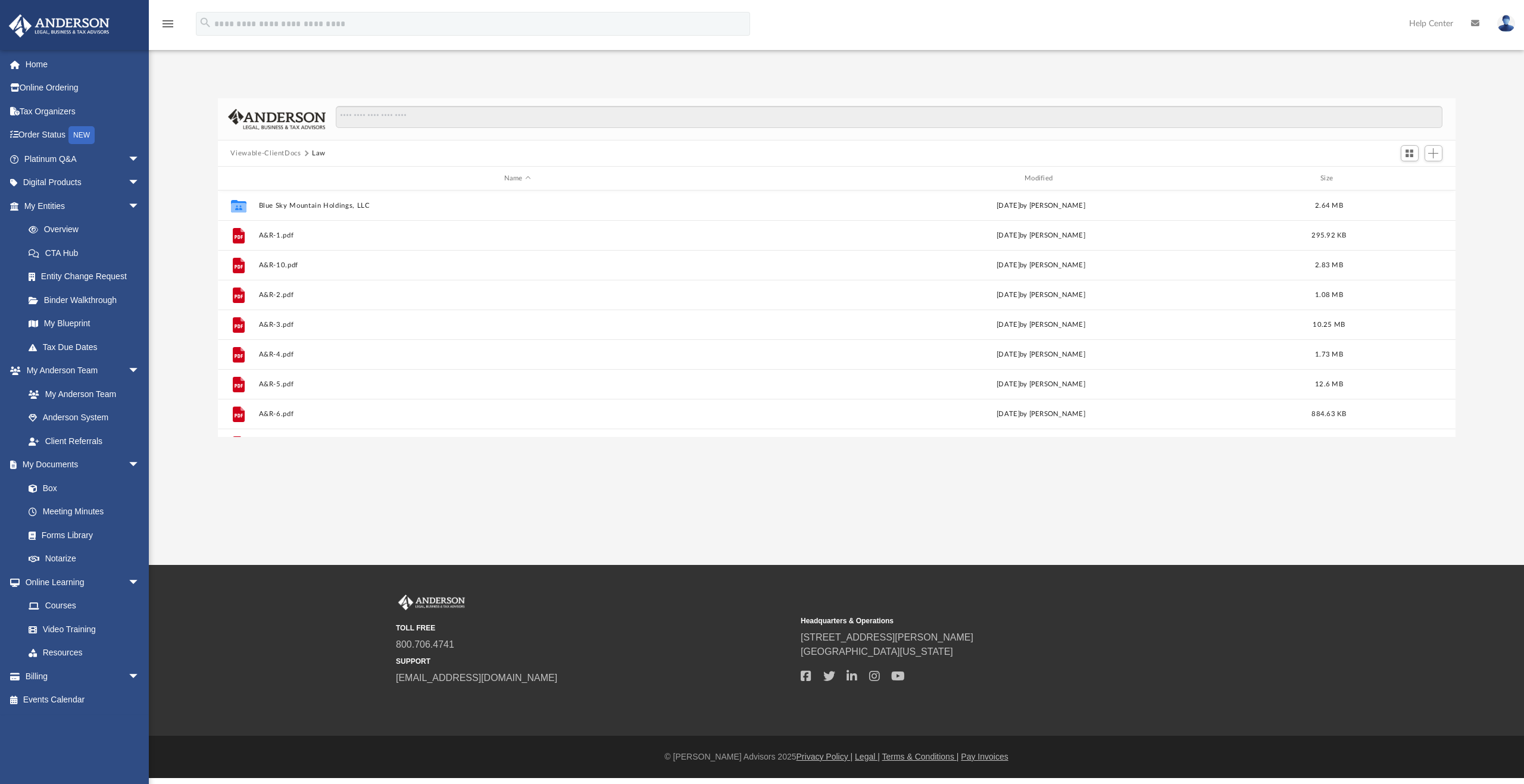
scroll to position [262, 1229]
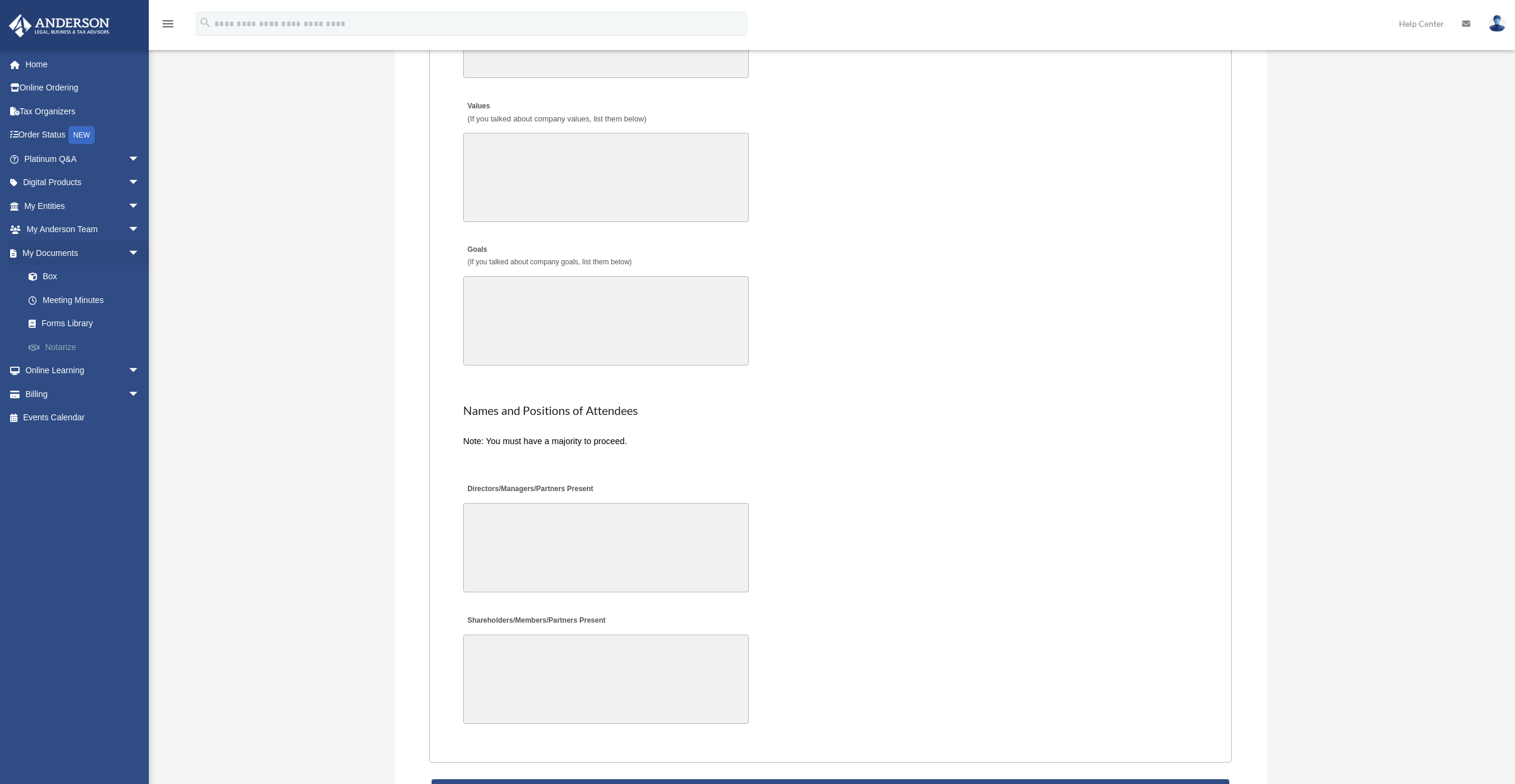
scroll to position [2066, 0]
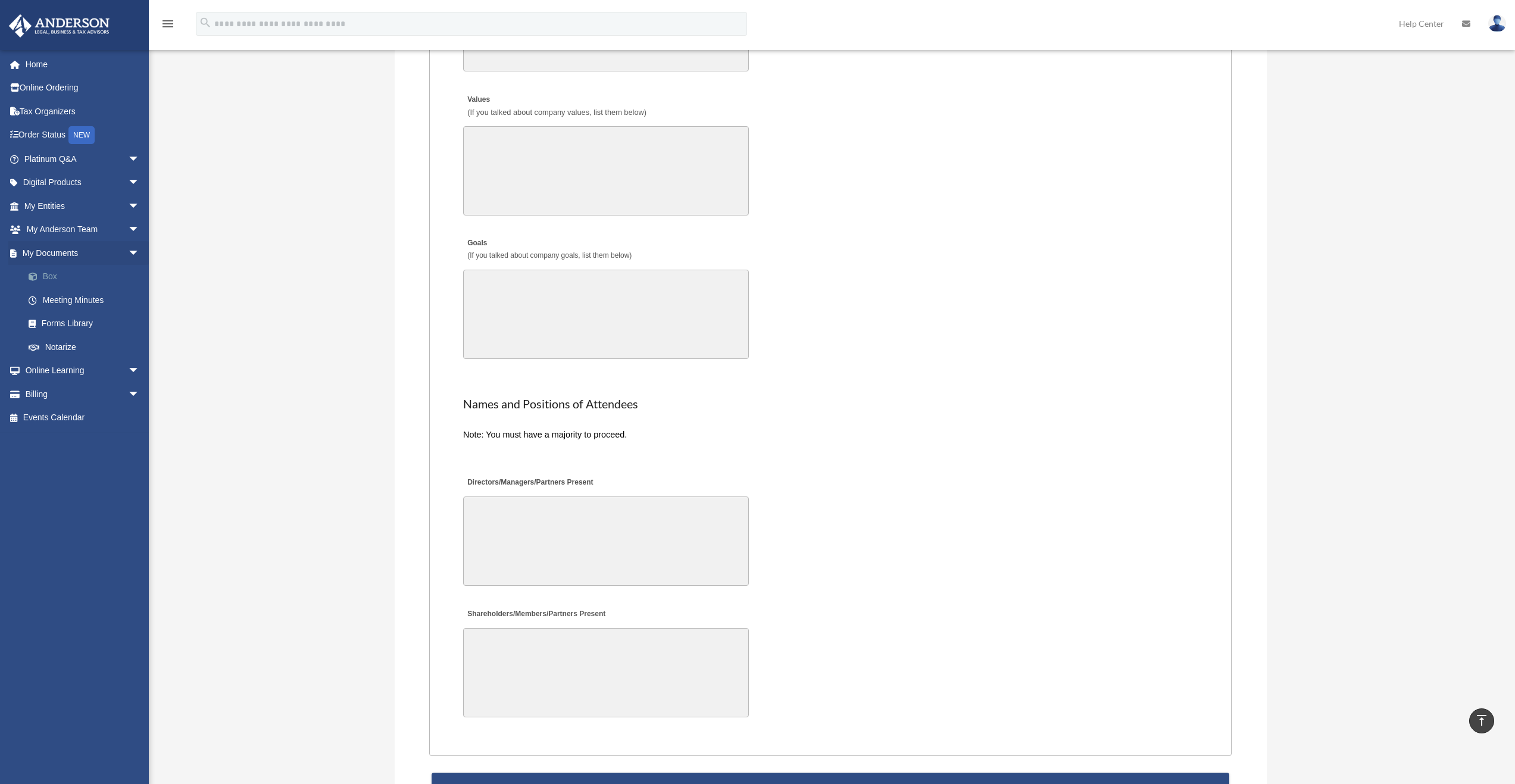
click at [59, 273] on link "Box" at bounding box center [88, 277] width 141 height 24
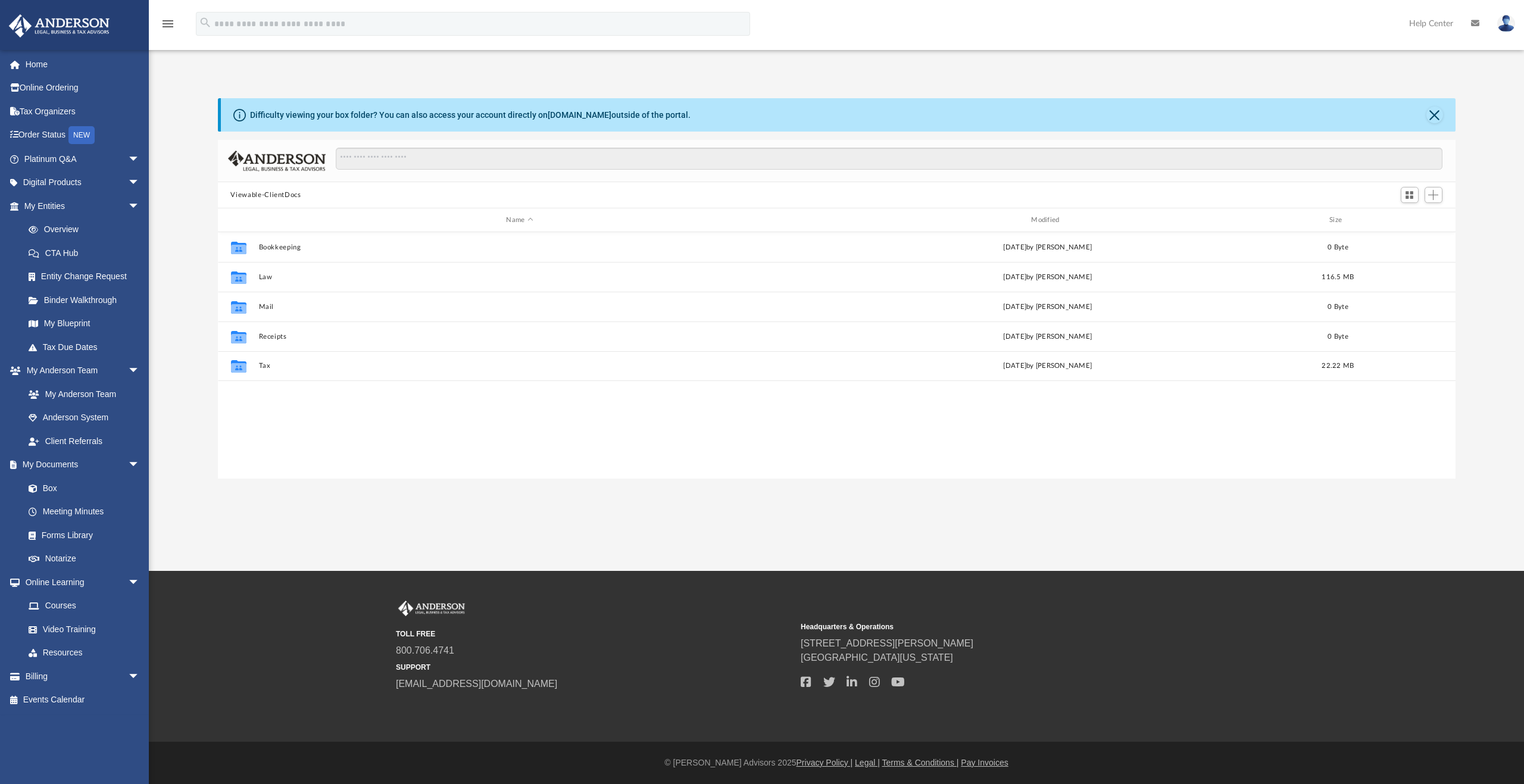
scroll to position [262, 1229]
click at [1435, 195] on span "Add" at bounding box center [1433, 194] width 10 height 10
click at [1414, 235] on li "New Folder" at bounding box center [1416, 237] width 38 height 13
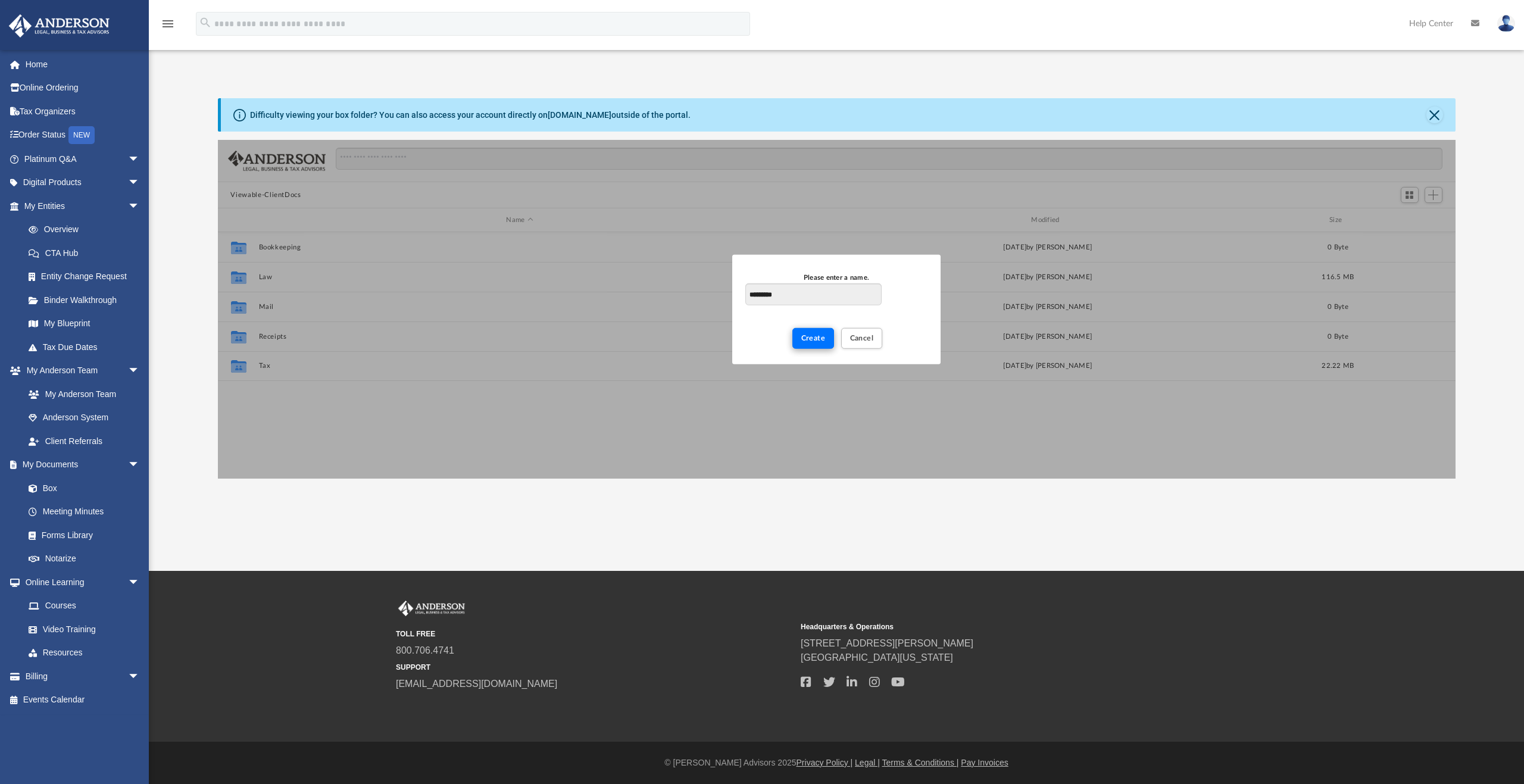
type input "*********"
click at [813, 337] on span "Create" at bounding box center [813, 338] width 24 height 7
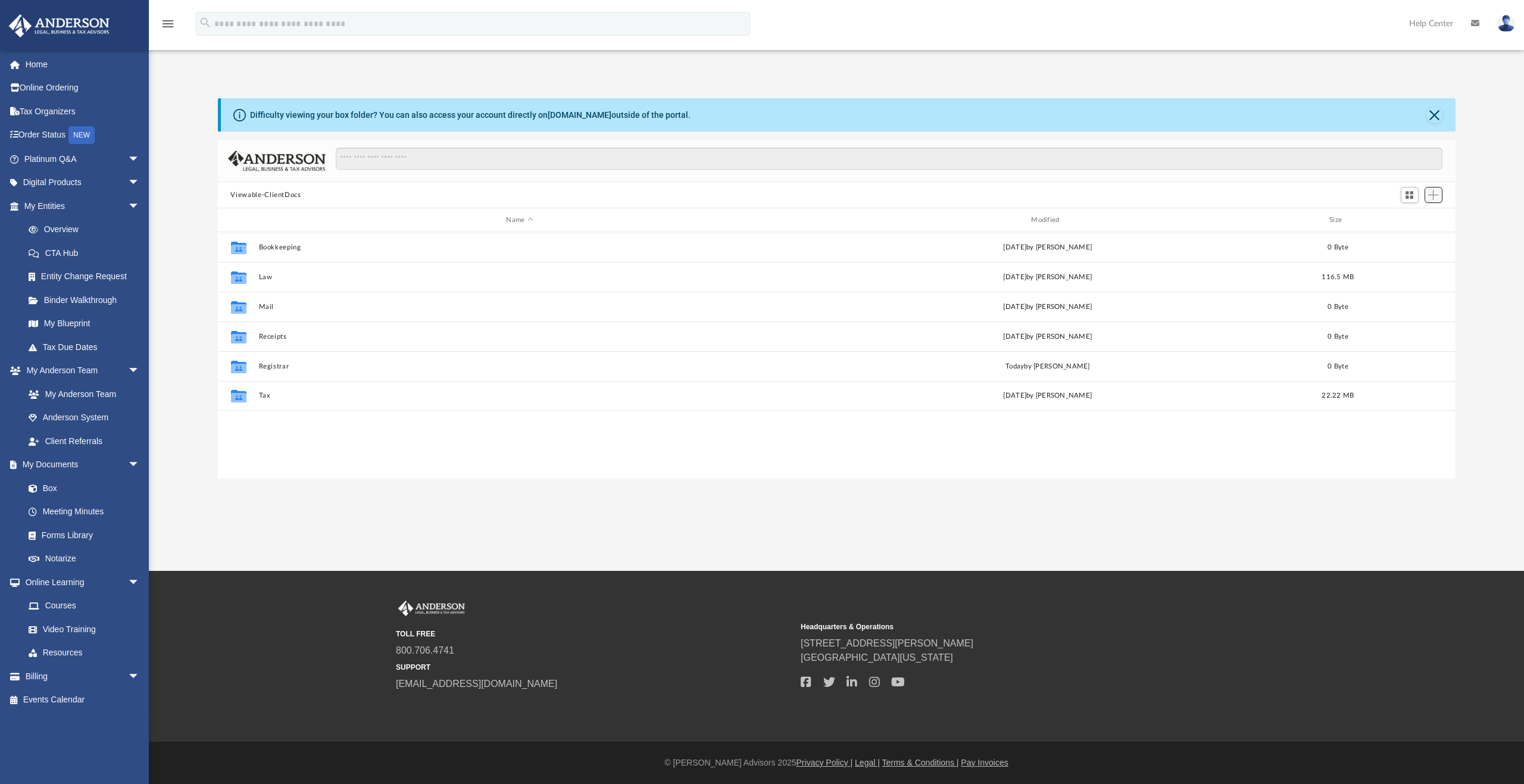
click at [1427, 191] on button "Add" at bounding box center [1433, 195] width 18 height 17
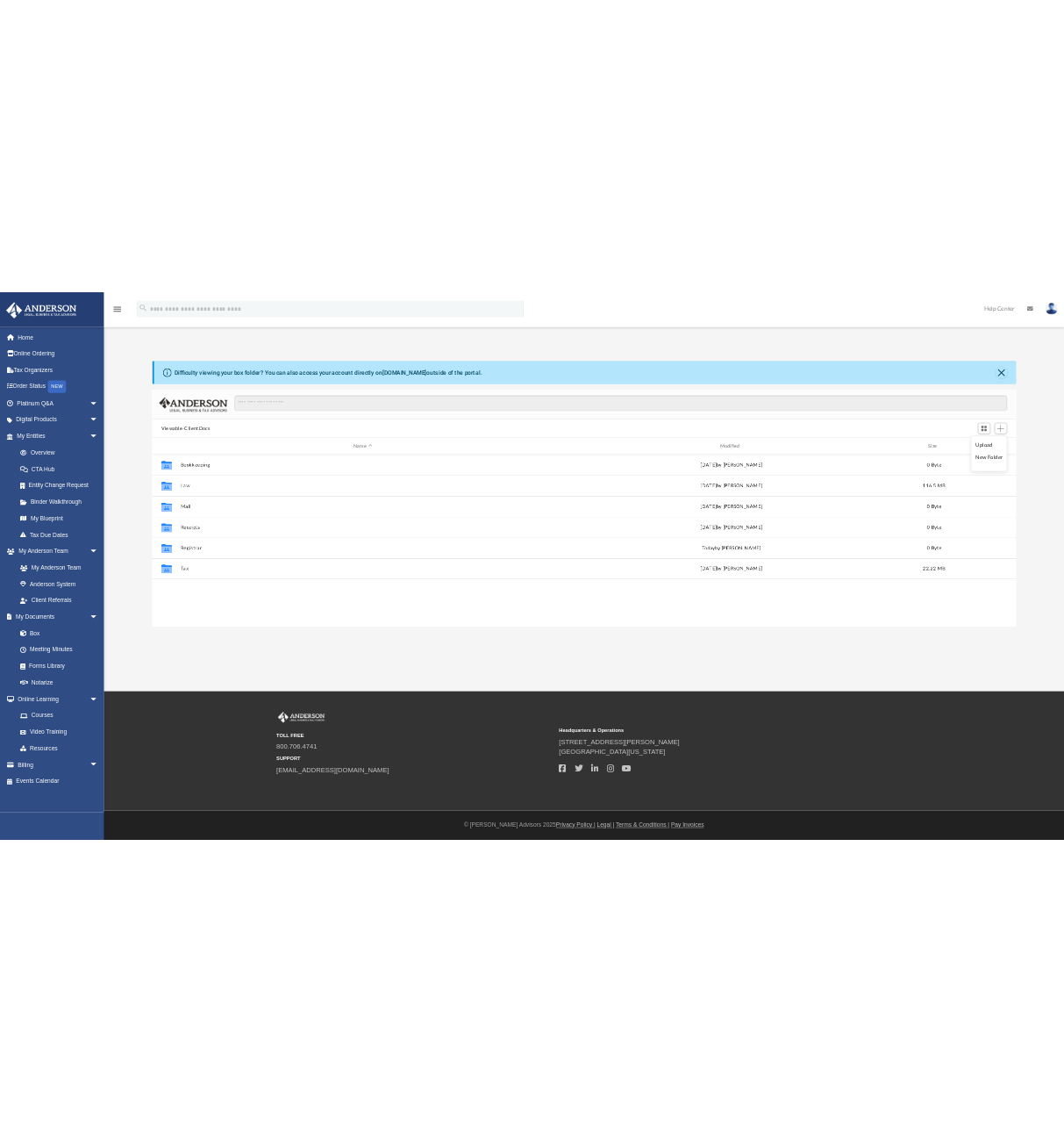
scroll to position [387, 747]
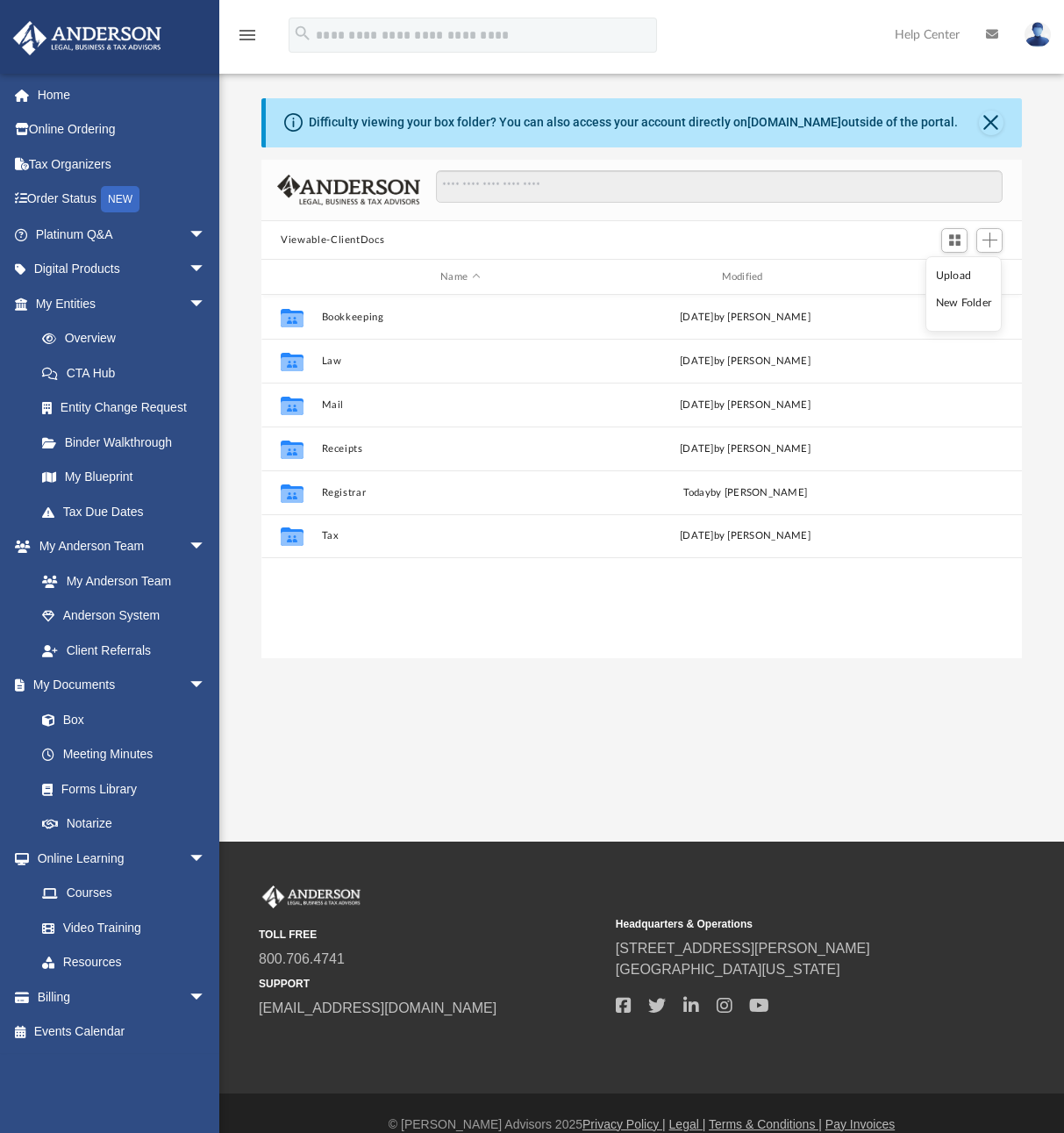
click at [959, 272] on li "Upload" at bounding box center [963, 276] width 56 height 19
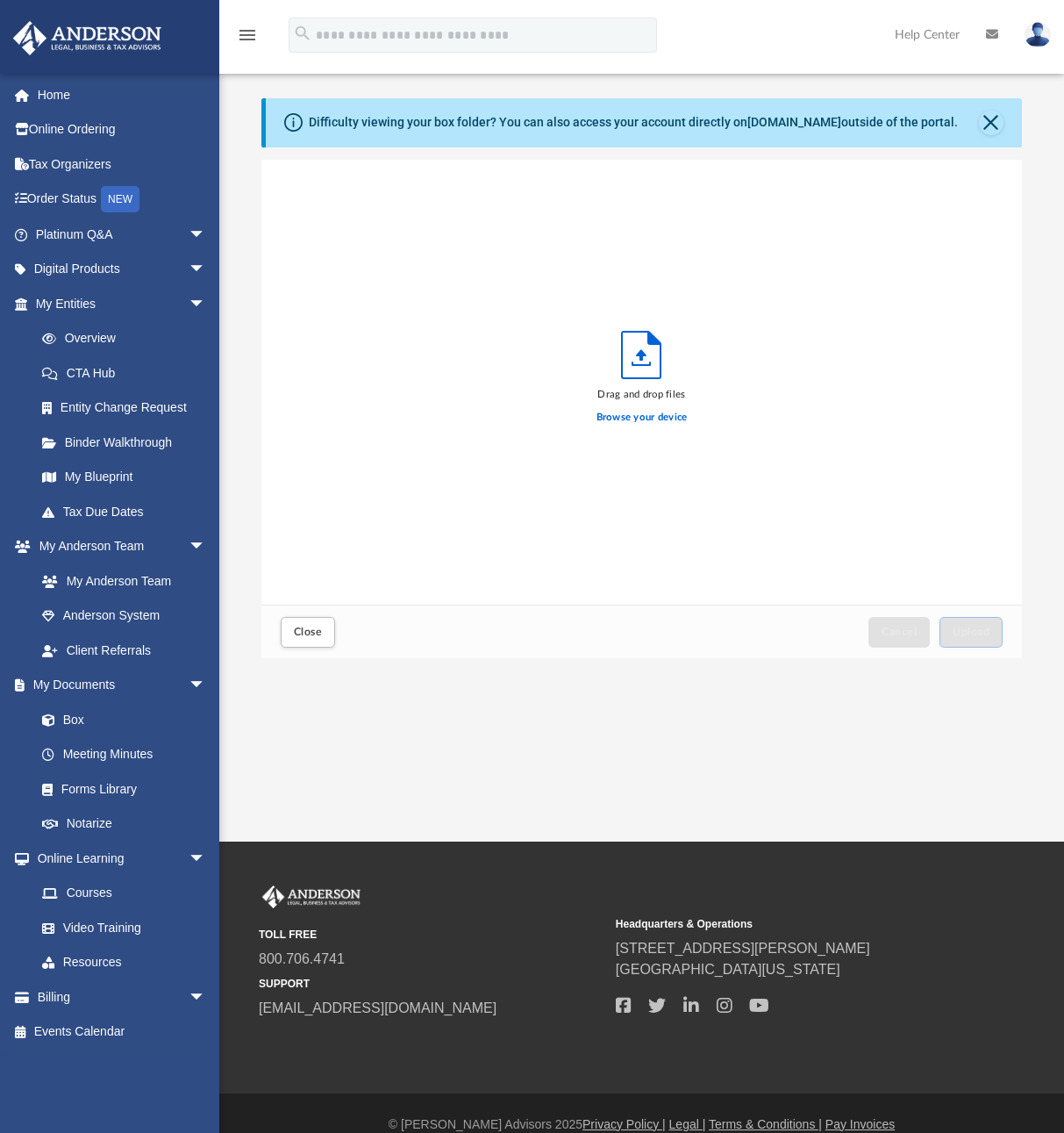
scroll to position [432, 747]
click at [996, 180] on button "Cancel this upload" at bounding box center [997, 183] width 21 height 21
click at [977, 631] on span "Upload" at bounding box center [971, 632] width 37 height 11
click at [990, 121] on button "Close" at bounding box center [992, 123] width 25 height 25
